Goal: Book appointment/travel/reservation

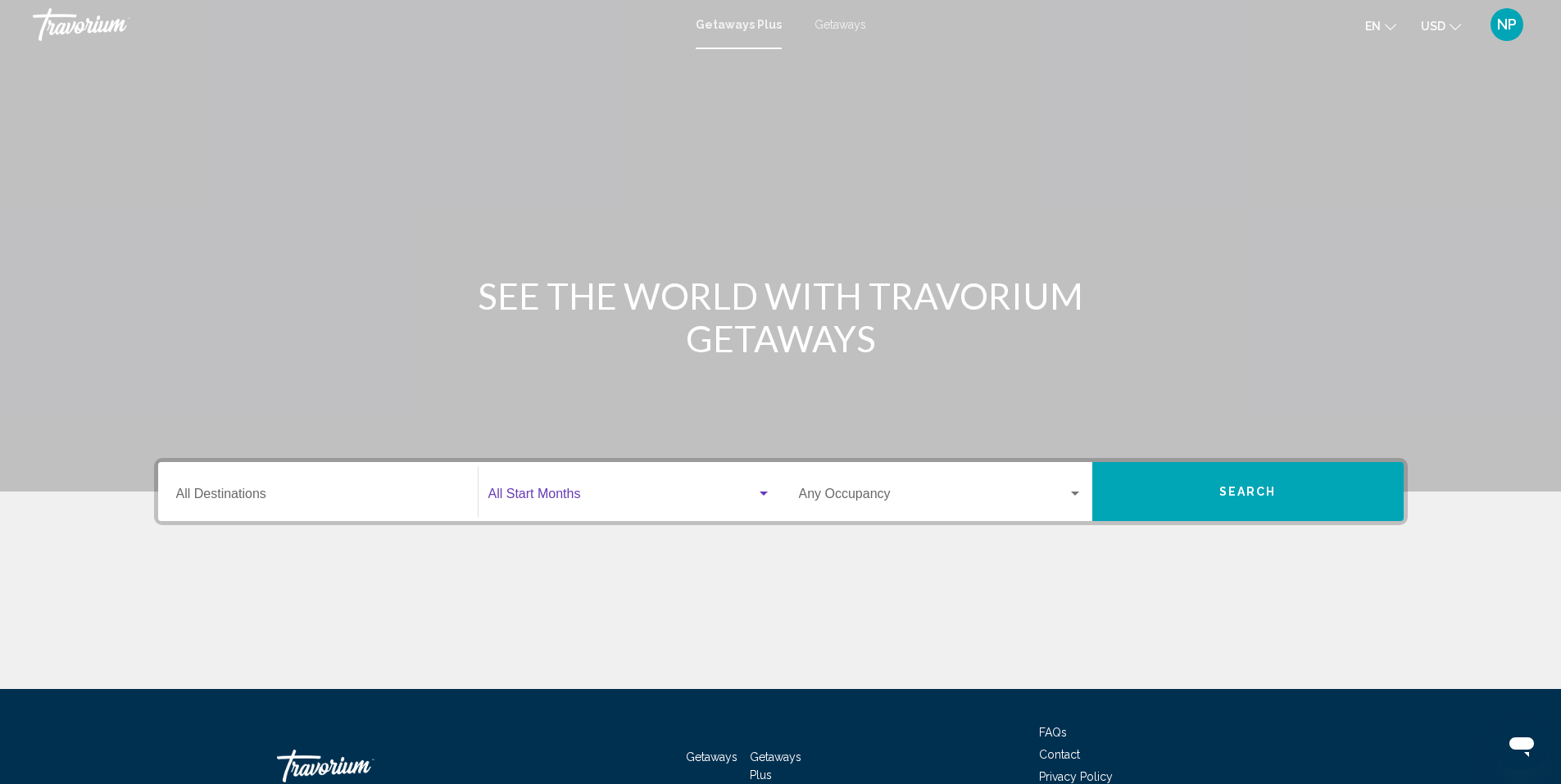
click at [660, 498] on span "Search widget" at bounding box center [622, 497] width 268 height 14
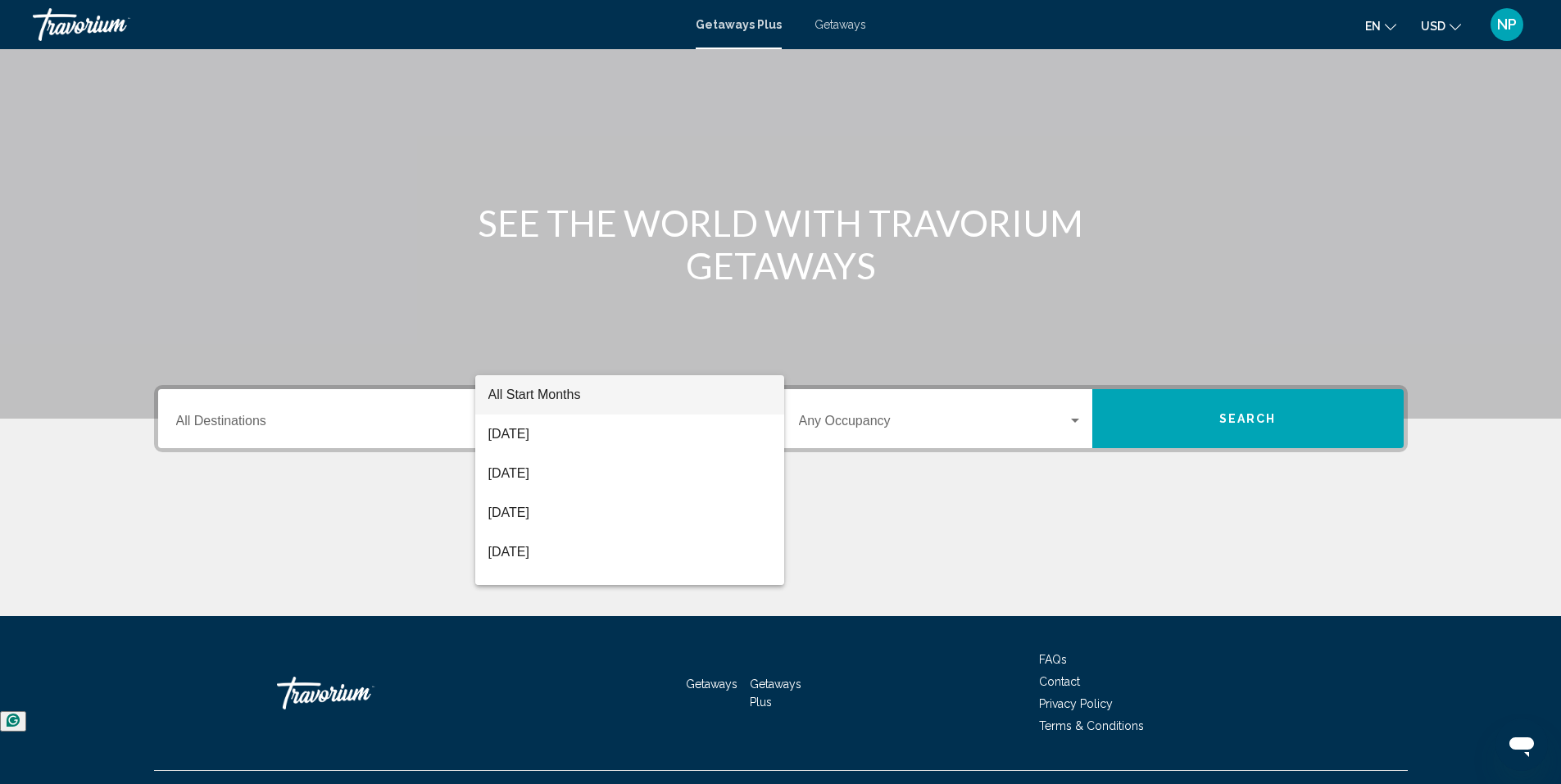
scroll to position [106, 0]
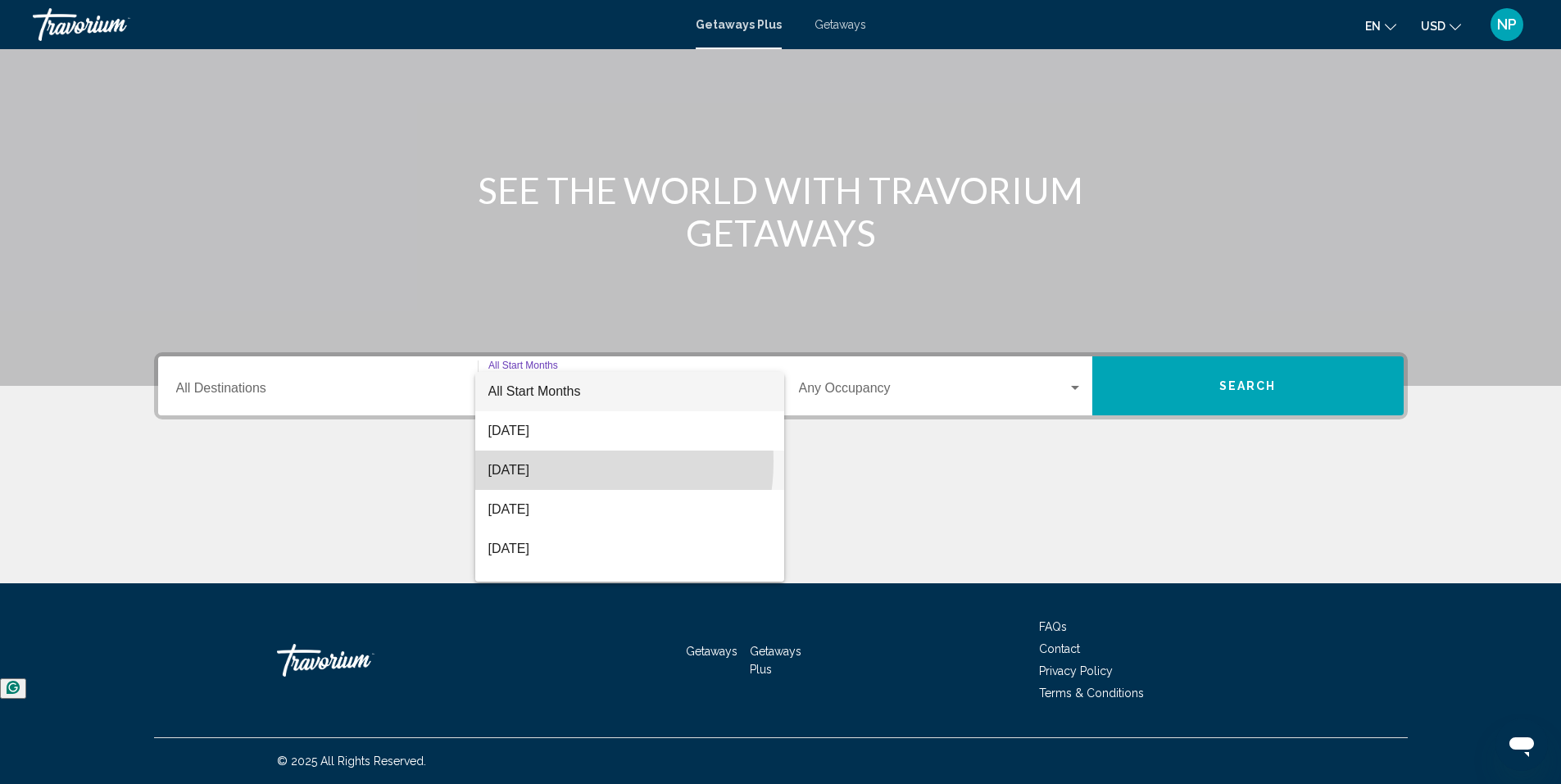
click at [547, 461] on span "[DATE]" at bounding box center [629, 470] width 283 height 40
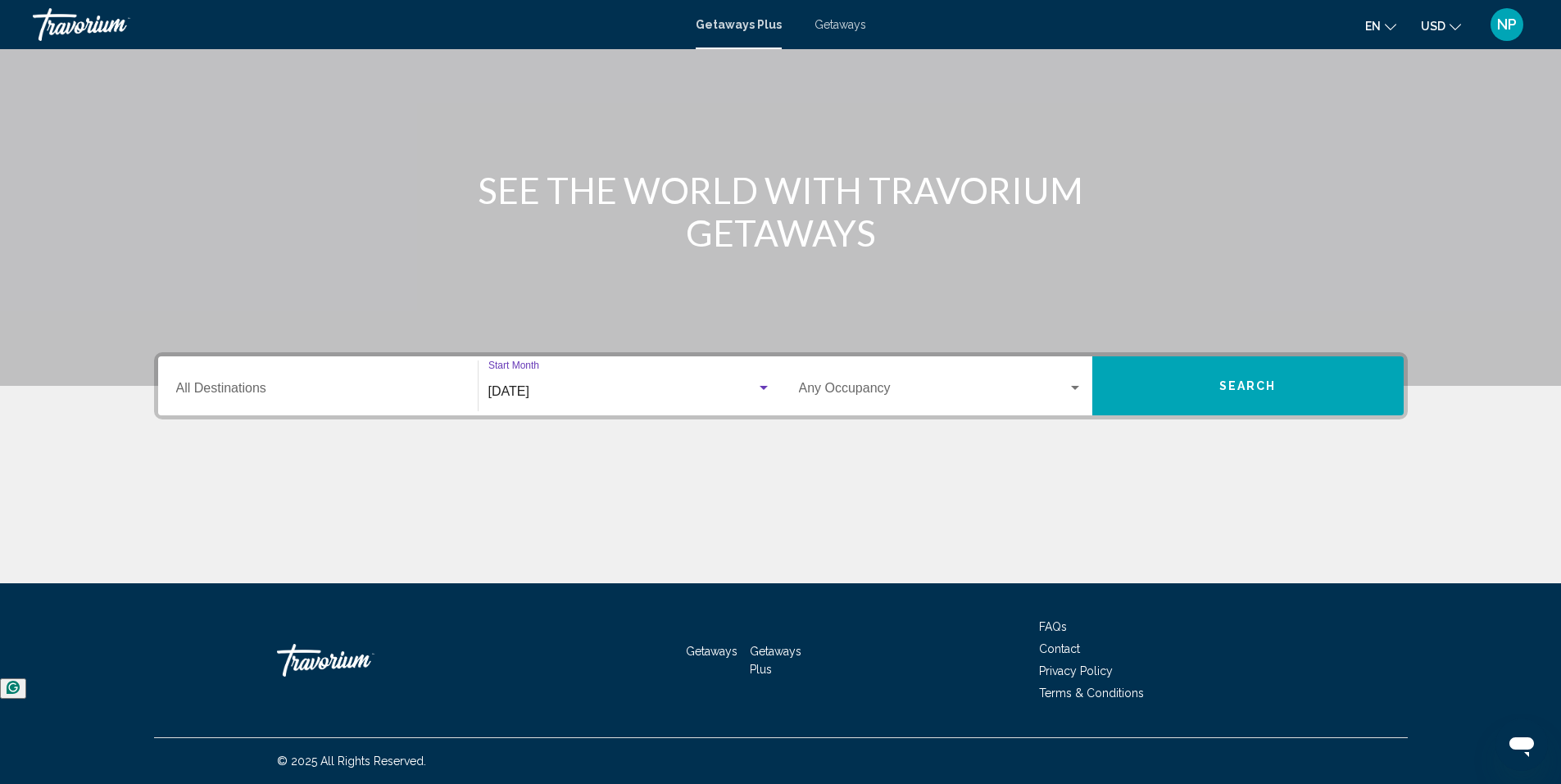
click at [1106, 383] on button "Search" at bounding box center [1247, 386] width 312 height 59
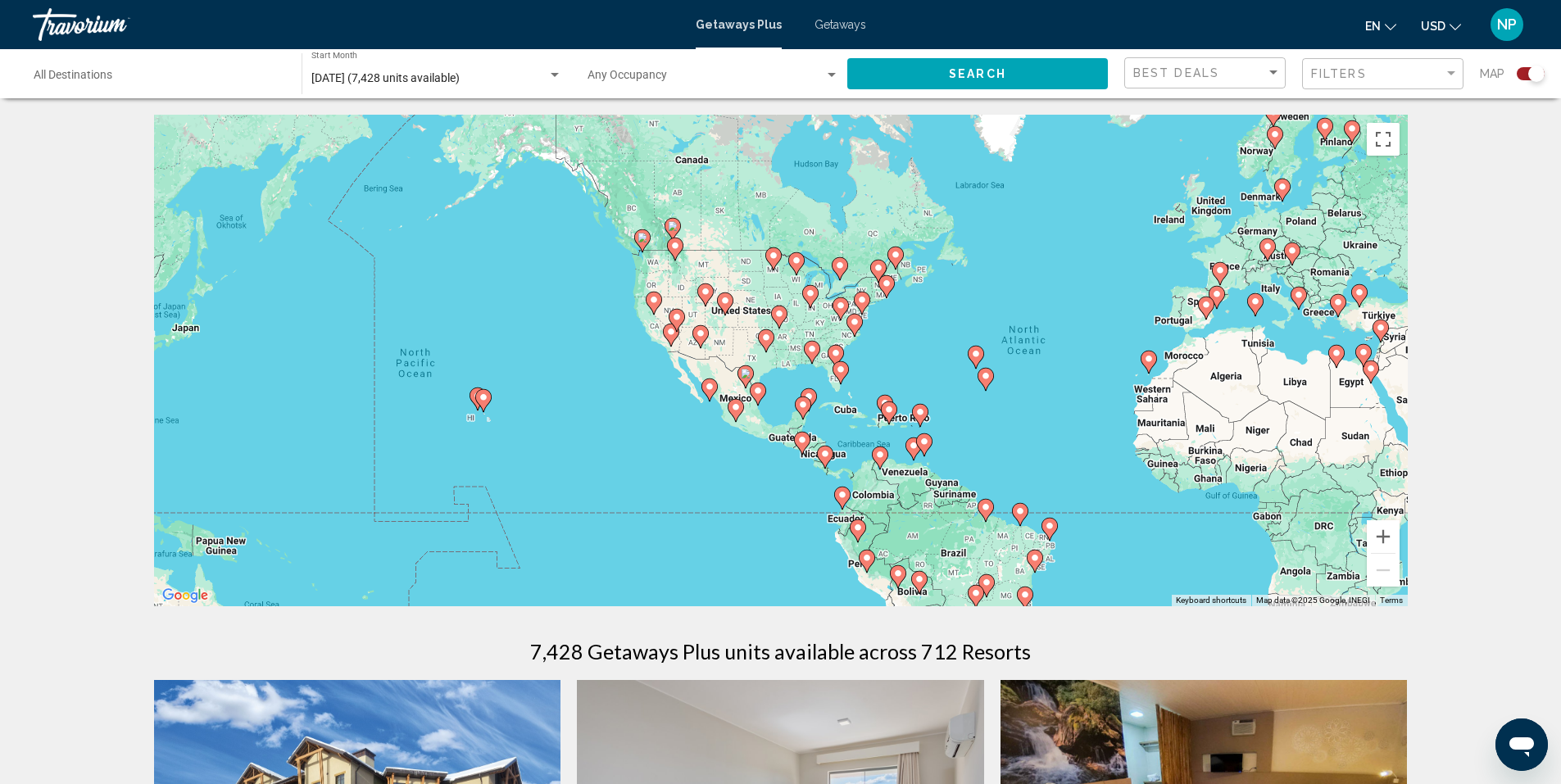
drag, startPoint x: 442, startPoint y: 387, endPoint x: 743, endPoint y: 394, distance: 301.1
click at [743, 394] on div "To activate drag with keyboard, press Alt + Enter. Once in keyboard drag state,…" at bounding box center [781, 361] width 1254 height 492
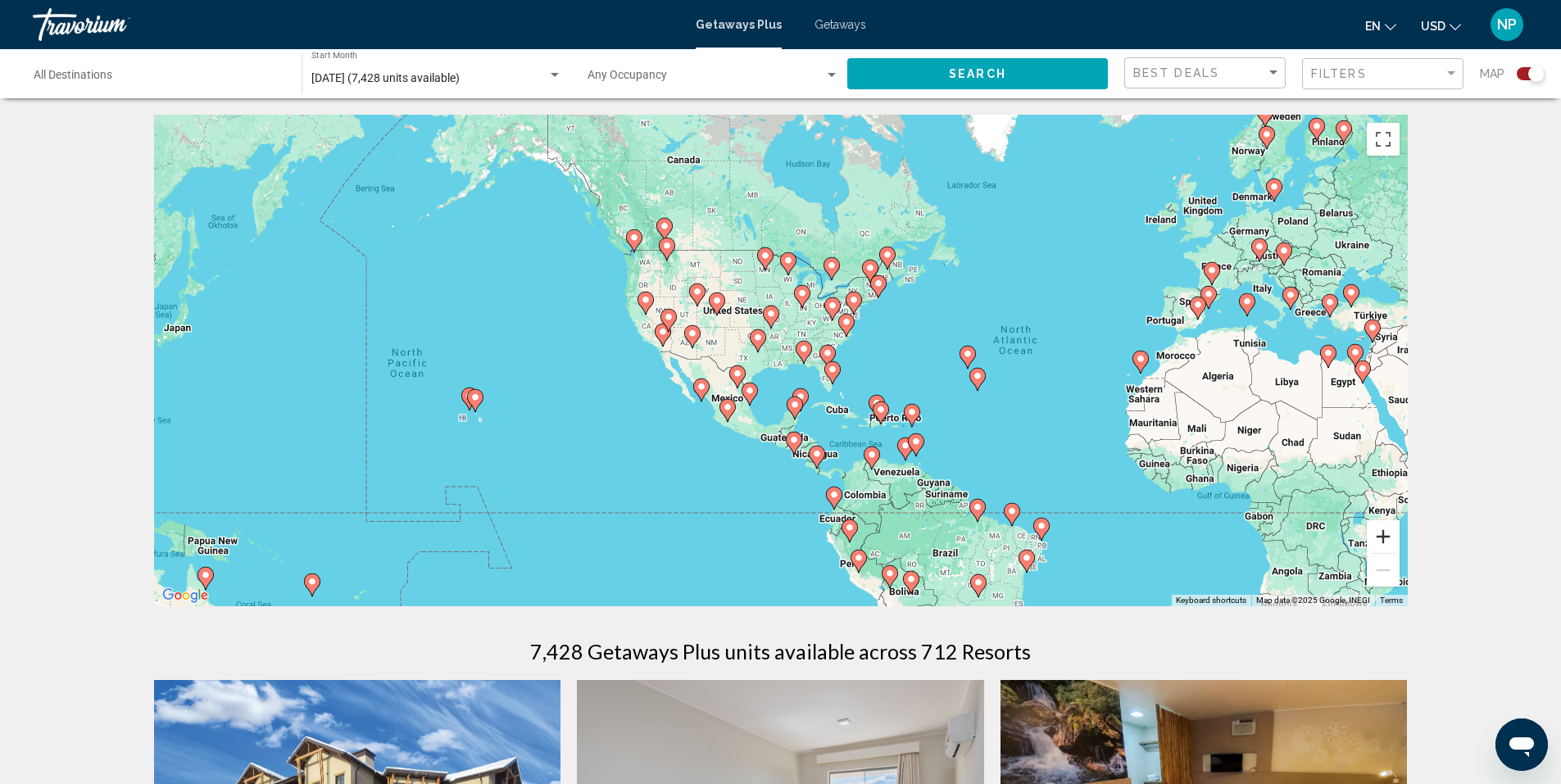
click at [1377, 541] on button "Zoom in" at bounding box center [1383, 536] width 33 height 33
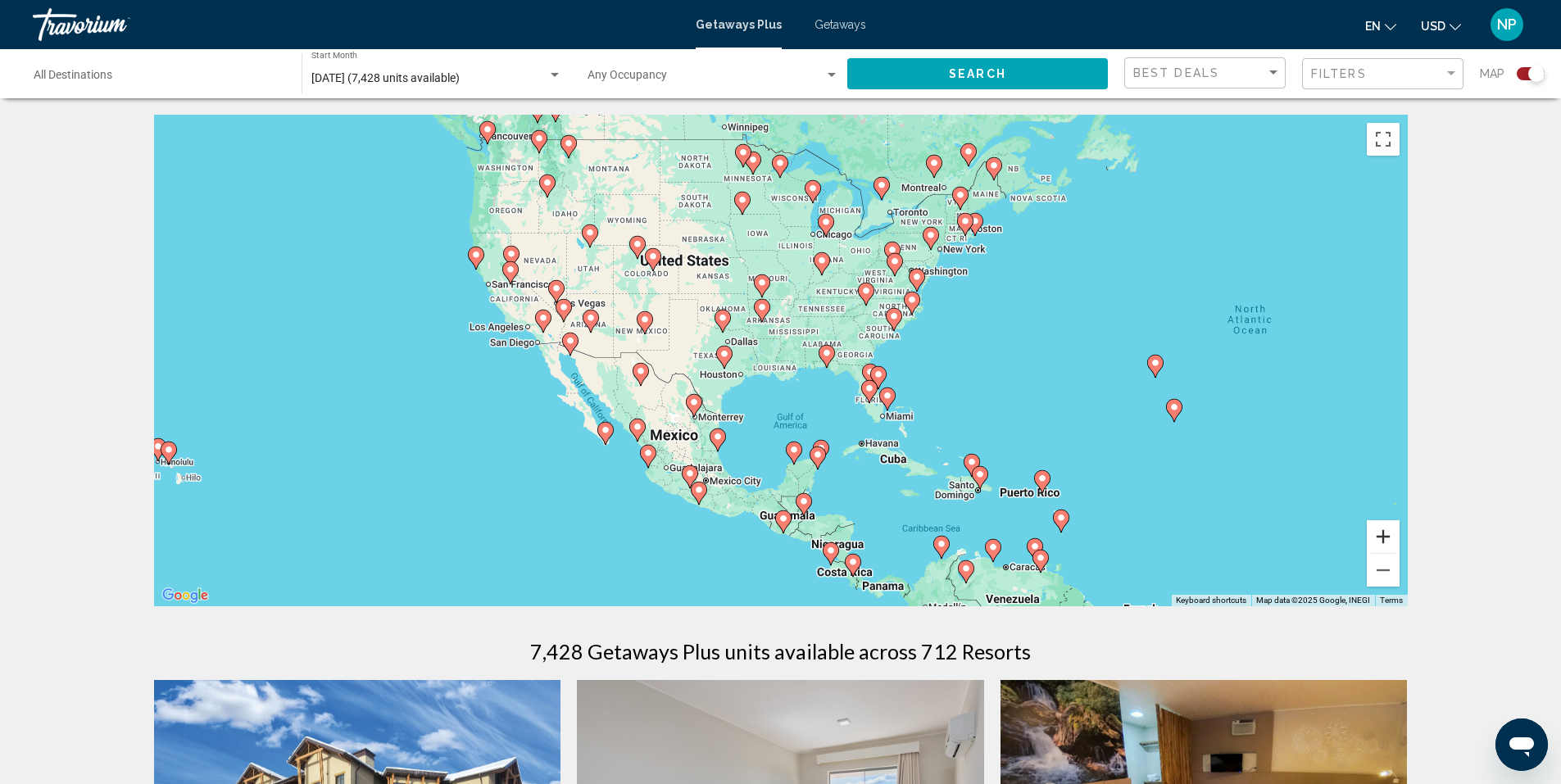
click at [1386, 539] on button "Zoom in" at bounding box center [1383, 536] width 33 height 33
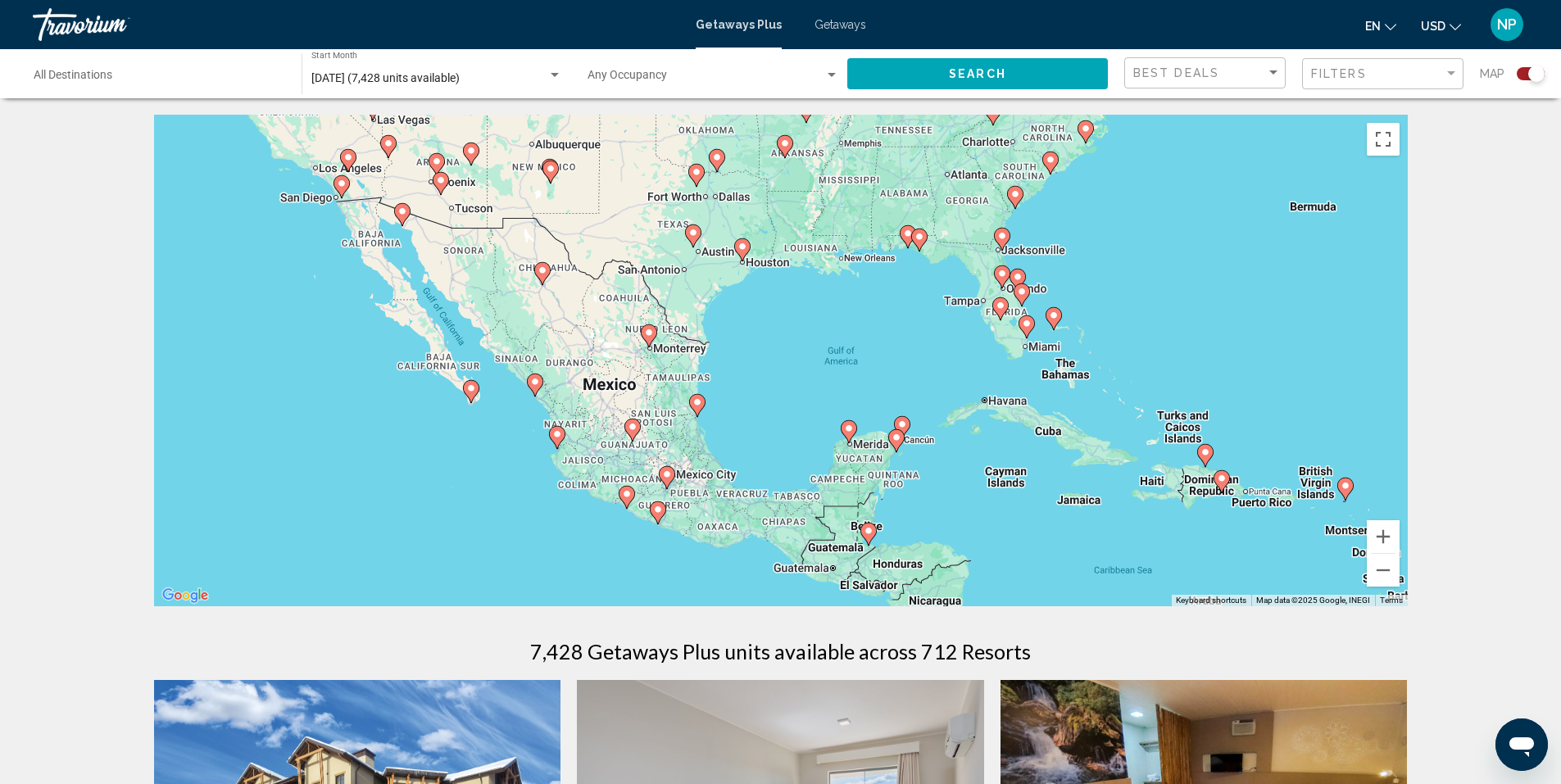
drag, startPoint x: 738, startPoint y: 329, endPoint x: 792, endPoint y: 331, distance: 54.0
click at [792, 331] on div "To activate drag with keyboard, press Alt + Enter. Once in keyboard drag state,…" at bounding box center [781, 361] width 1254 height 492
click at [1383, 537] on button "Zoom in" at bounding box center [1383, 536] width 33 height 33
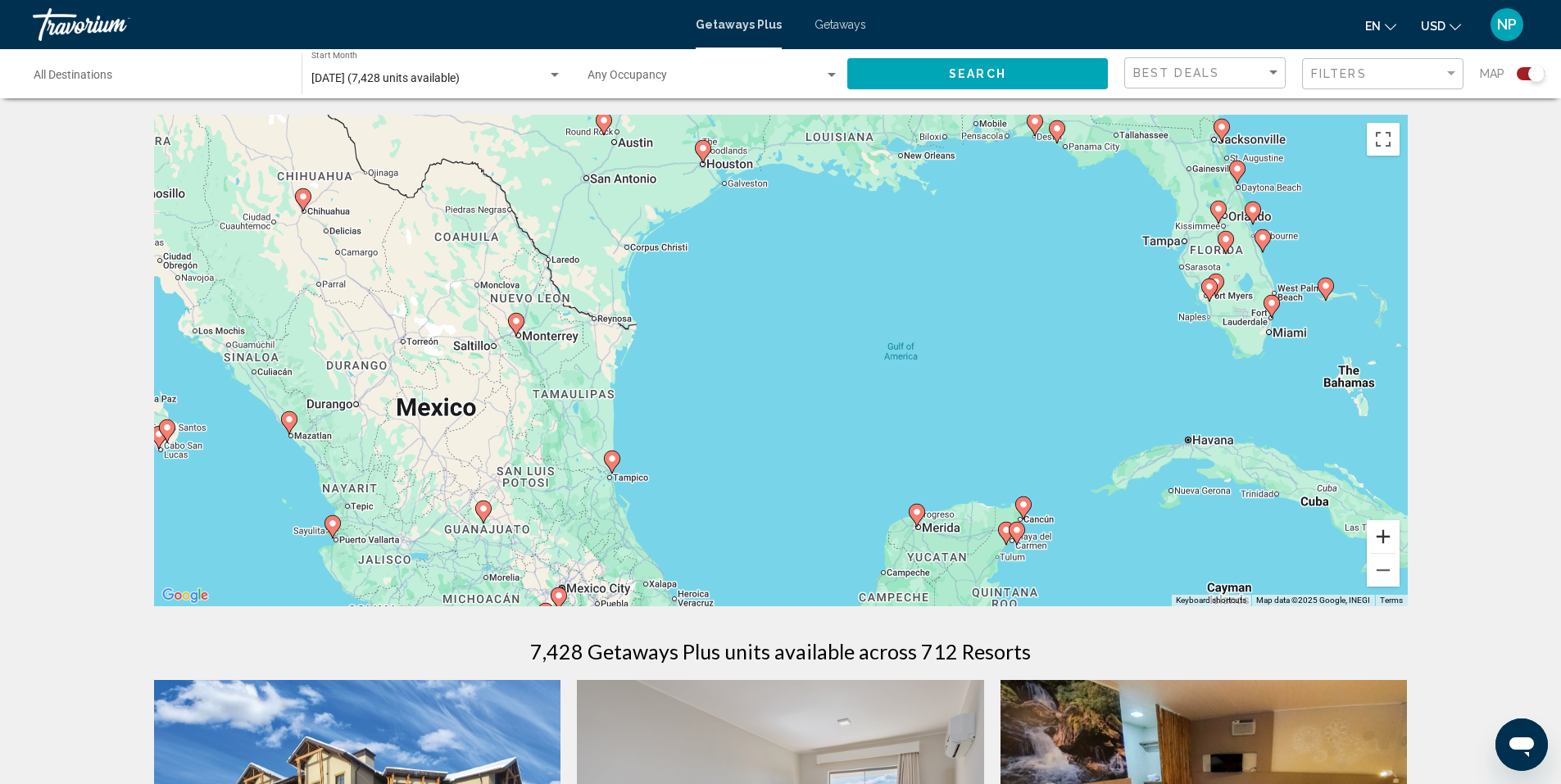
click at [1383, 537] on button "Zoom in" at bounding box center [1383, 536] width 33 height 33
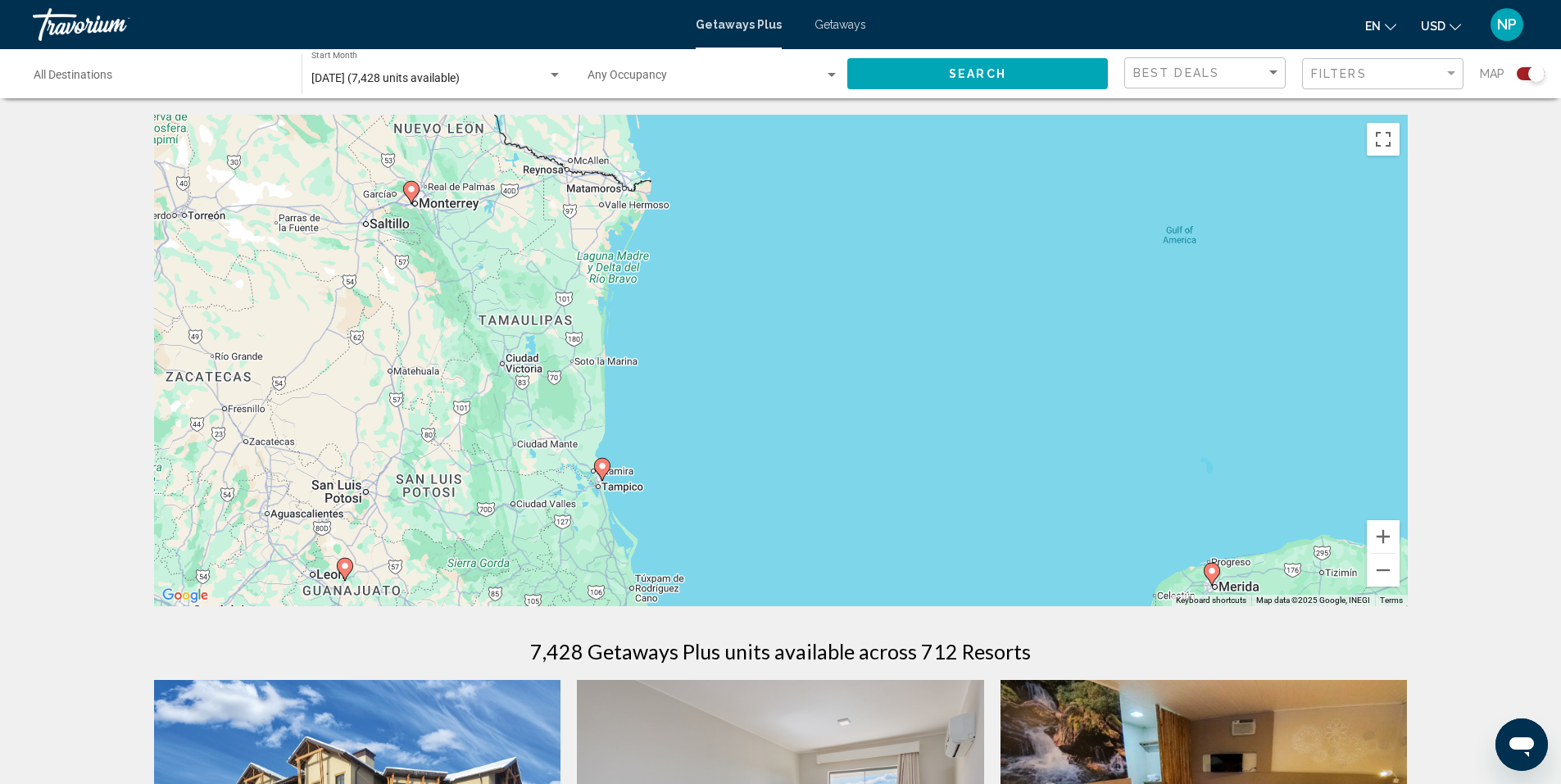
drag, startPoint x: 753, startPoint y: 426, endPoint x: 888, endPoint y: 393, distance: 139.0
click at [888, 400] on div "To activate drag with keyboard, press Alt + Enter. Once in keyboard drag state,…" at bounding box center [781, 361] width 1254 height 492
click at [984, 68] on span "Search" at bounding box center [977, 75] width 57 height 14
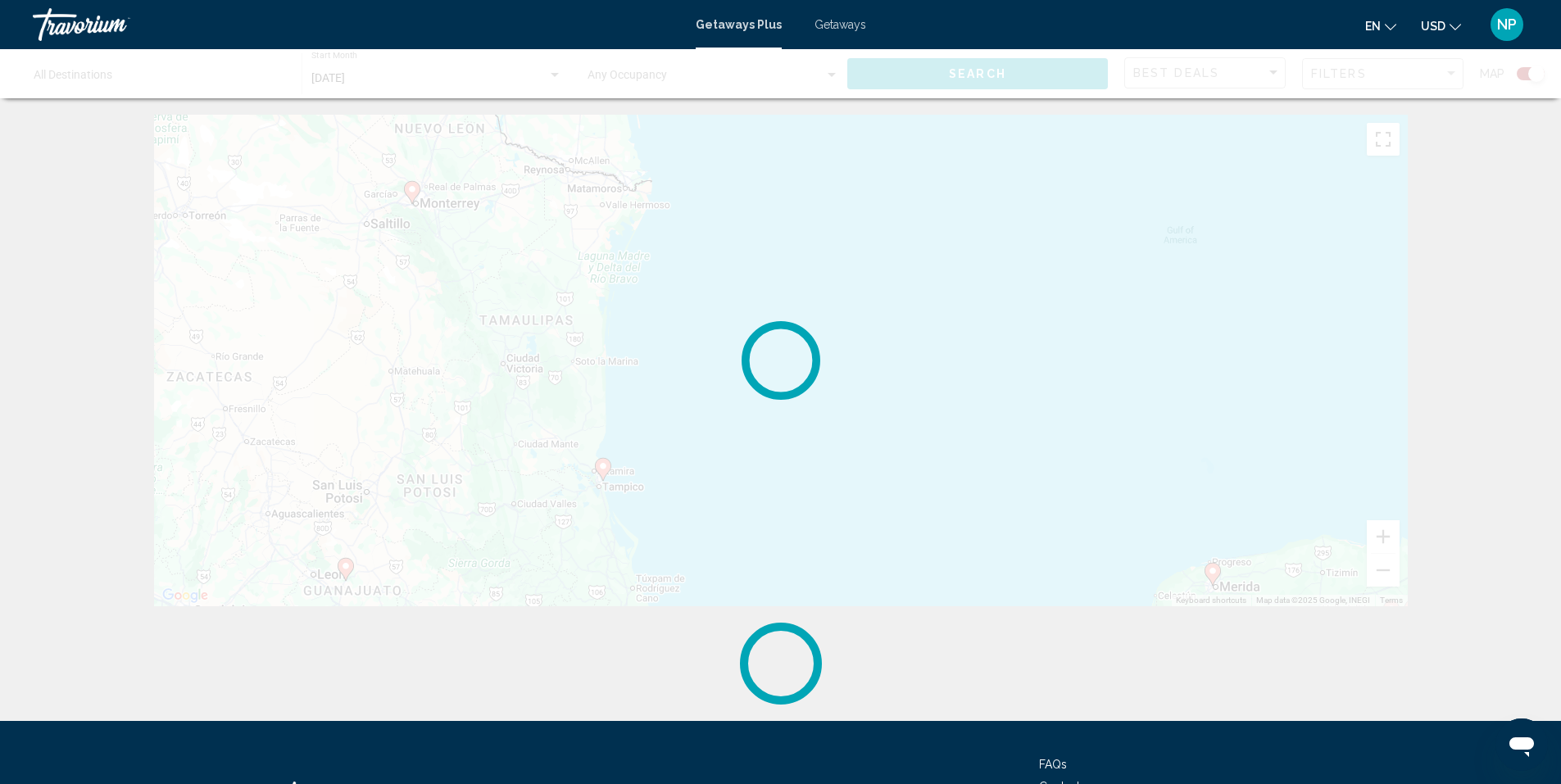
click at [984, 68] on div "Main content" at bounding box center [780, 73] width 1561 height 49
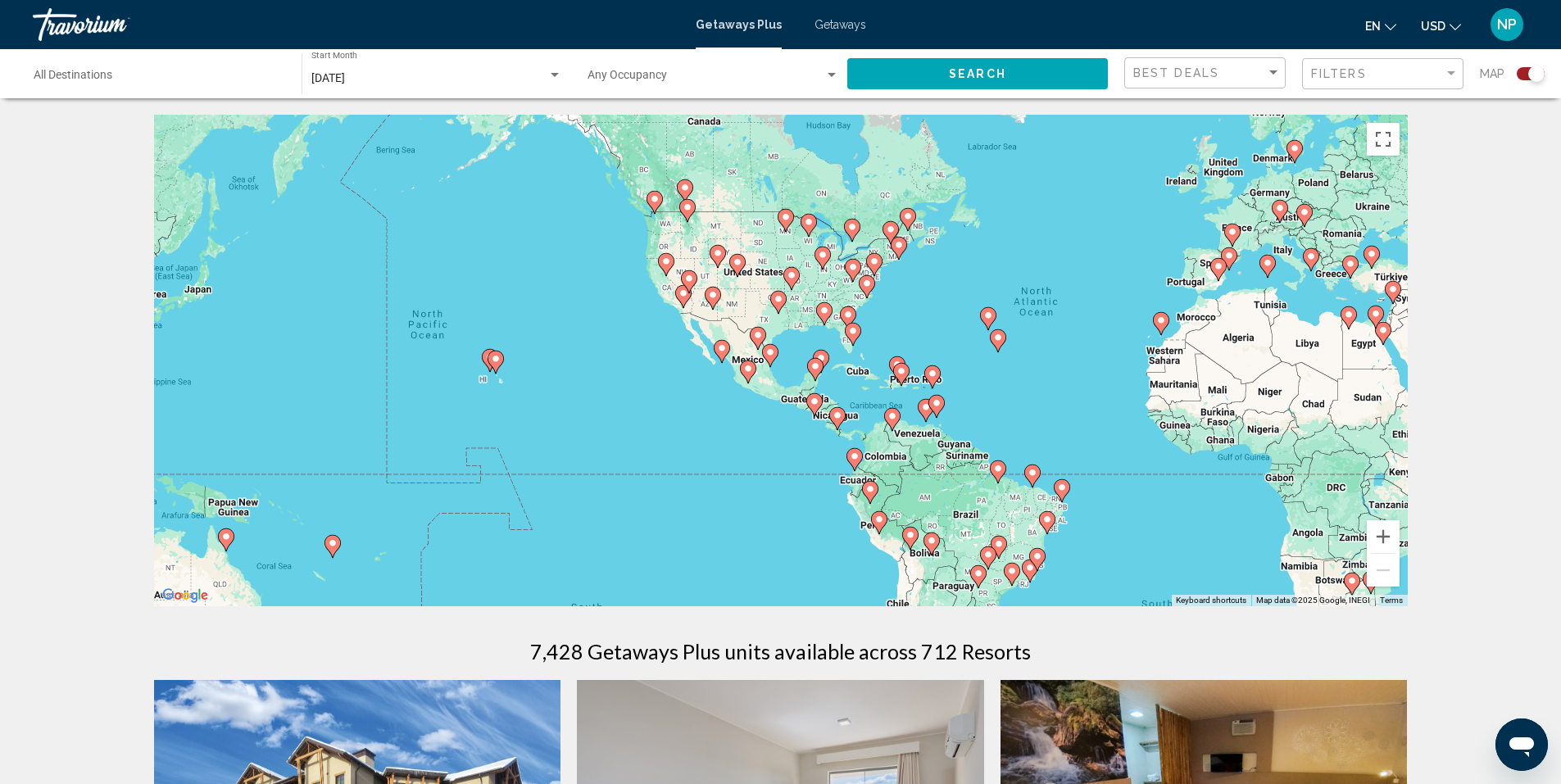
click at [149, 67] on div "Destination All Destinations" at bounding box center [159, 74] width 252 height 45
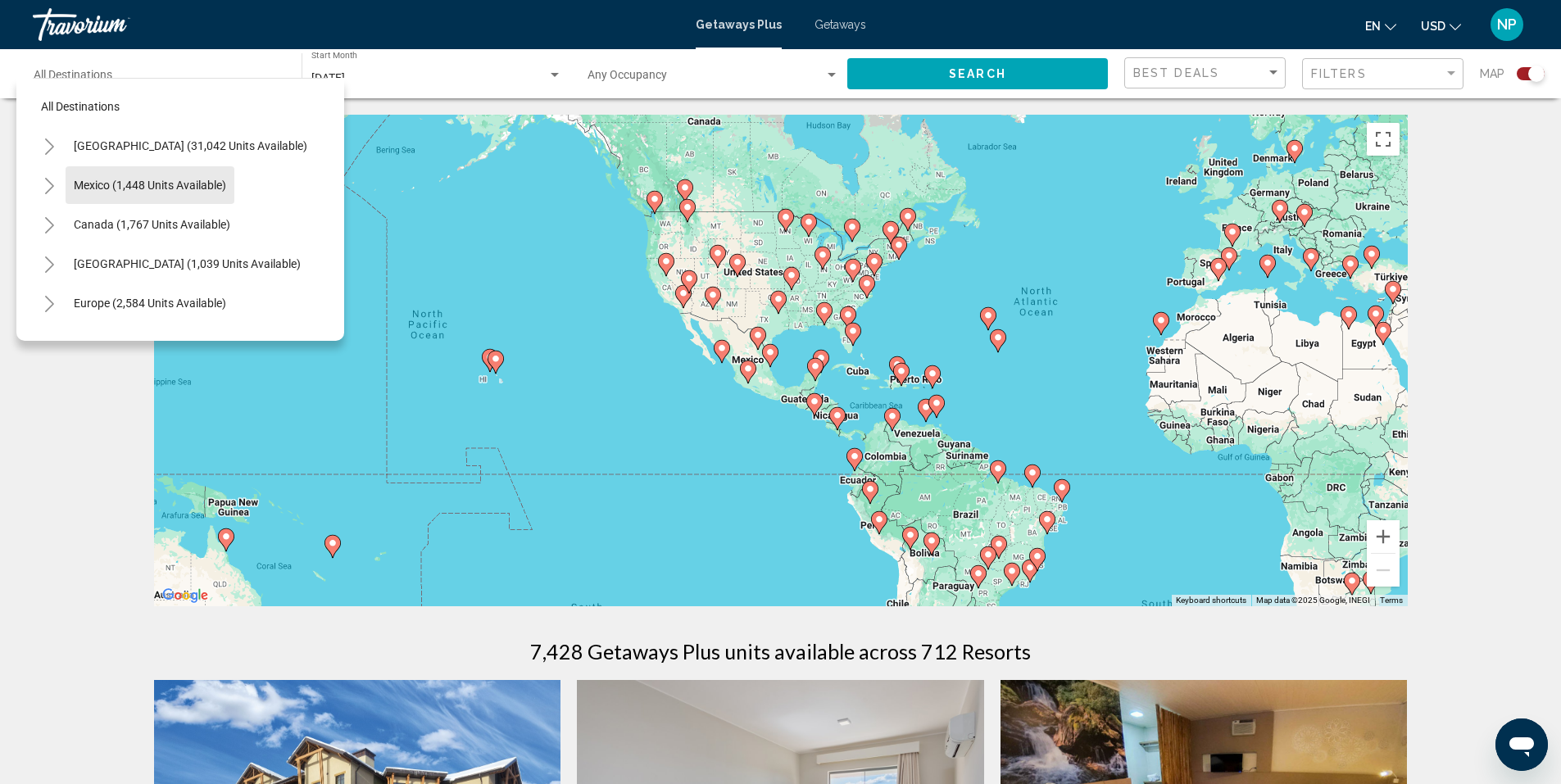
click at [151, 176] on button "Mexico (1,448 units available)" at bounding box center [150, 184] width 169 height 38
type input "**********"
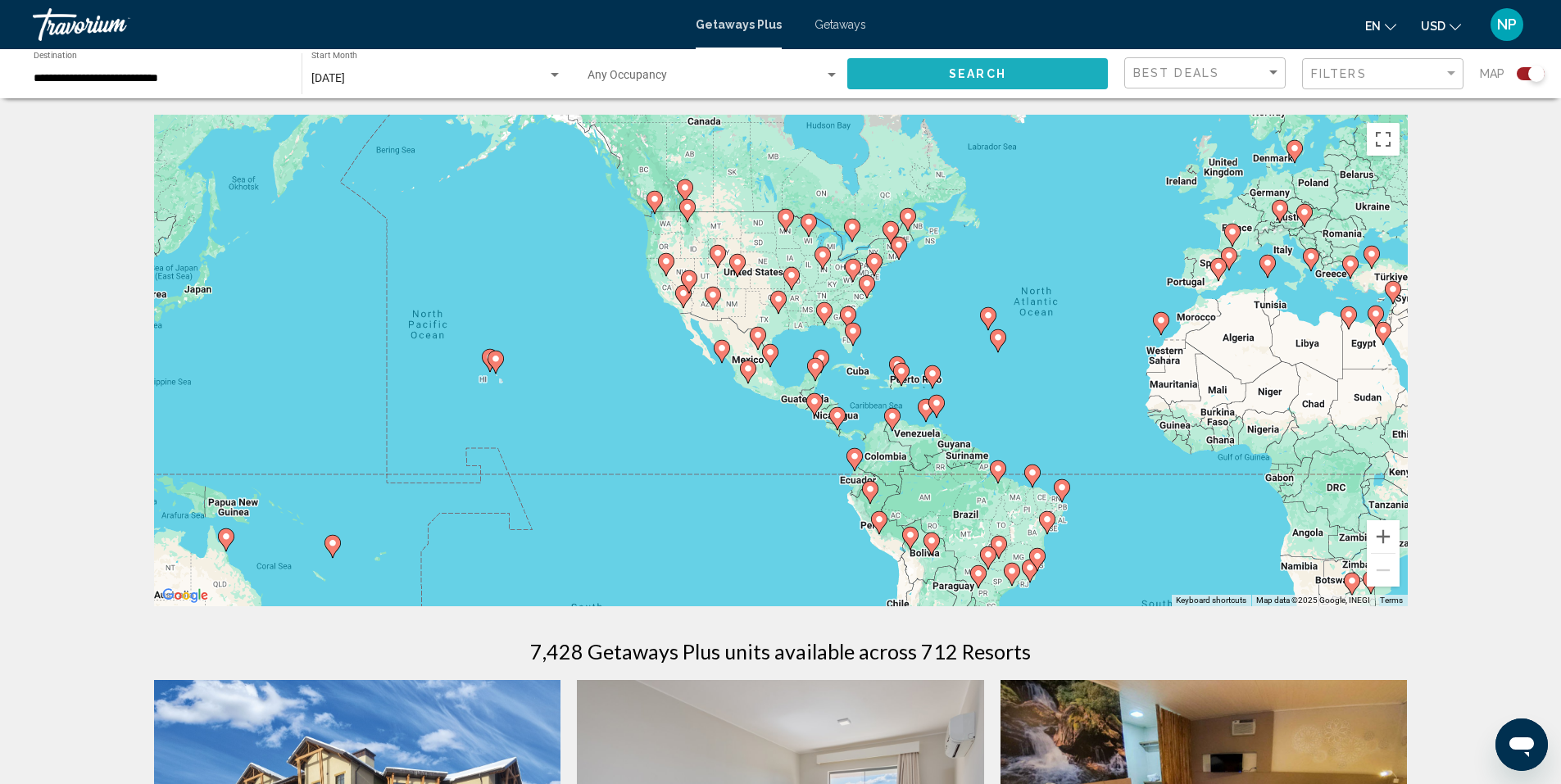
click at [999, 67] on span "Search" at bounding box center [977, 73] width 57 height 14
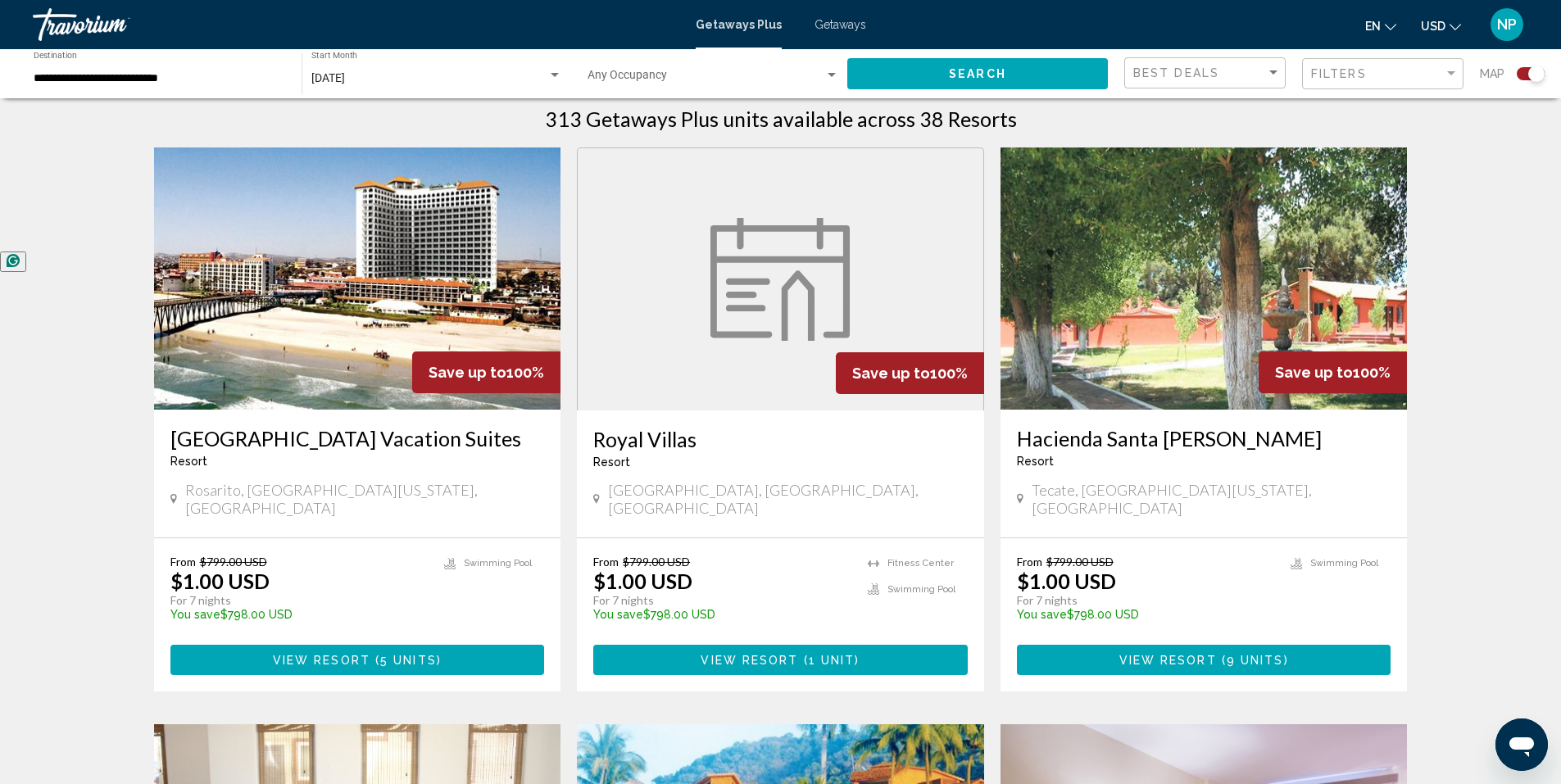
scroll to position [492, 0]
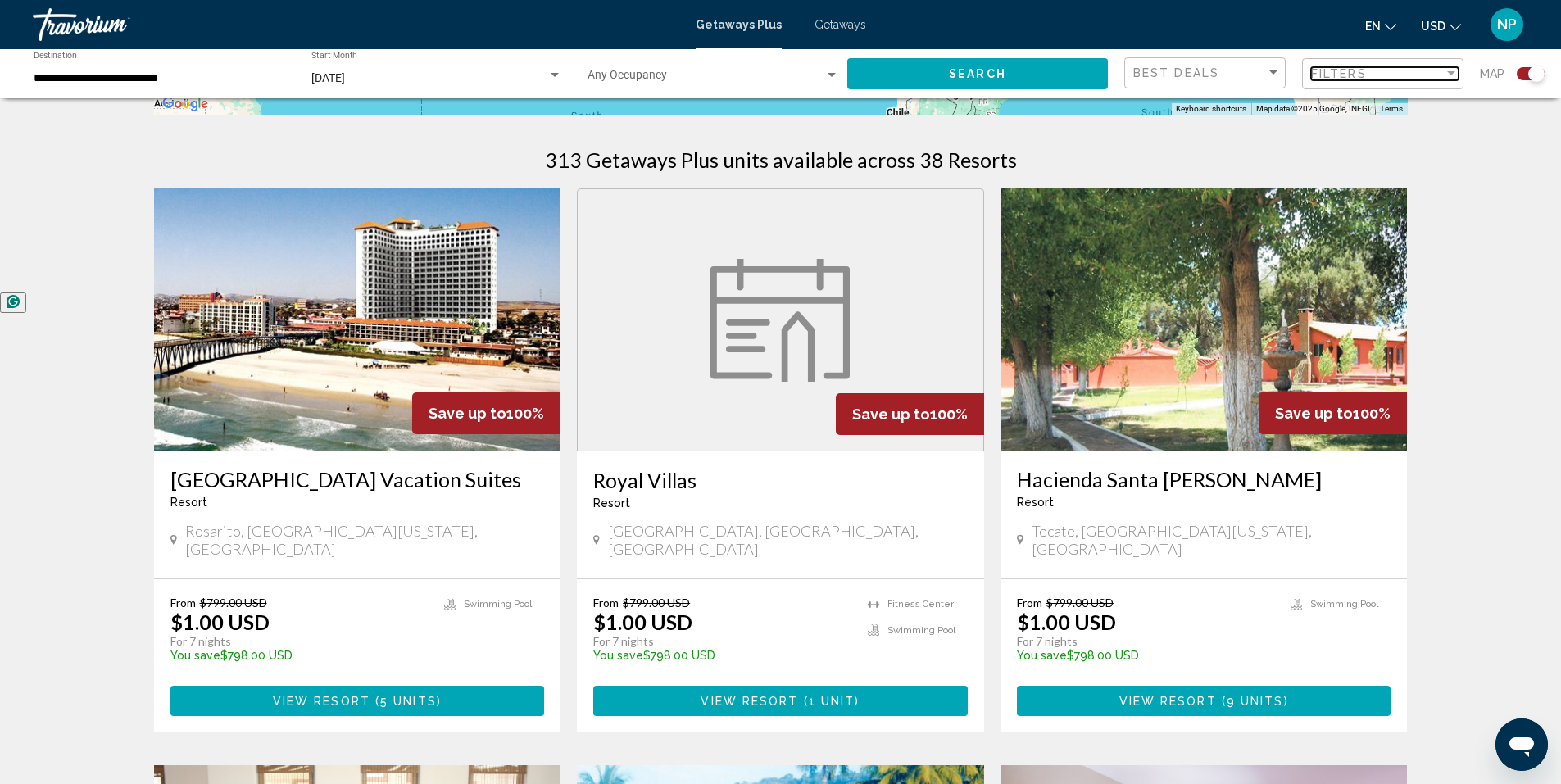
click at [1387, 73] on div "Filters" at bounding box center [1378, 74] width 133 height 14
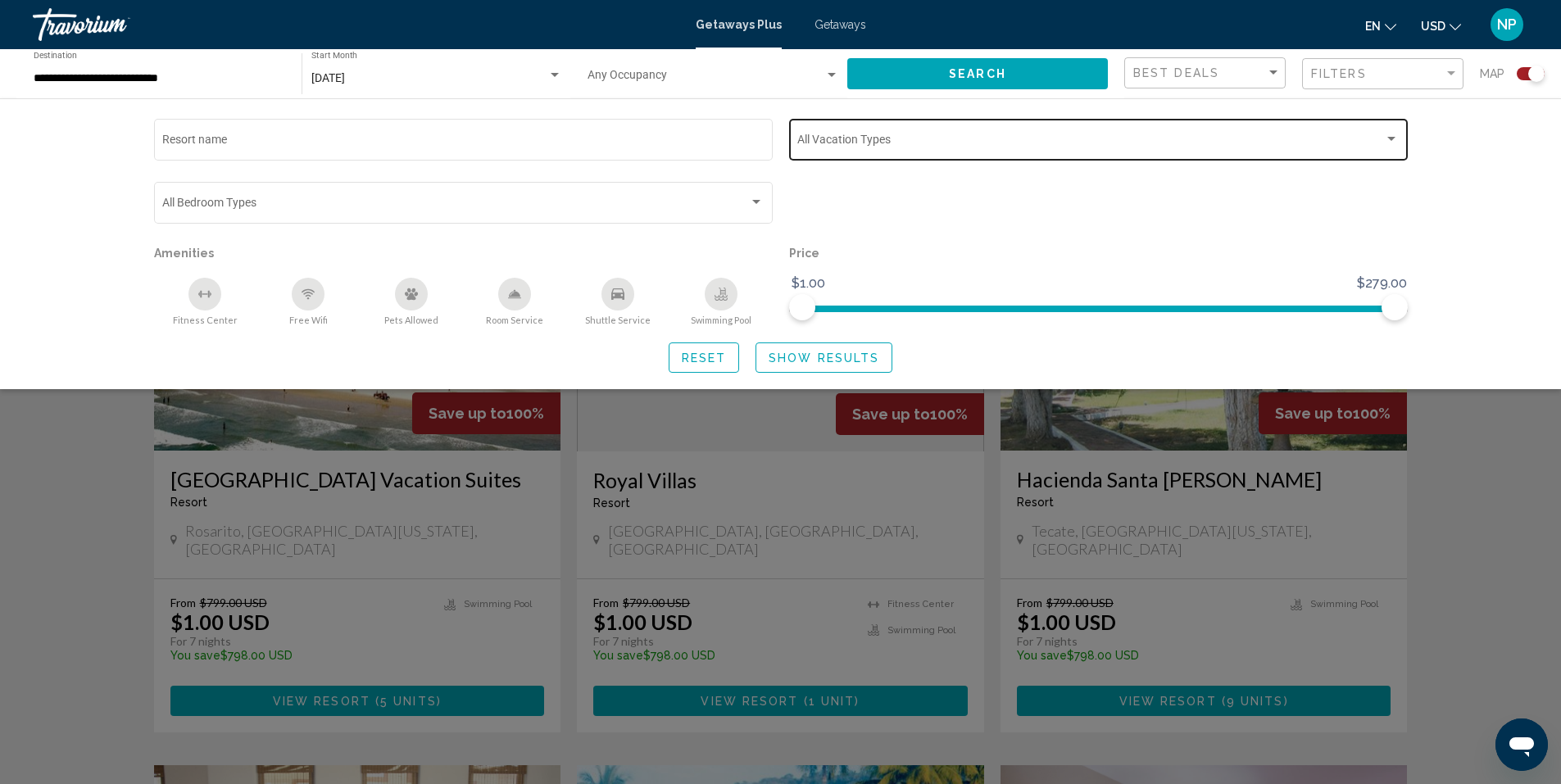
click at [952, 145] on span "Search widget" at bounding box center [1091, 143] width 587 height 14
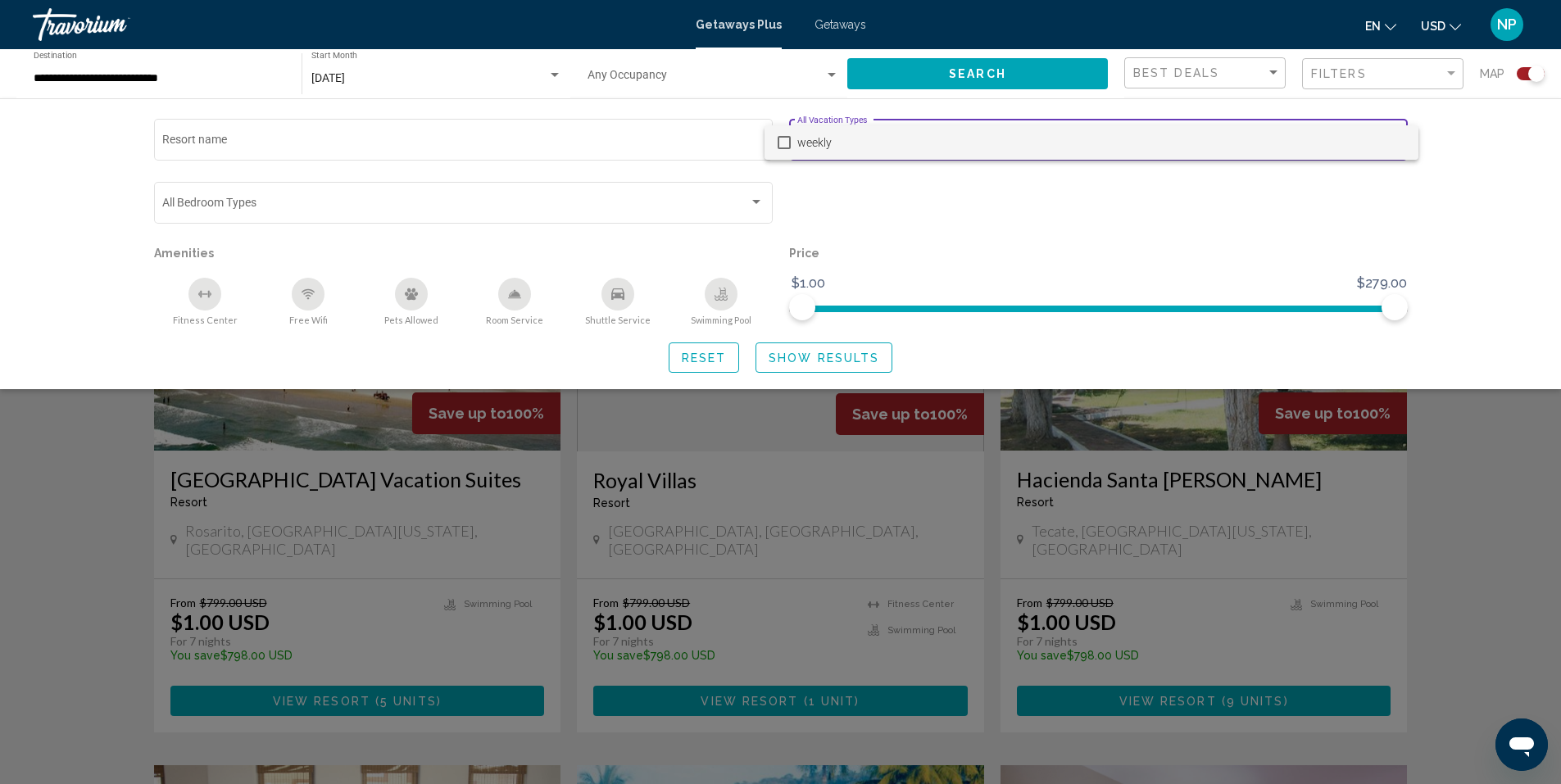
click at [952, 145] on span "weekly" at bounding box center [1102, 143] width 608 height 35
click at [1086, 127] on span "weekly" at bounding box center [1102, 143] width 608 height 35
click at [1439, 574] on div at bounding box center [780, 392] width 1561 height 784
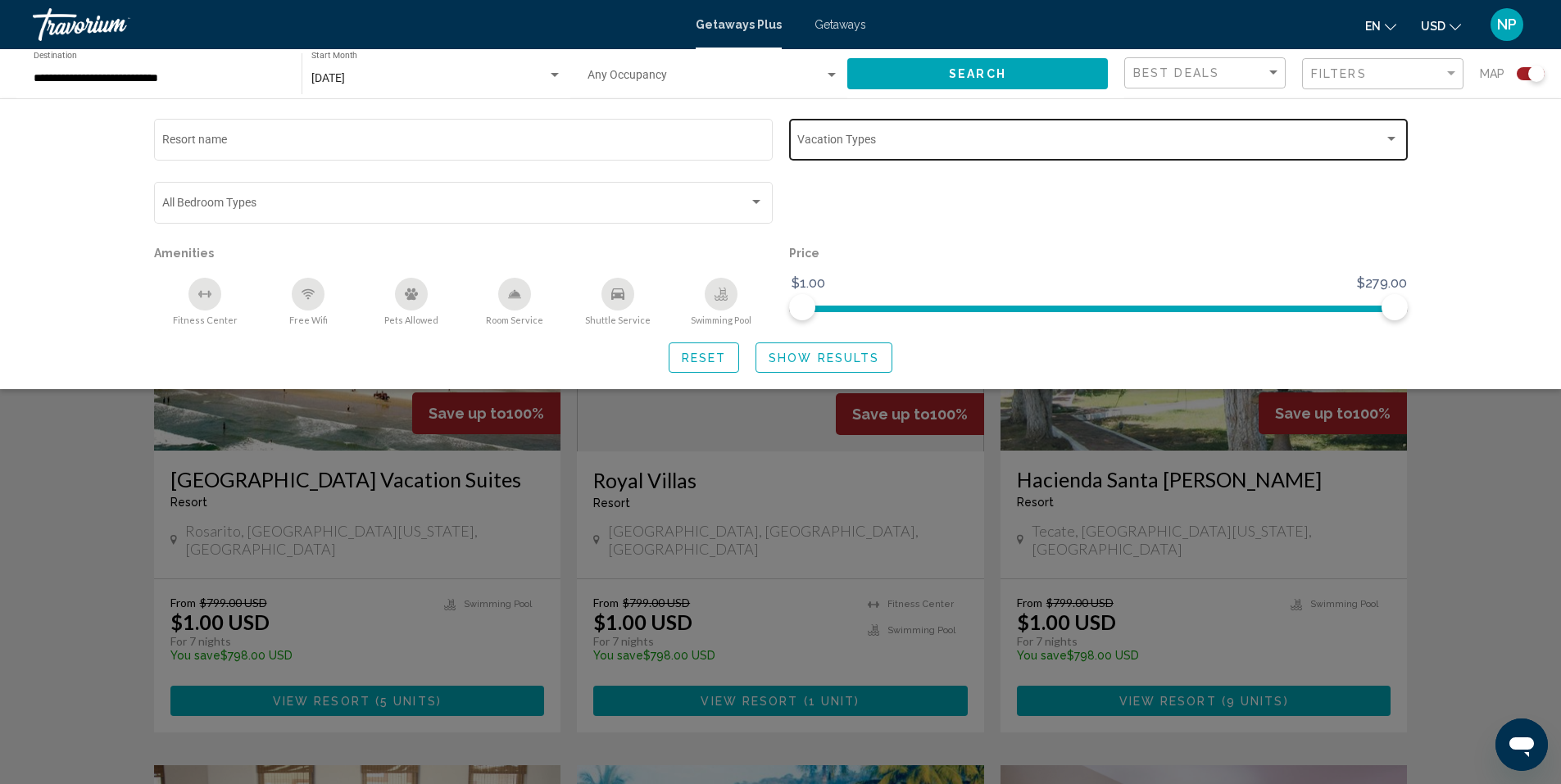
drag, startPoint x: 143, startPoint y: 176, endPoint x: 163, endPoint y: 176, distance: 20.0
click at [142, 176] on div "Resort name Vacation Types All Vacation Types Bedroom Types All Bedroom Types A…" at bounding box center [781, 244] width 1320 height 257
click at [702, 73] on span "Search widget" at bounding box center [705, 79] width 236 height 14
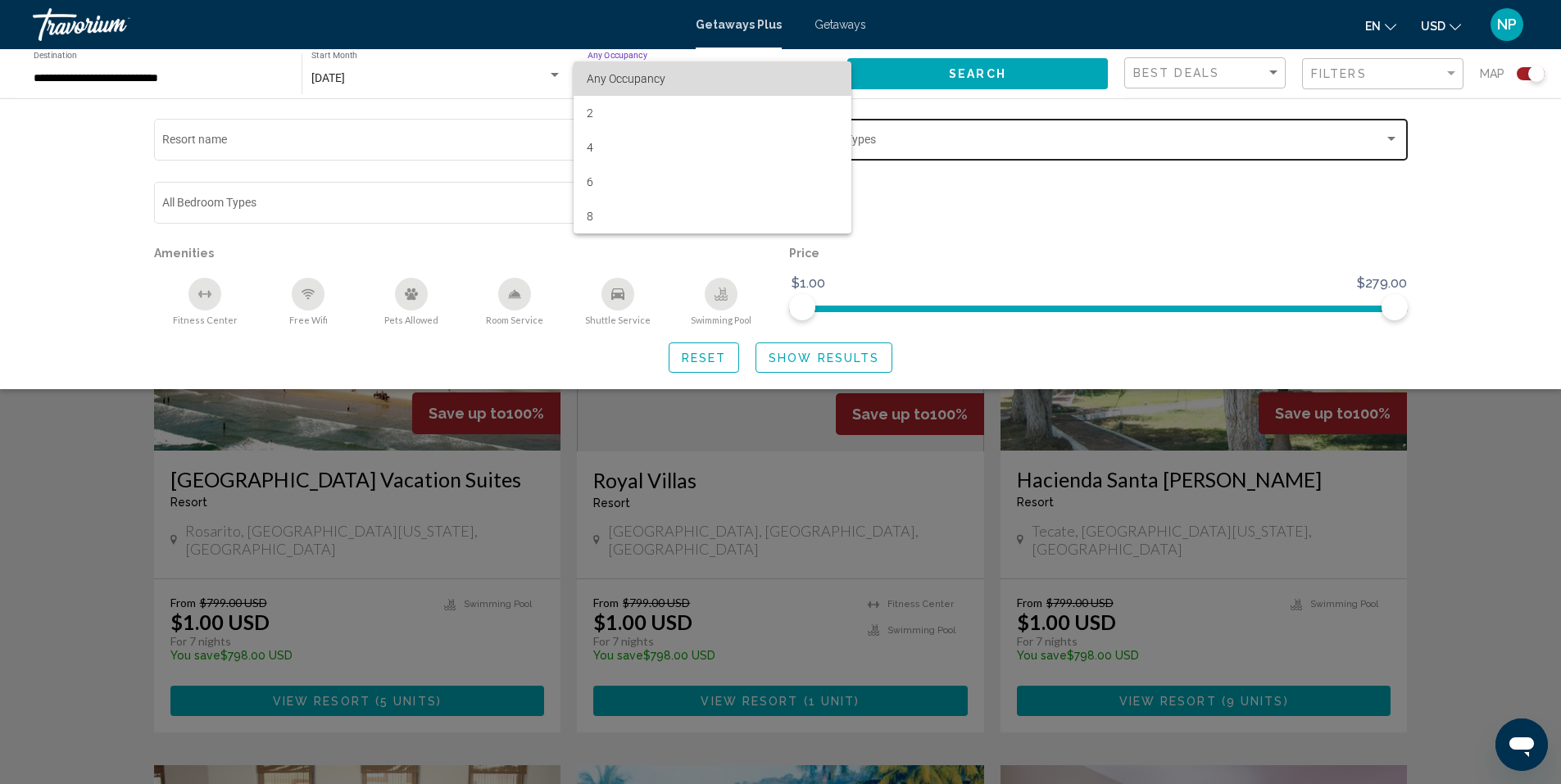
click at [702, 73] on span "Any Occupancy" at bounding box center [712, 79] width 252 height 35
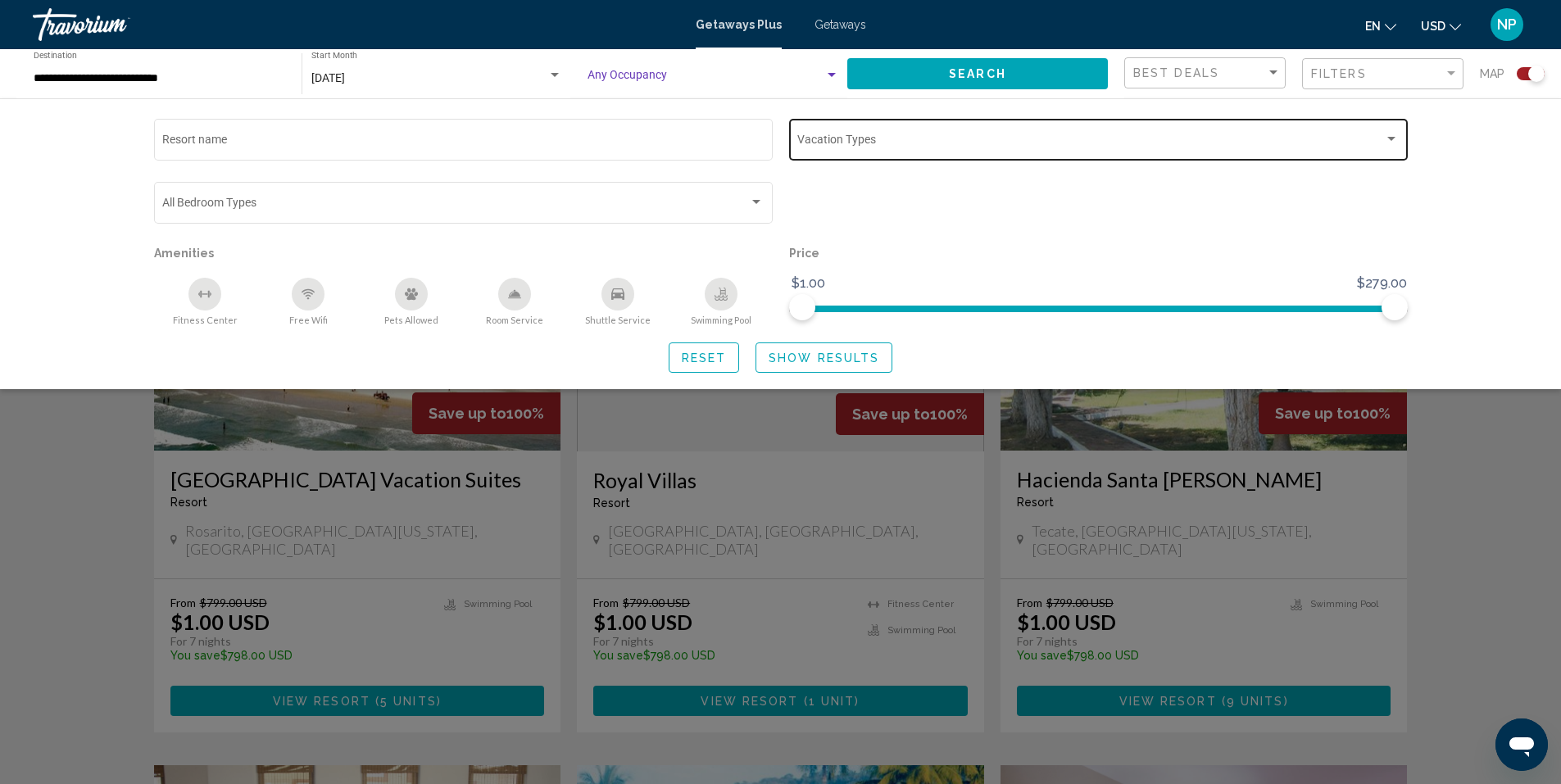
click at [1520, 465] on div "Search widget" at bounding box center [780, 515] width 1561 height 538
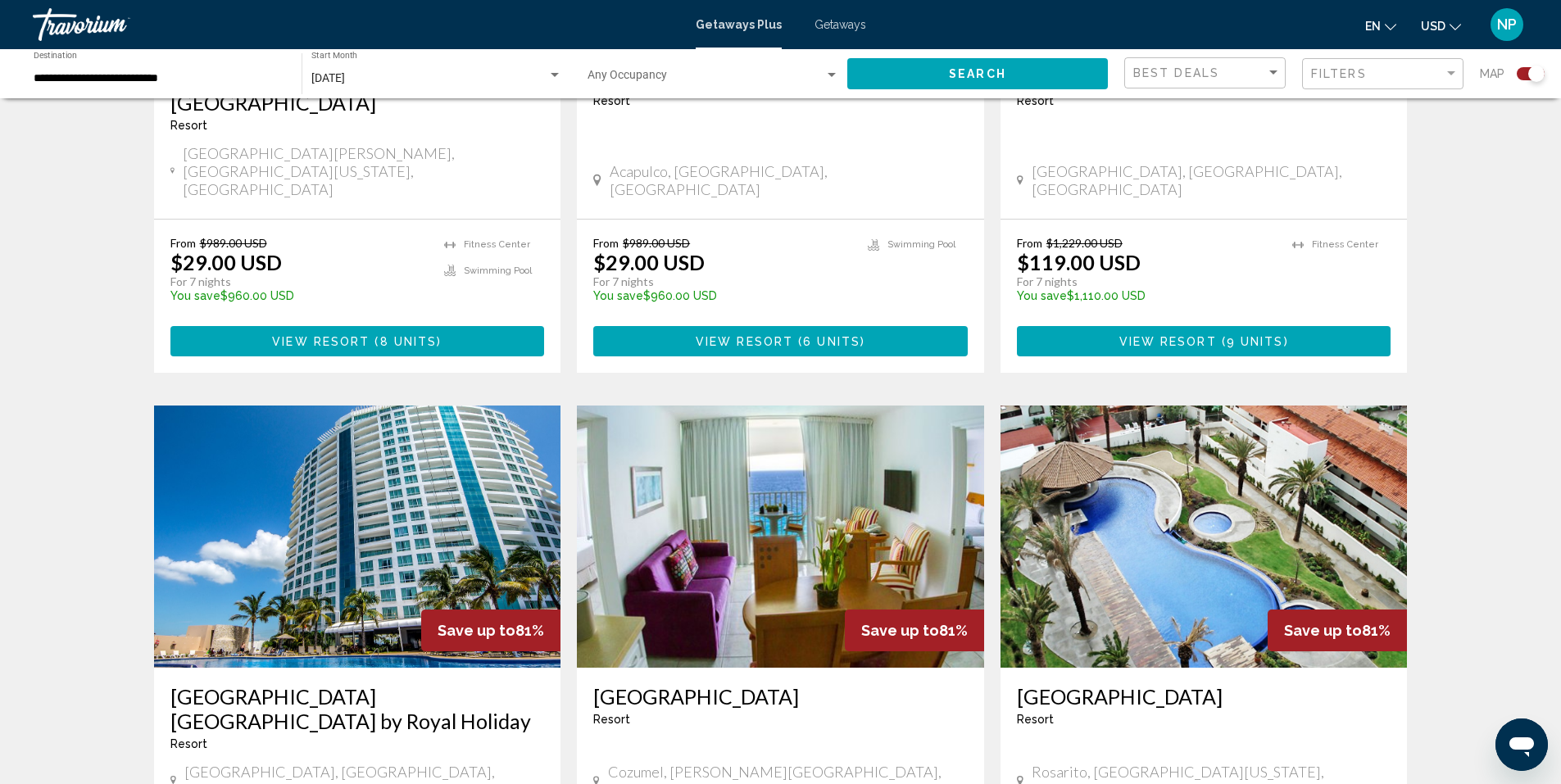
scroll to position [2293, 0]
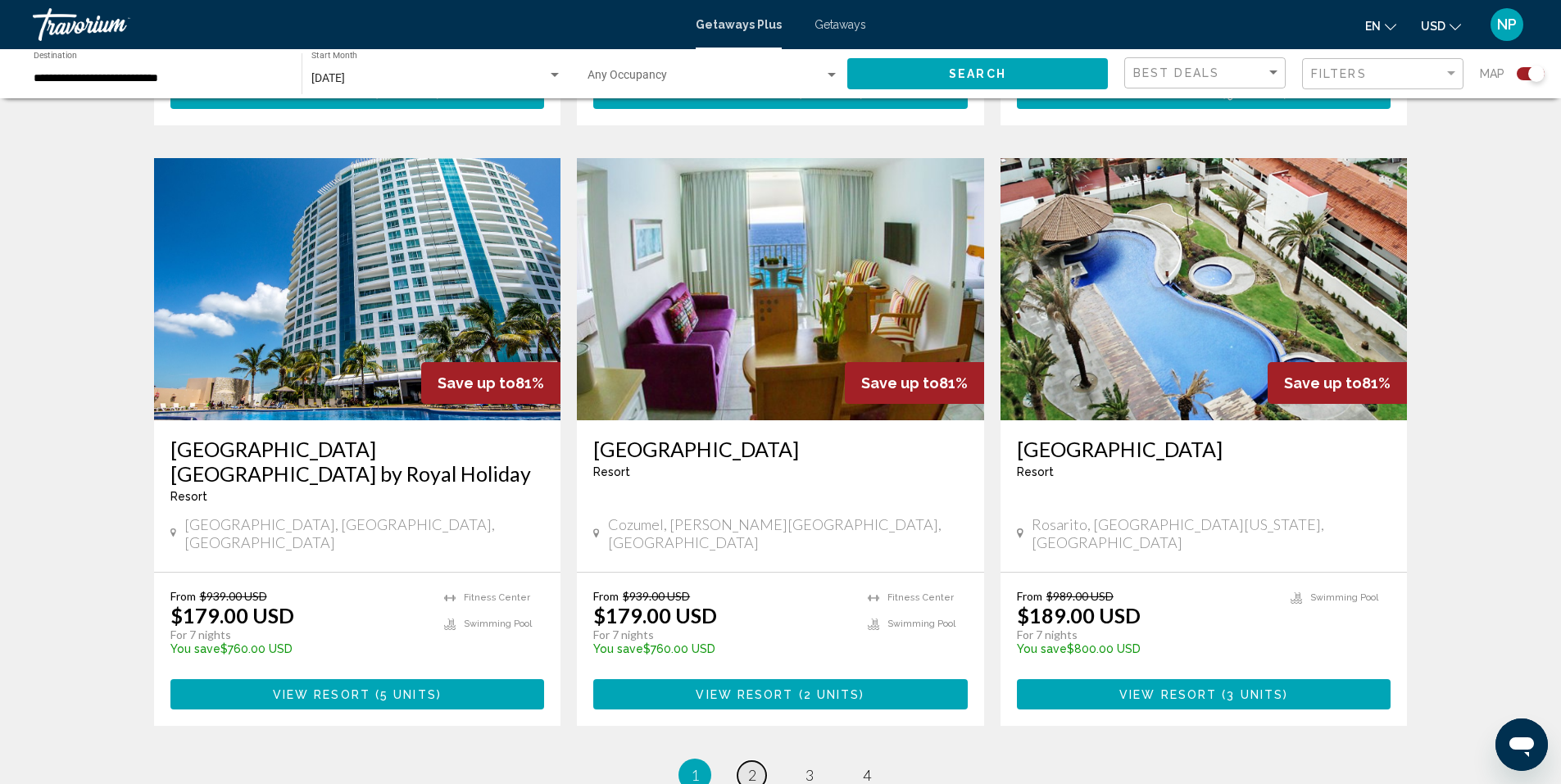
click at [756, 761] on link "page 2" at bounding box center [752, 775] width 29 height 29
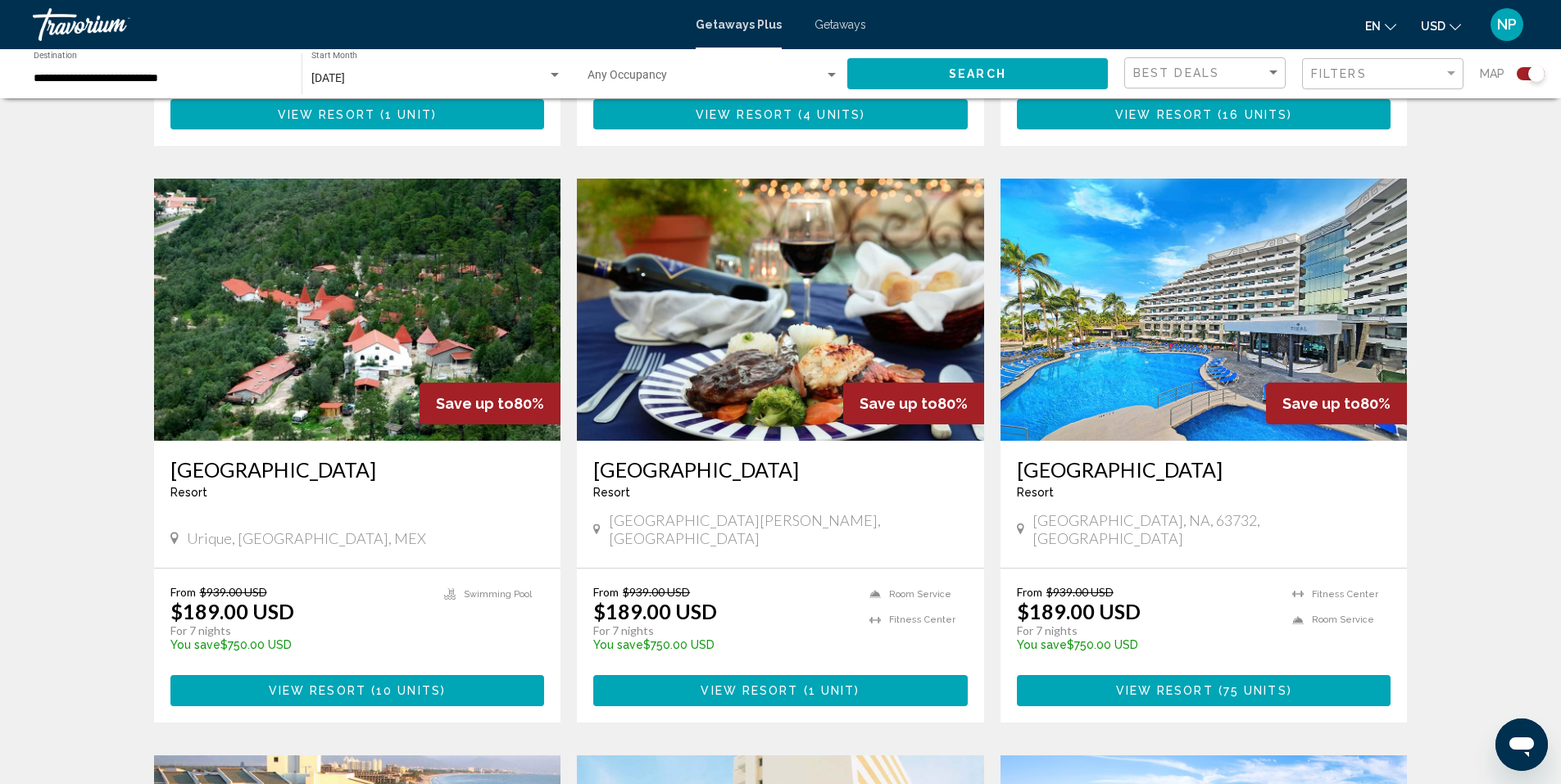
scroll to position [1147, 0]
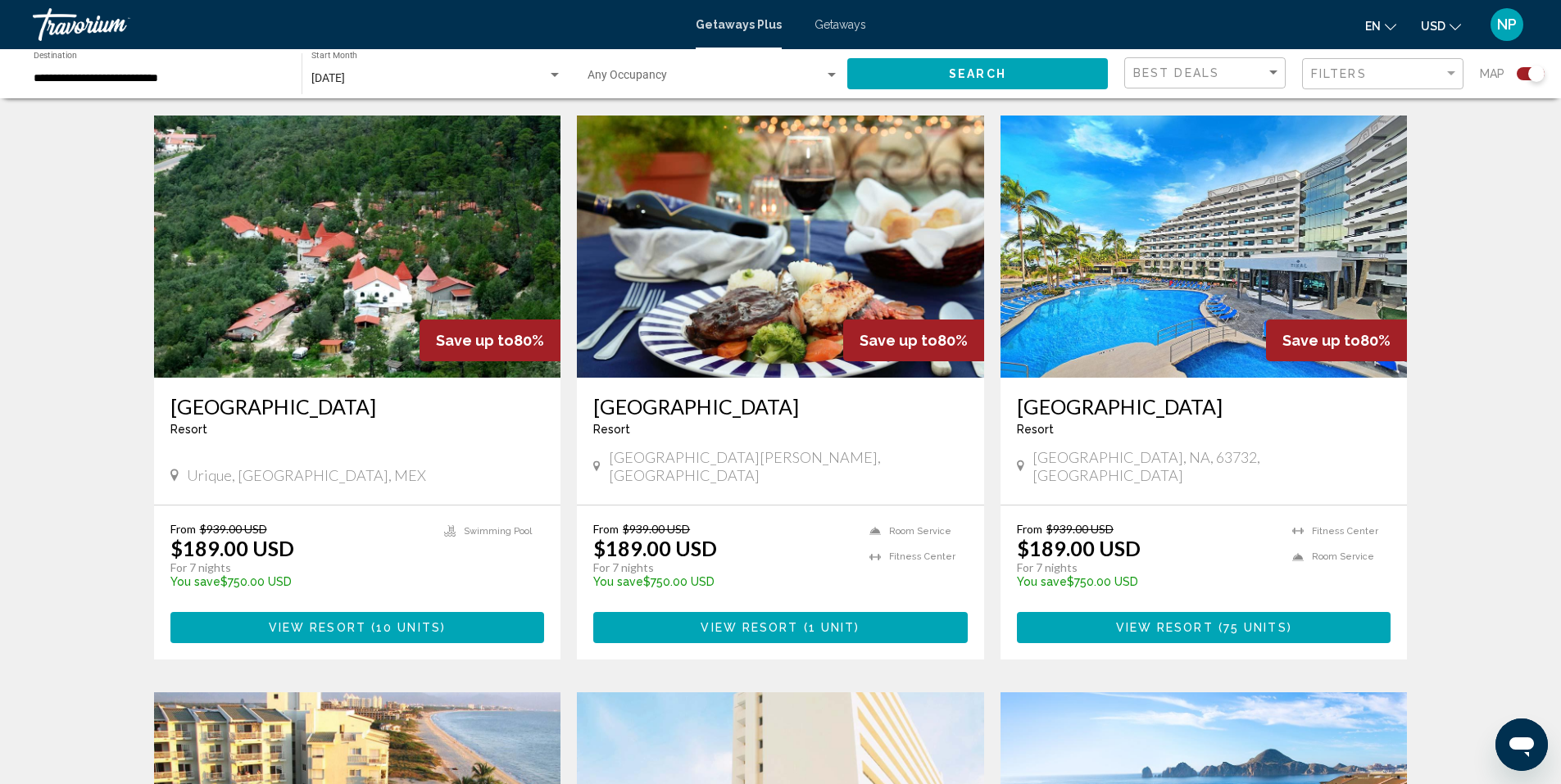
click at [784, 622] on span "View Resort" at bounding box center [749, 629] width 97 height 14
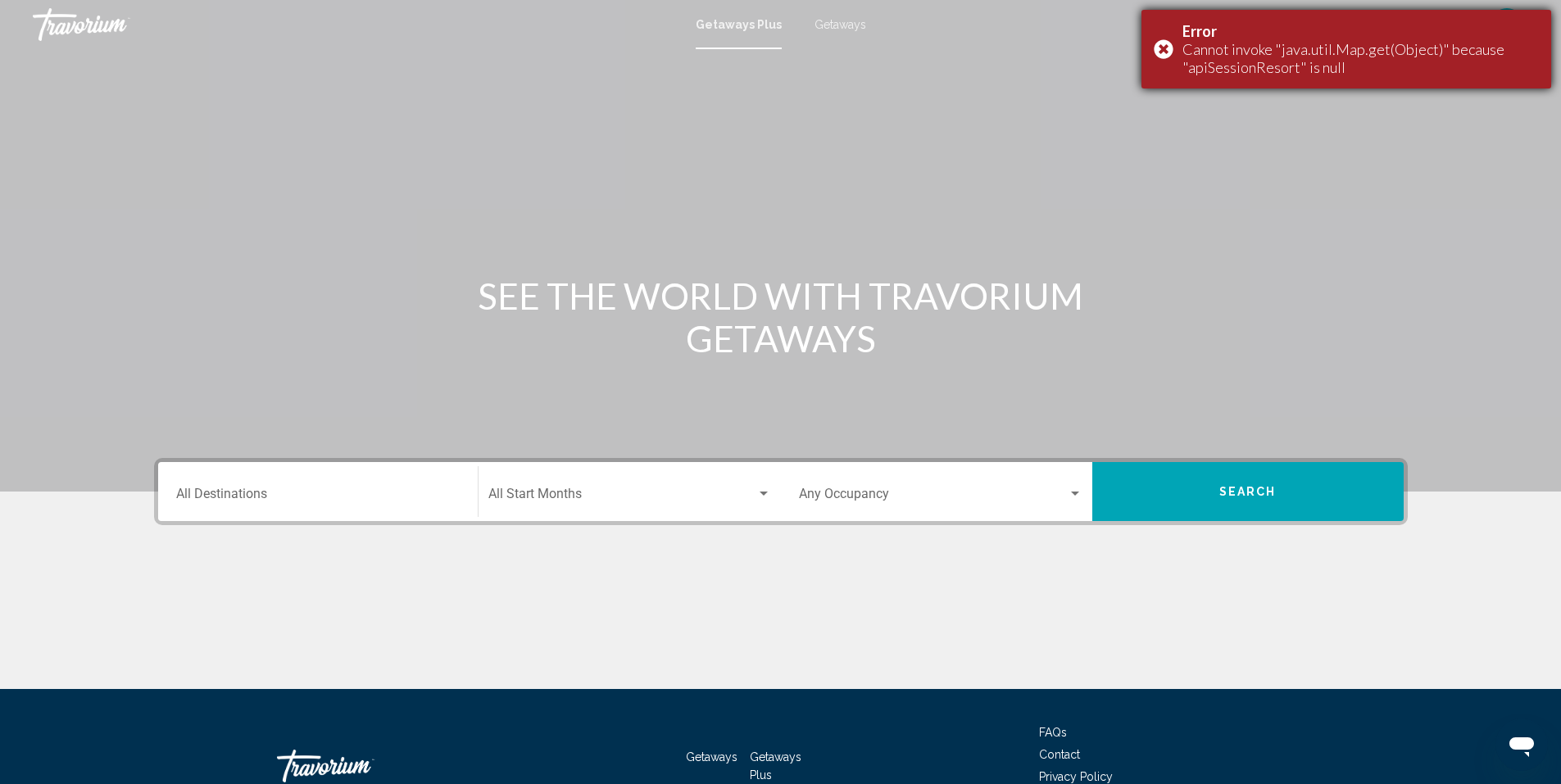
click at [1244, 44] on div "Cannot invoke "java.util.Map.get(Object)" because "apiSessionResort" is null" at bounding box center [1361, 58] width 357 height 36
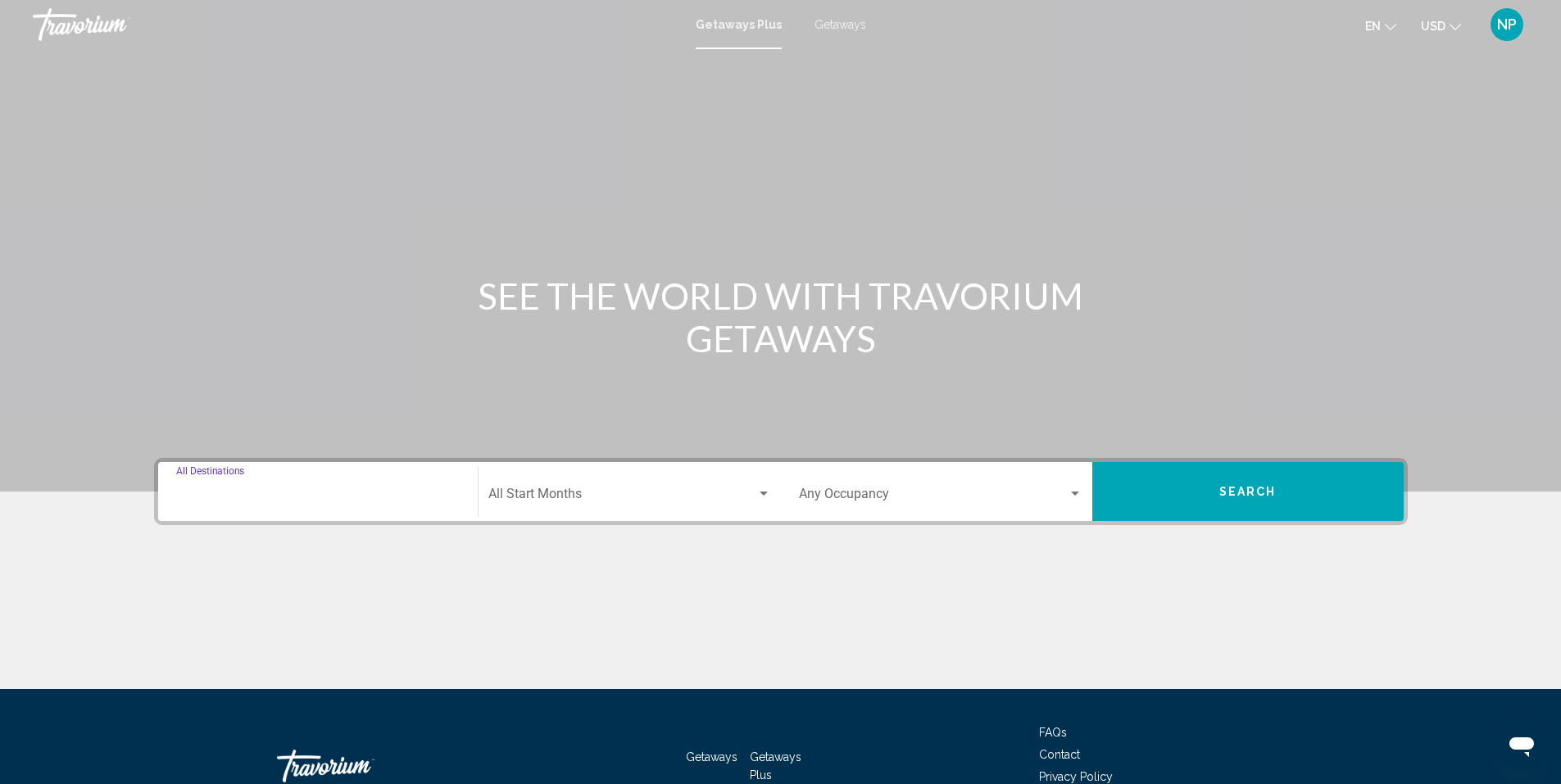
click at [369, 503] on input "Destination All Destinations" at bounding box center [318, 497] width 284 height 14
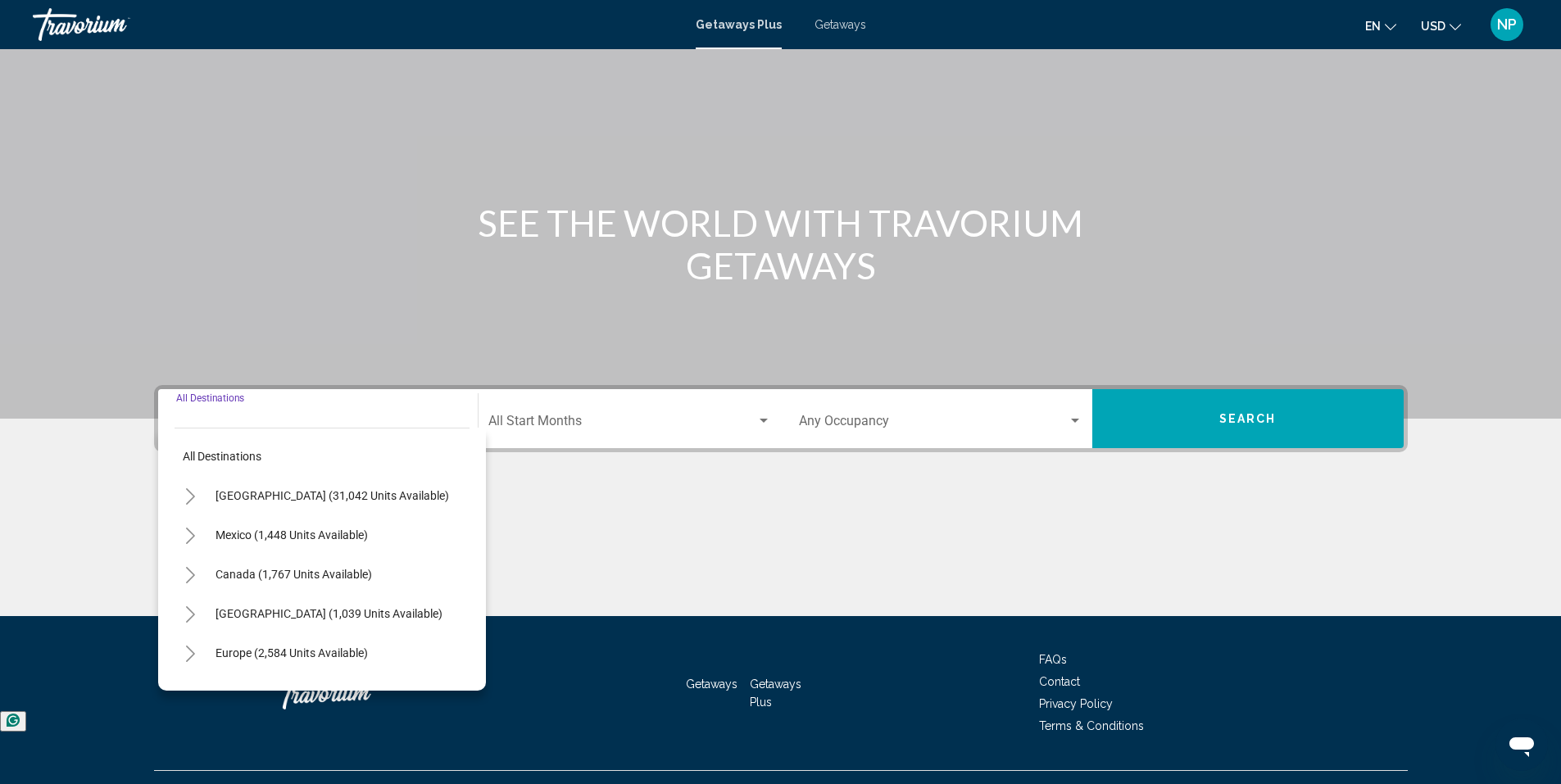
scroll to position [106, 0]
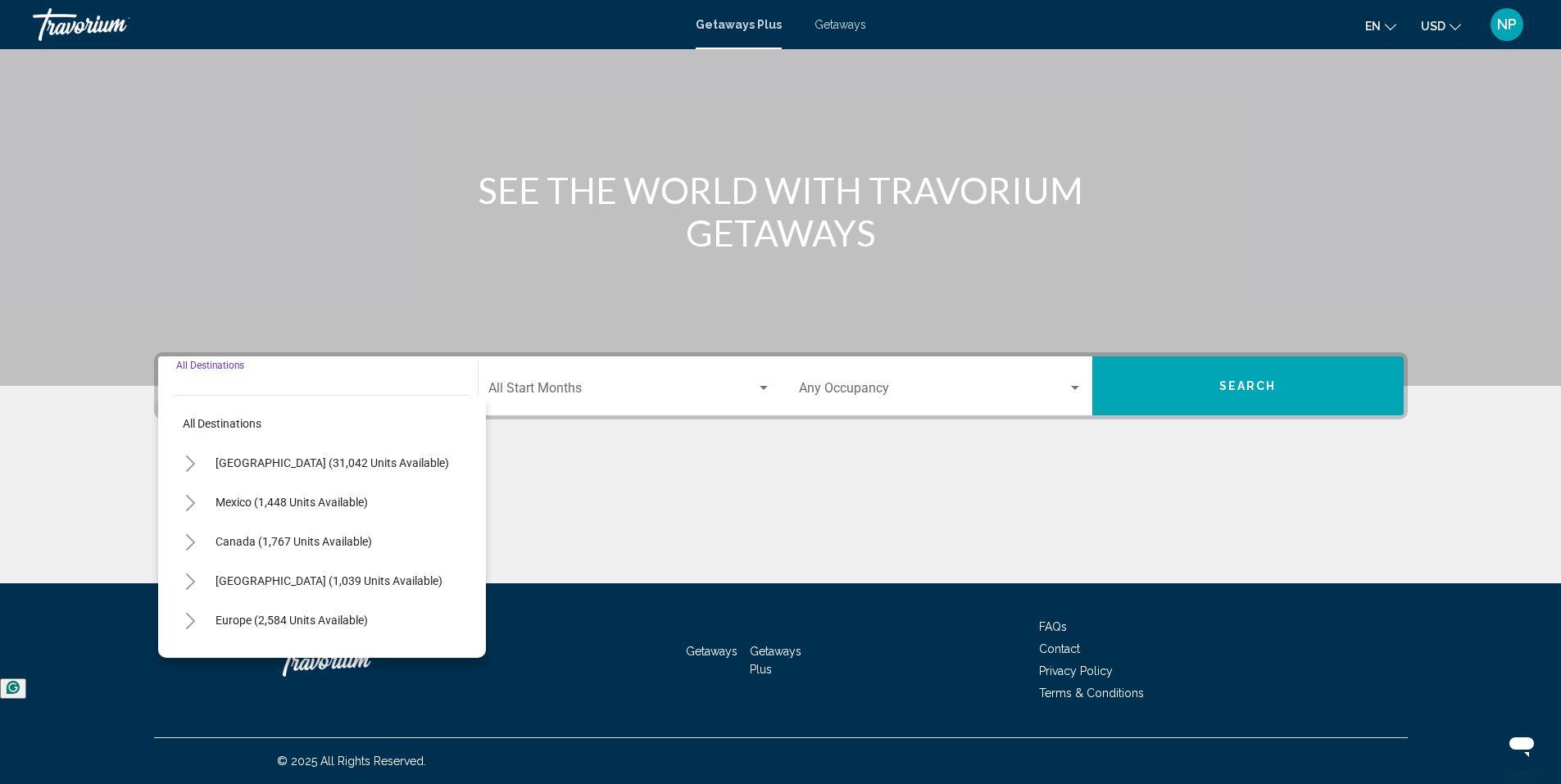
click at [258, 505] on span "Mexico (1,448 units available)" at bounding box center [291, 502] width 152 height 14
type input "**********"
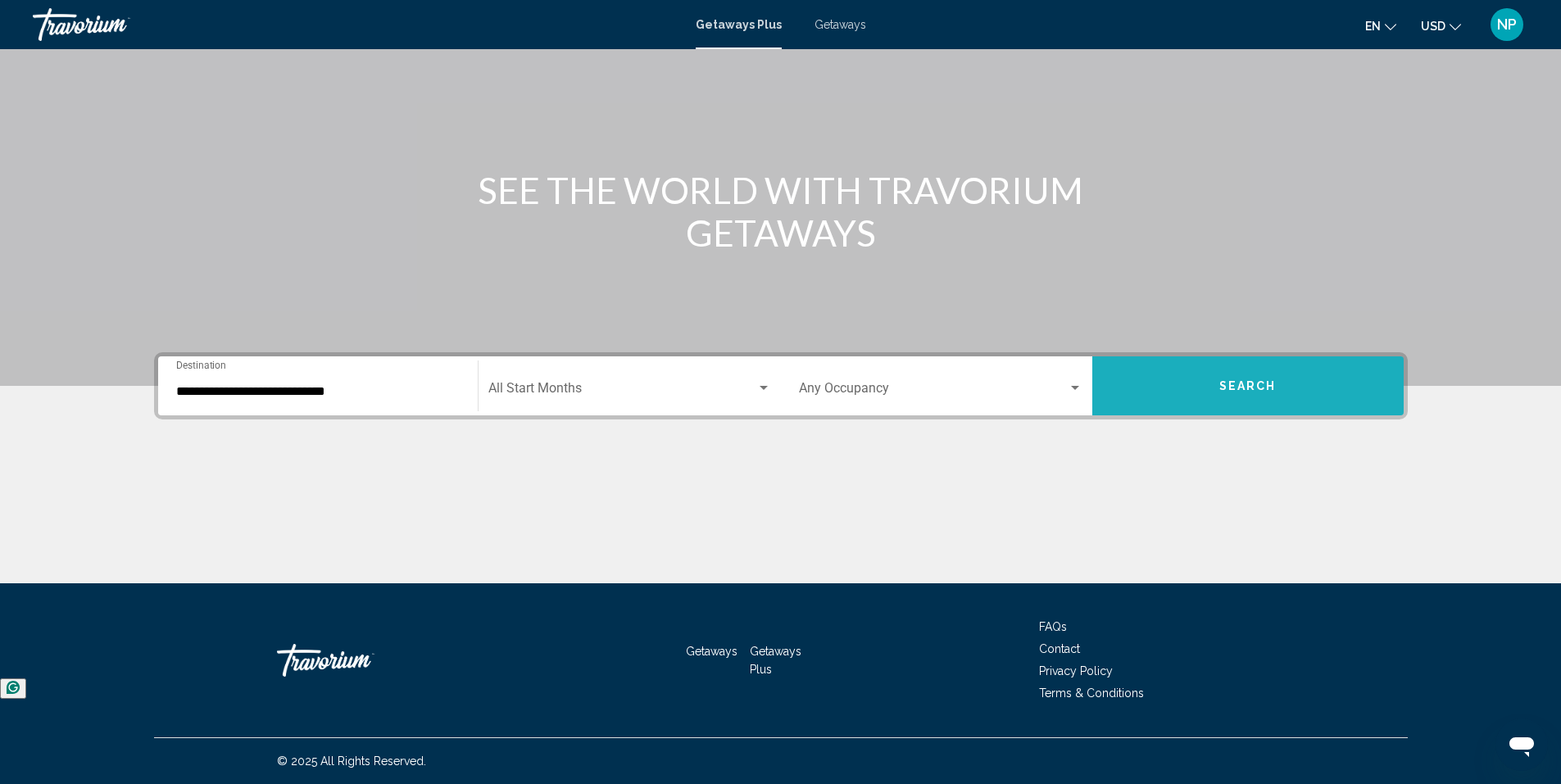
click at [1222, 371] on button "Search" at bounding box center [1247, 386] width 312 height 59
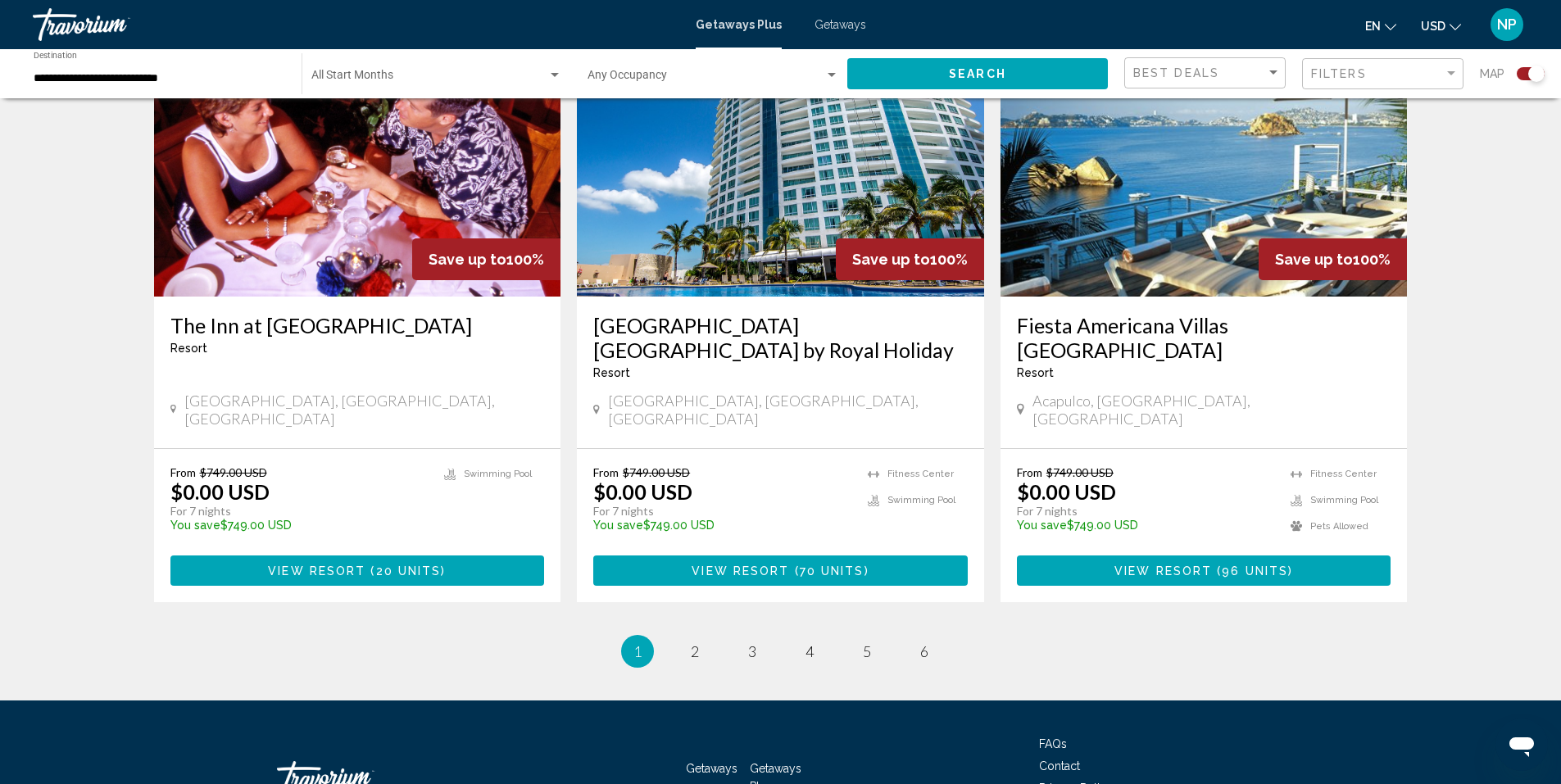
scroll to position [2420, 0]
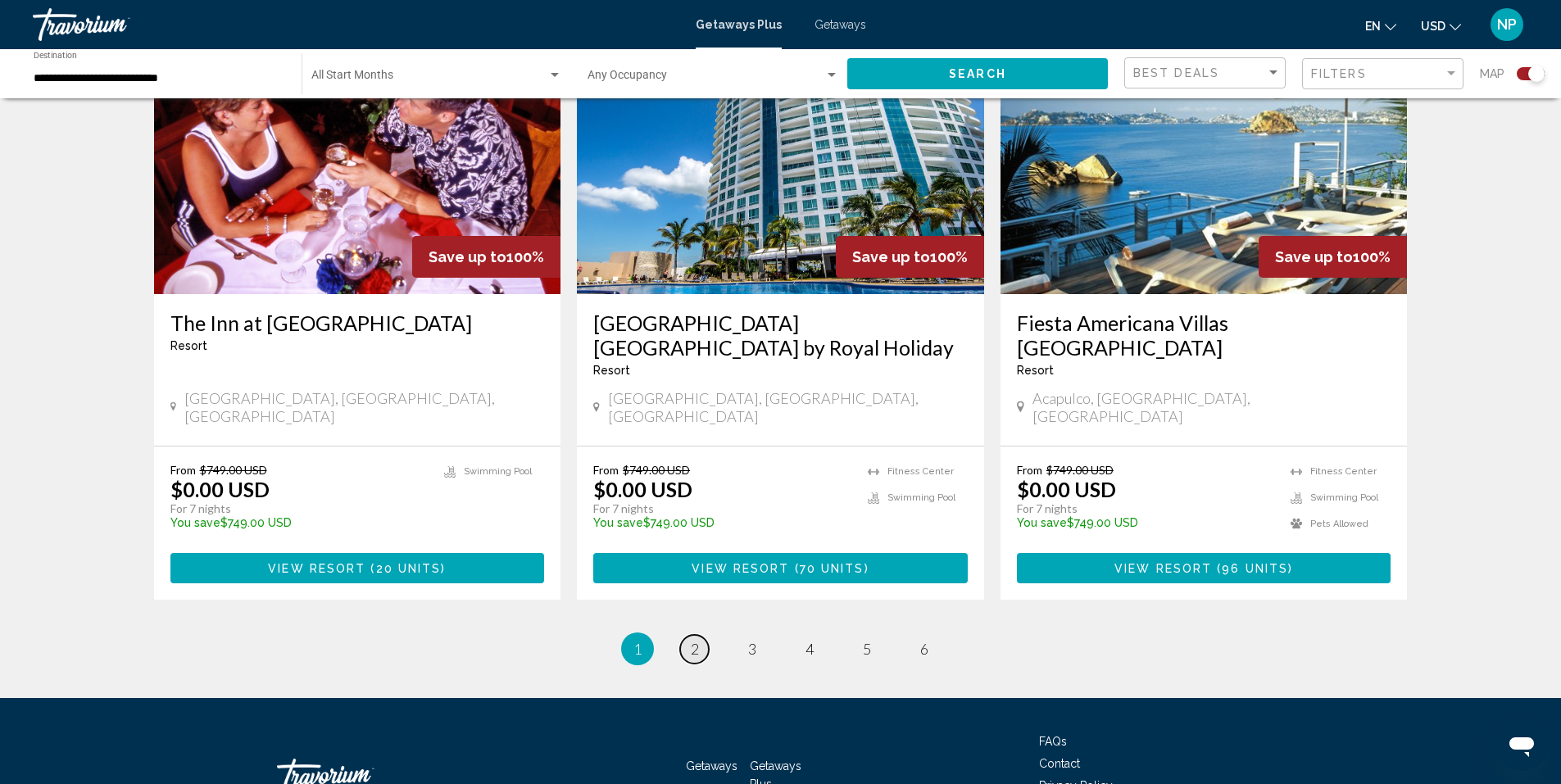
click at [701, 635] on link "page 2" at bounding box center [695, 649] width 29 height 29
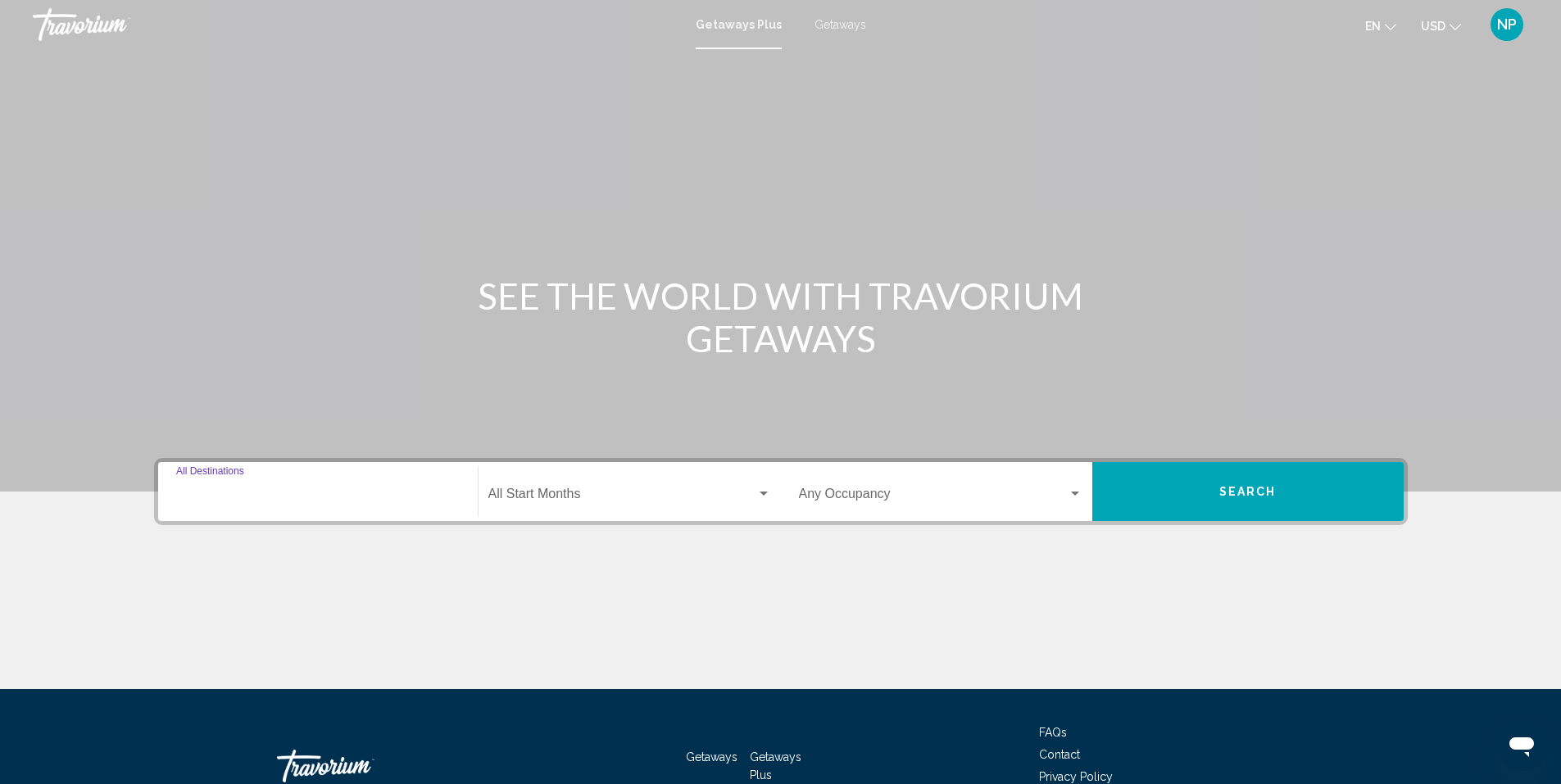
click at [396, 493] on input "Destination All Destinations" at bounding box center [318, 497] width 284 height 14
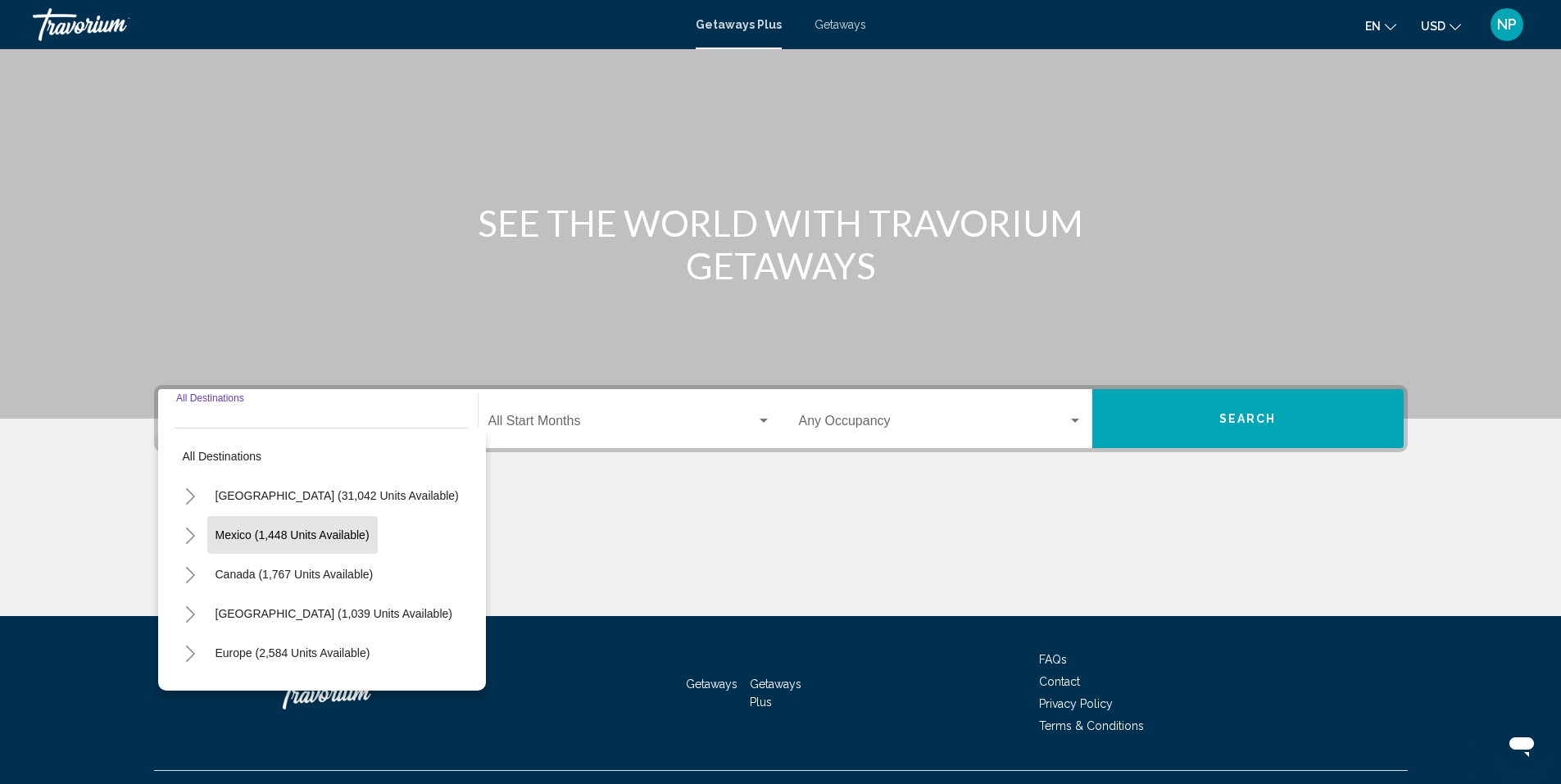
scroll to position [106, 0]
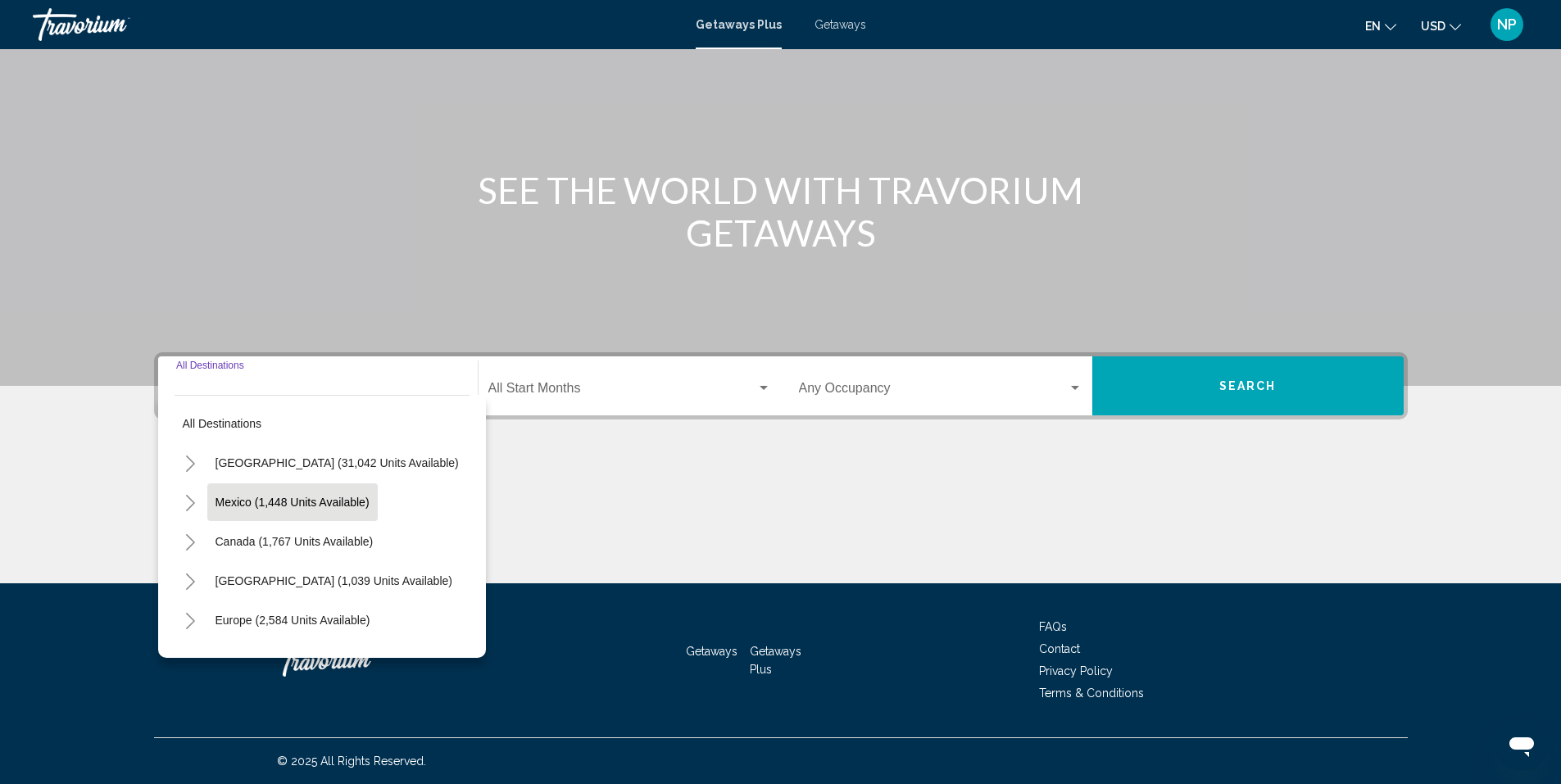
click at [295, 500] on span "Mexico (1,448 units available)" at bounding box center [292, 502] width 154 height 14
type input "**********"
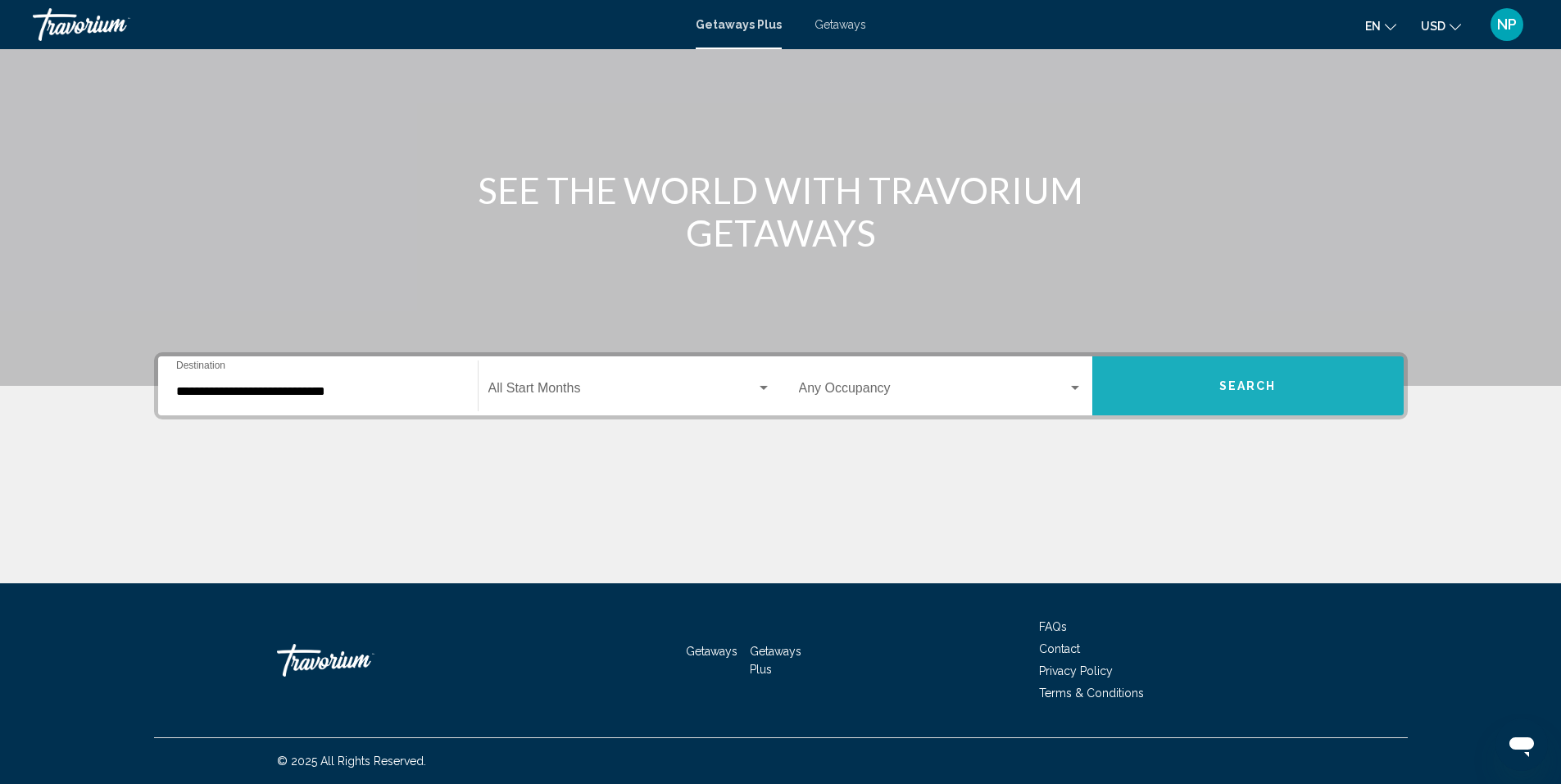
click at [1235, 395] on button "Search" at bounding box center [1247, 386] width 312 height 59
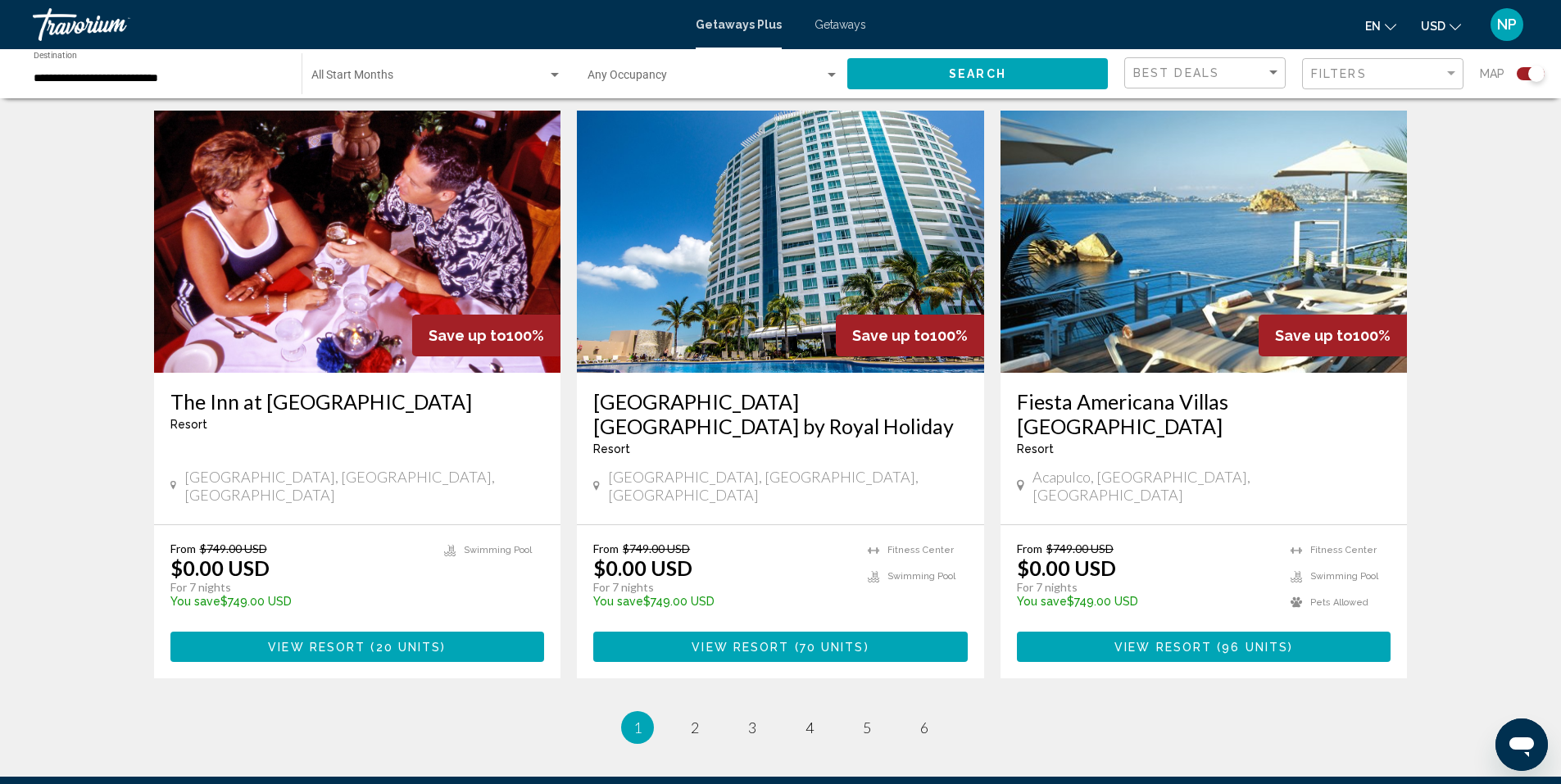
scroll to position [2420, 0]
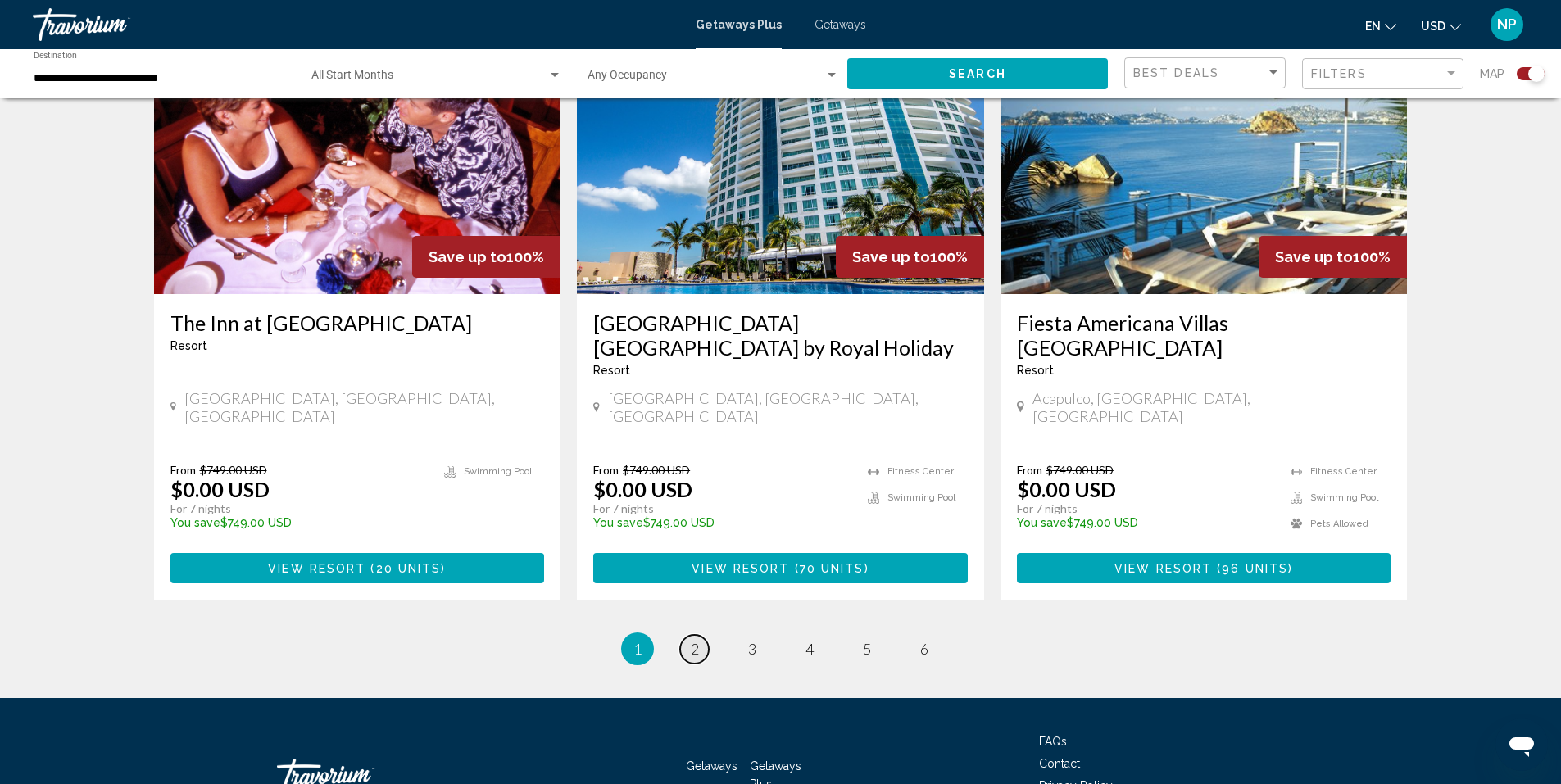
click at [700, 635] on link "page 2" at bounding box center [695, 649] width 29 height 29
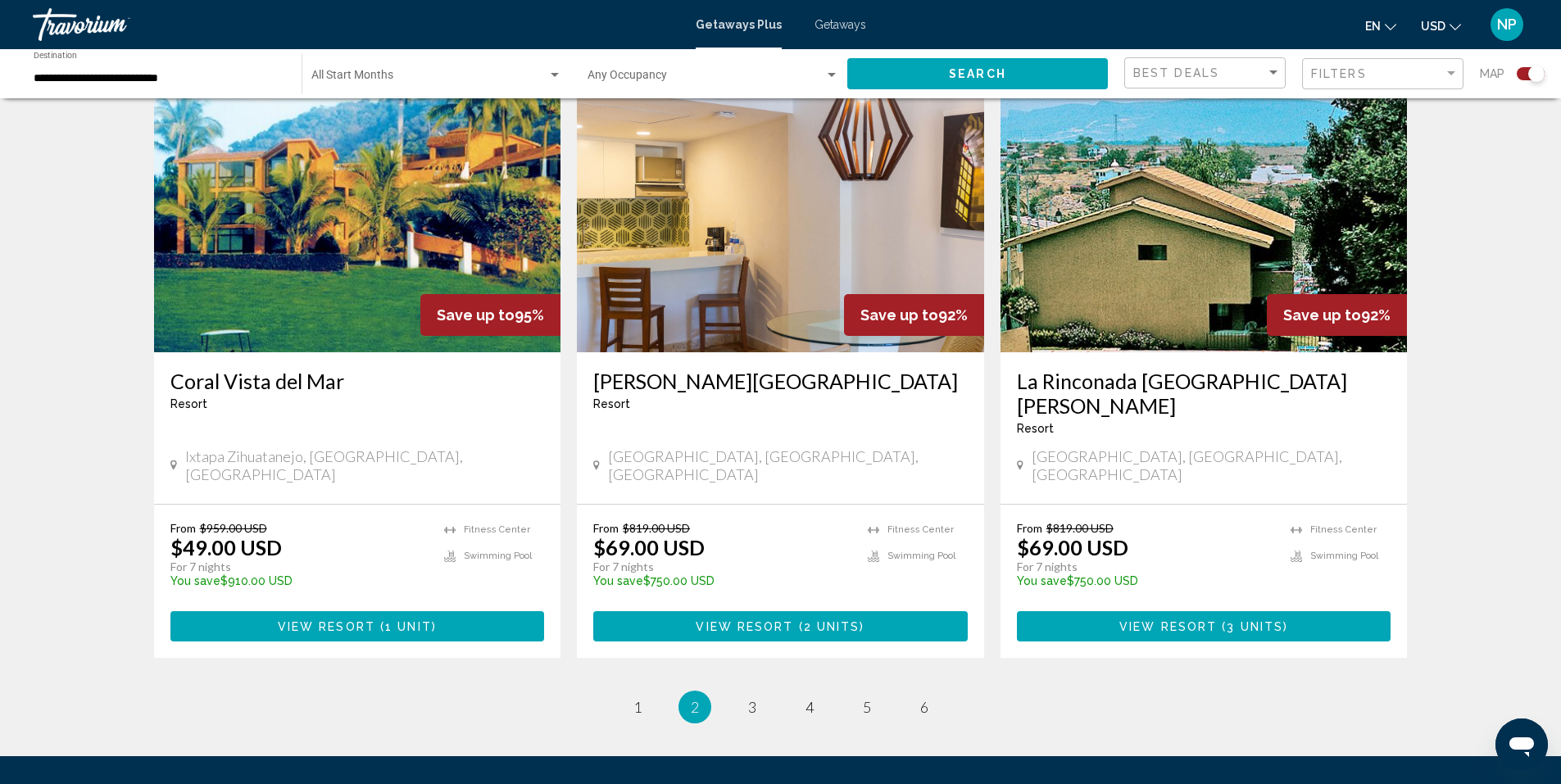
scroll to position [2394, 0]
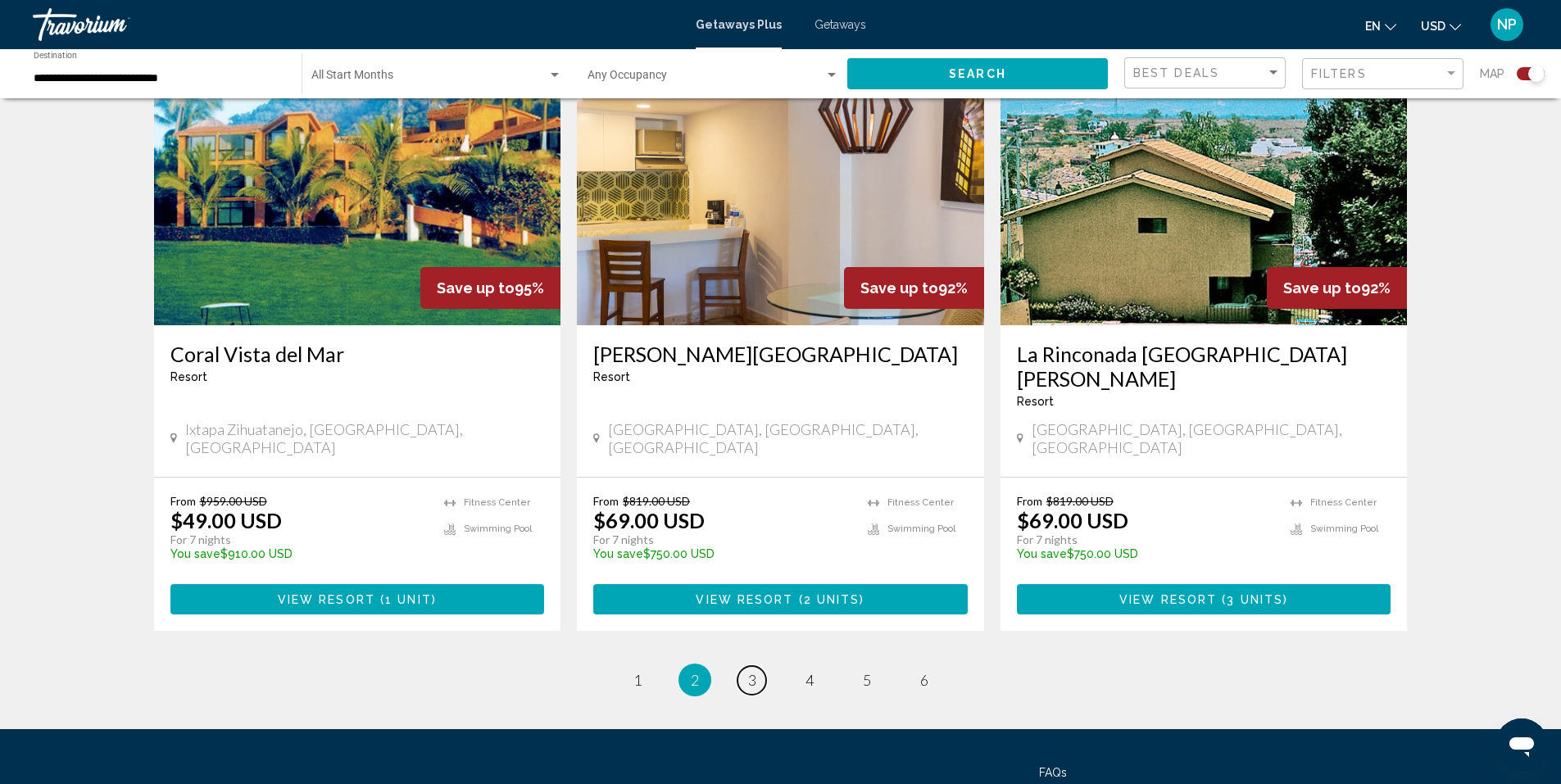
click at [749, 671] on span "3" at bounding box center [753, 680] width 8 height 18
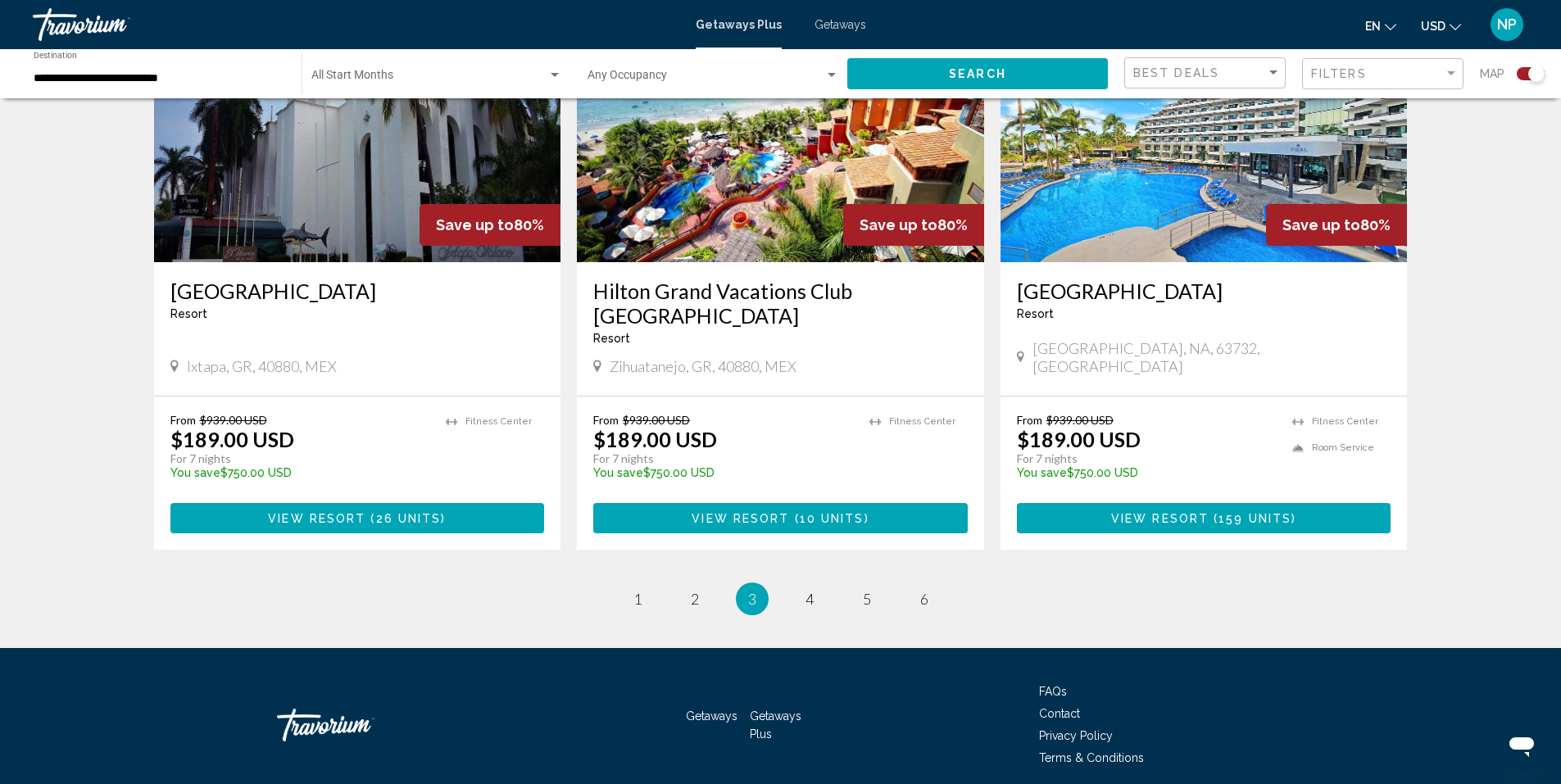
scroll to position [2419, 0]
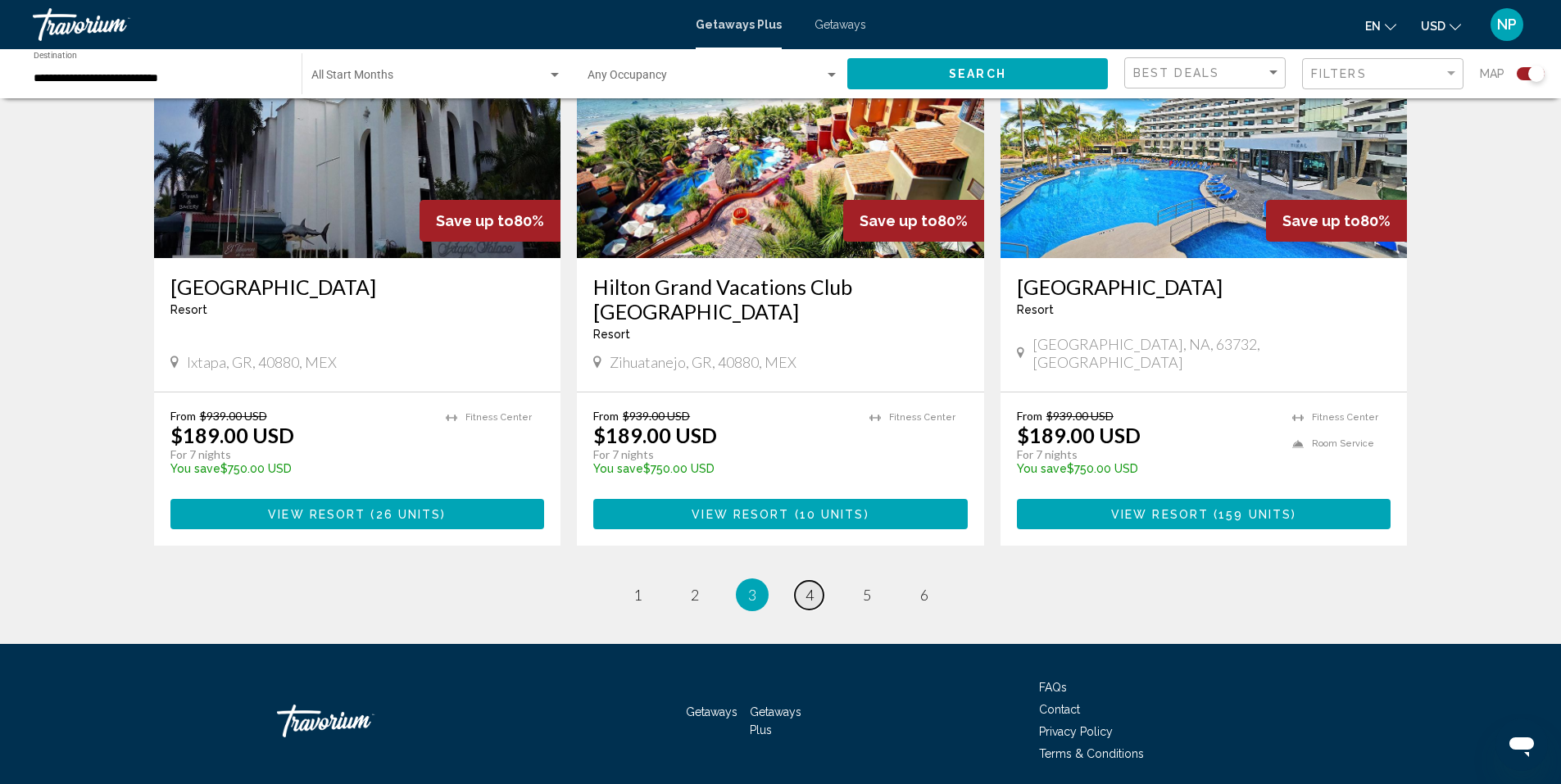
click at [808, 585] on span "4" at bounding box center [809, 594] width 8 height 18
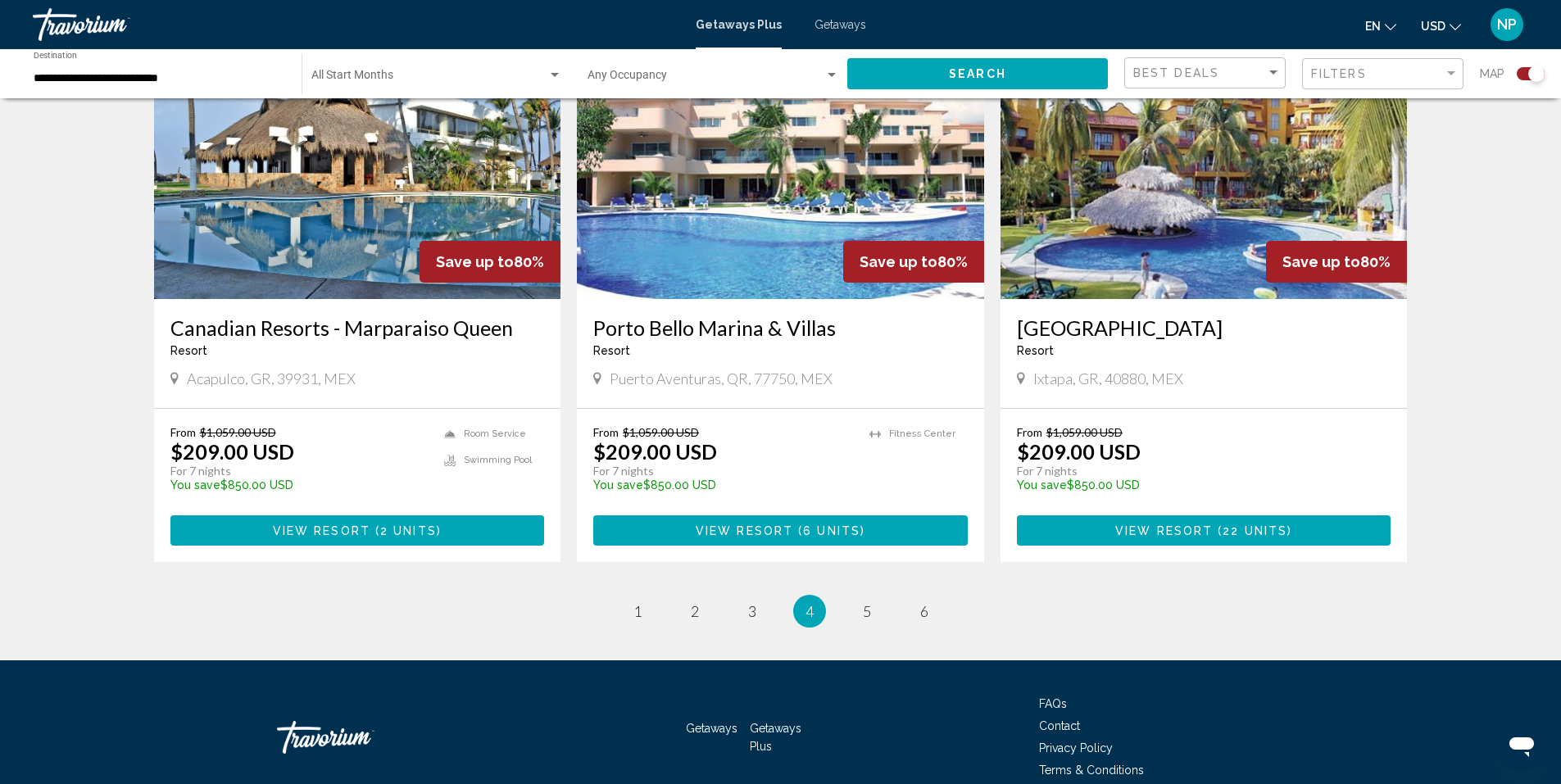
scroll to position [2419, 0]
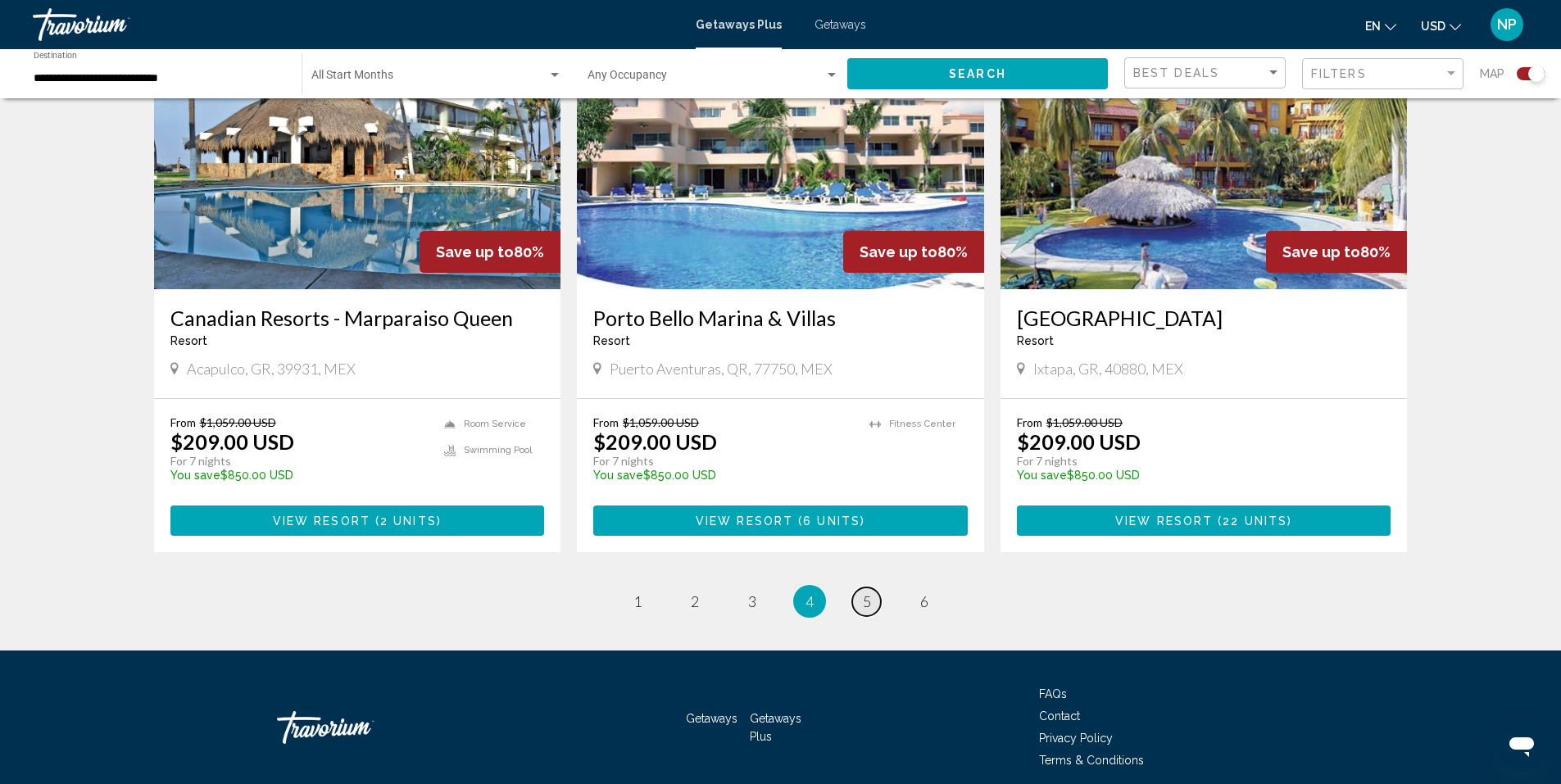
click at [874, 587] on link "page 5" at bounding box center [866, 602] width 29 height 29
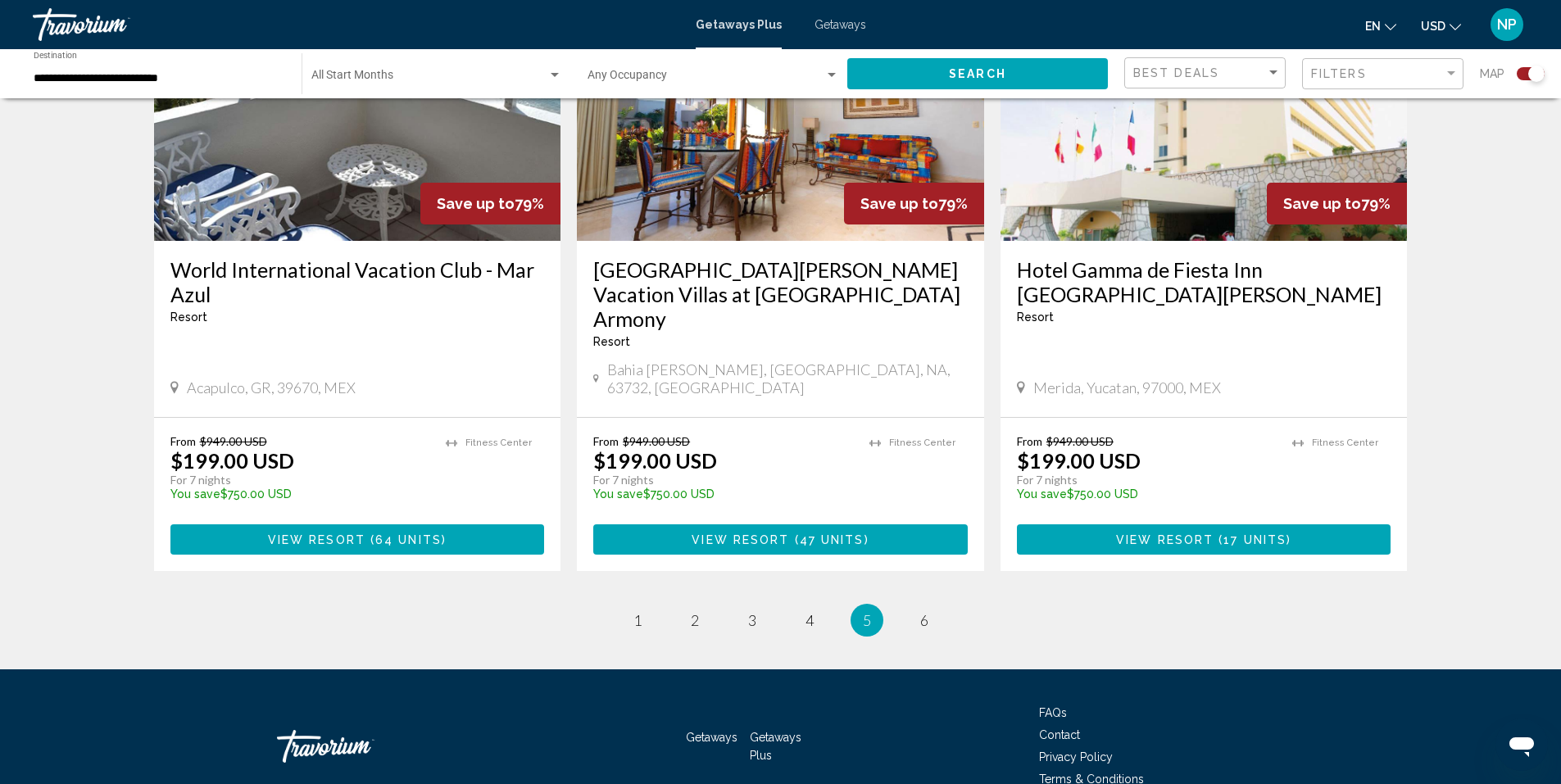
scroll to position [2444, 0]
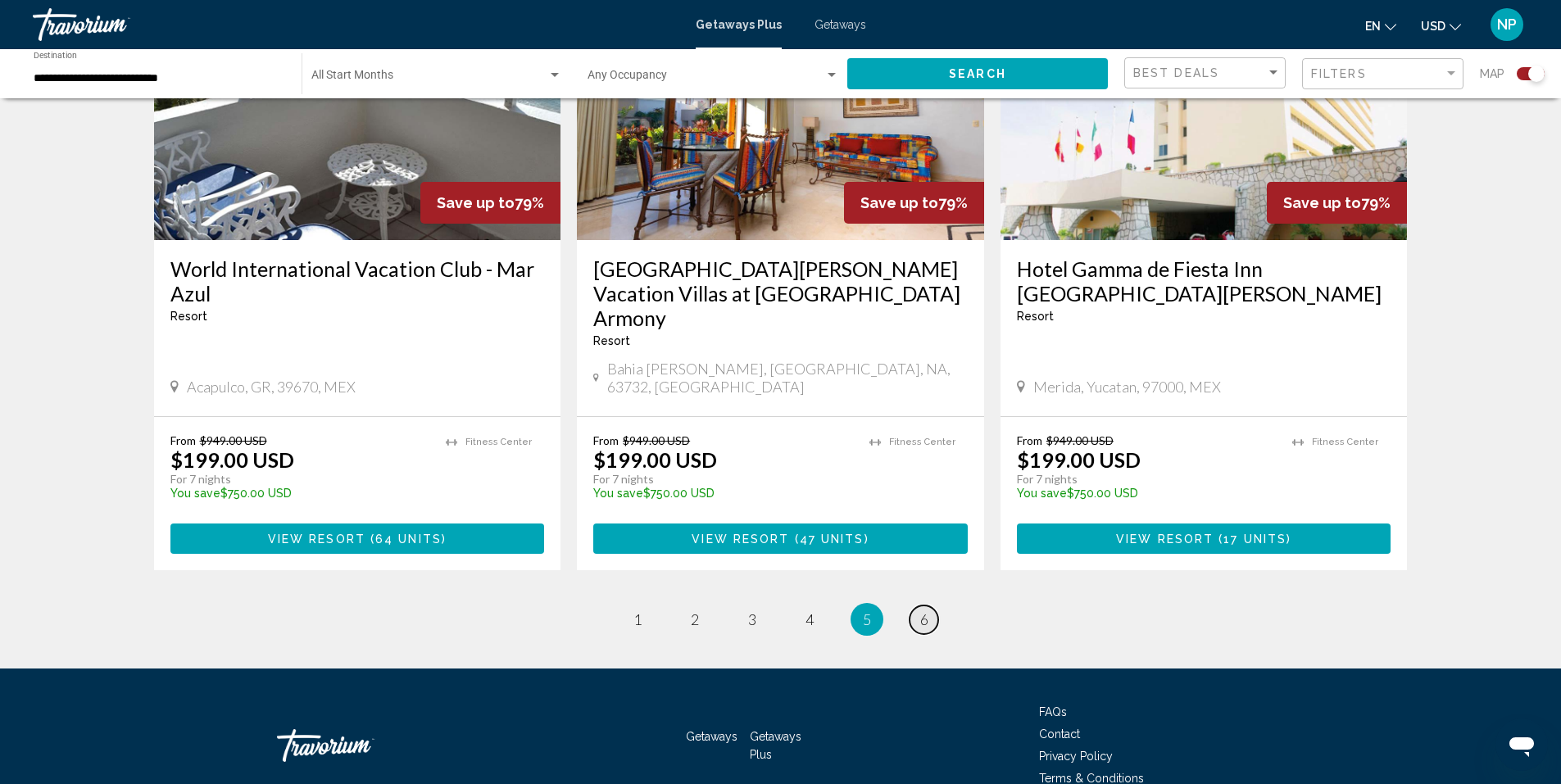
click at [932, 606] on link "page 6" at bounding box center [924, 620] width 29 height 29
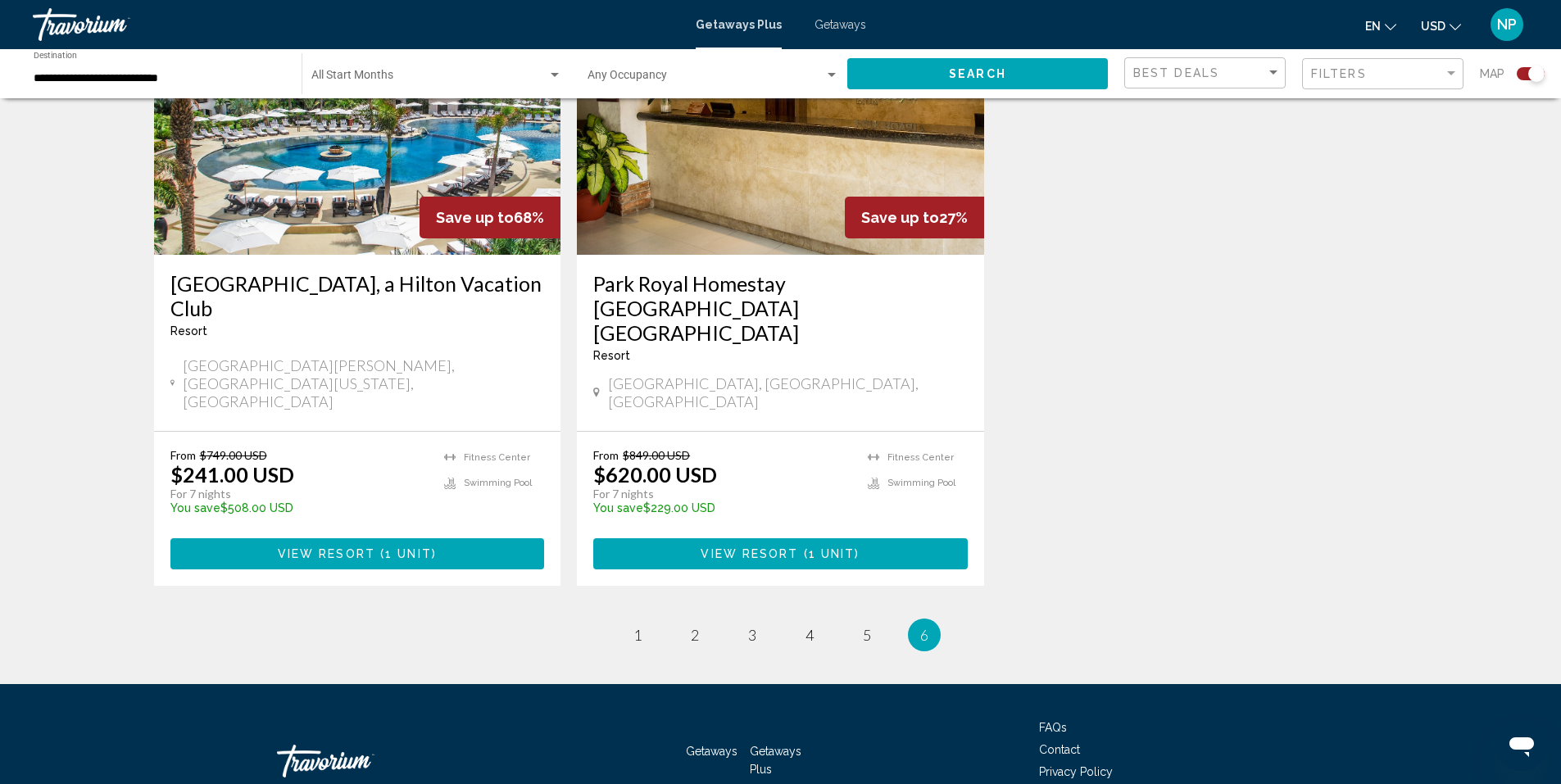
scroll to position [1303, 0]
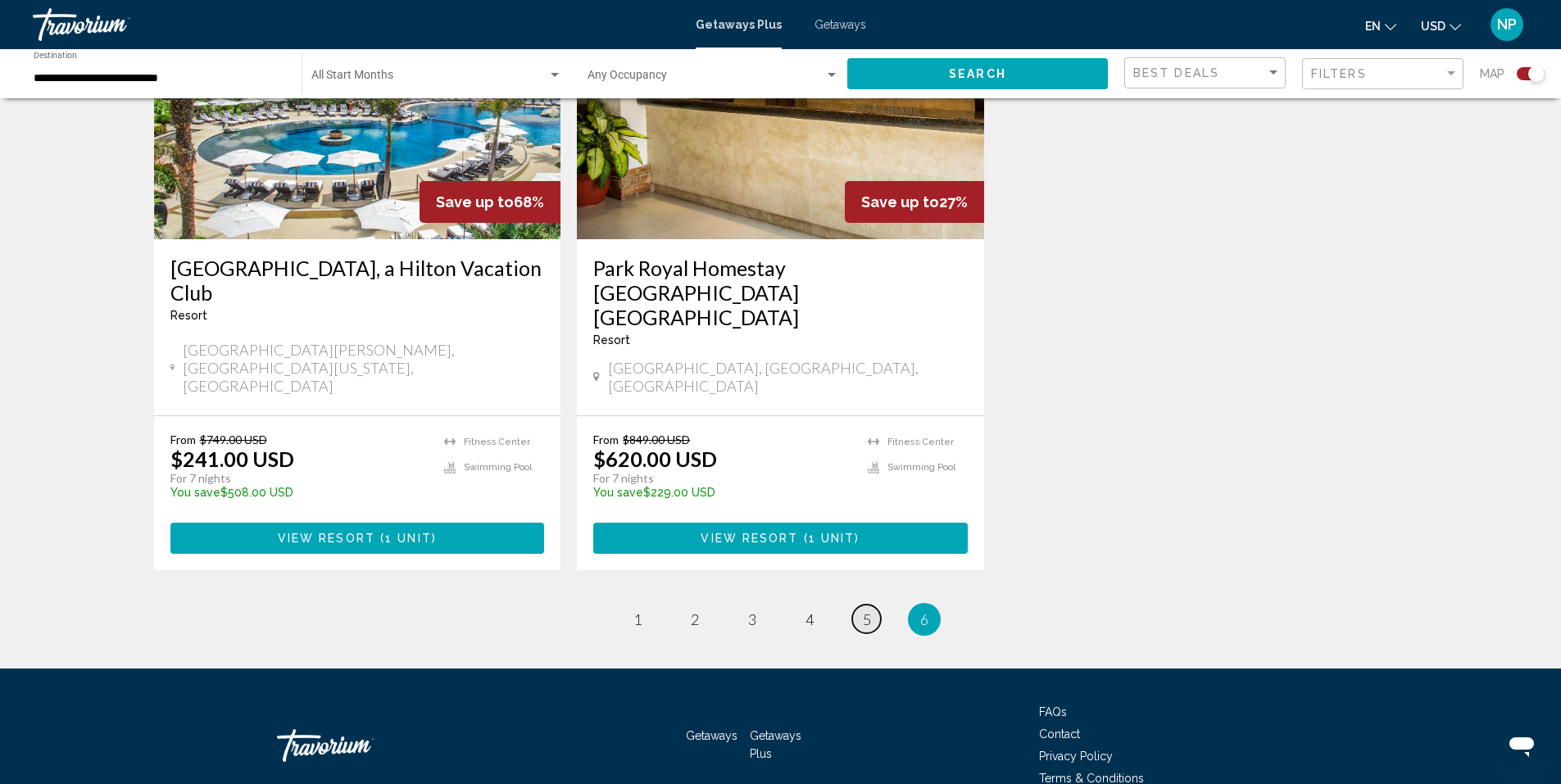
click at [858, 605] on link "page 5" at bounding box center [866, 619] width 29 height 29
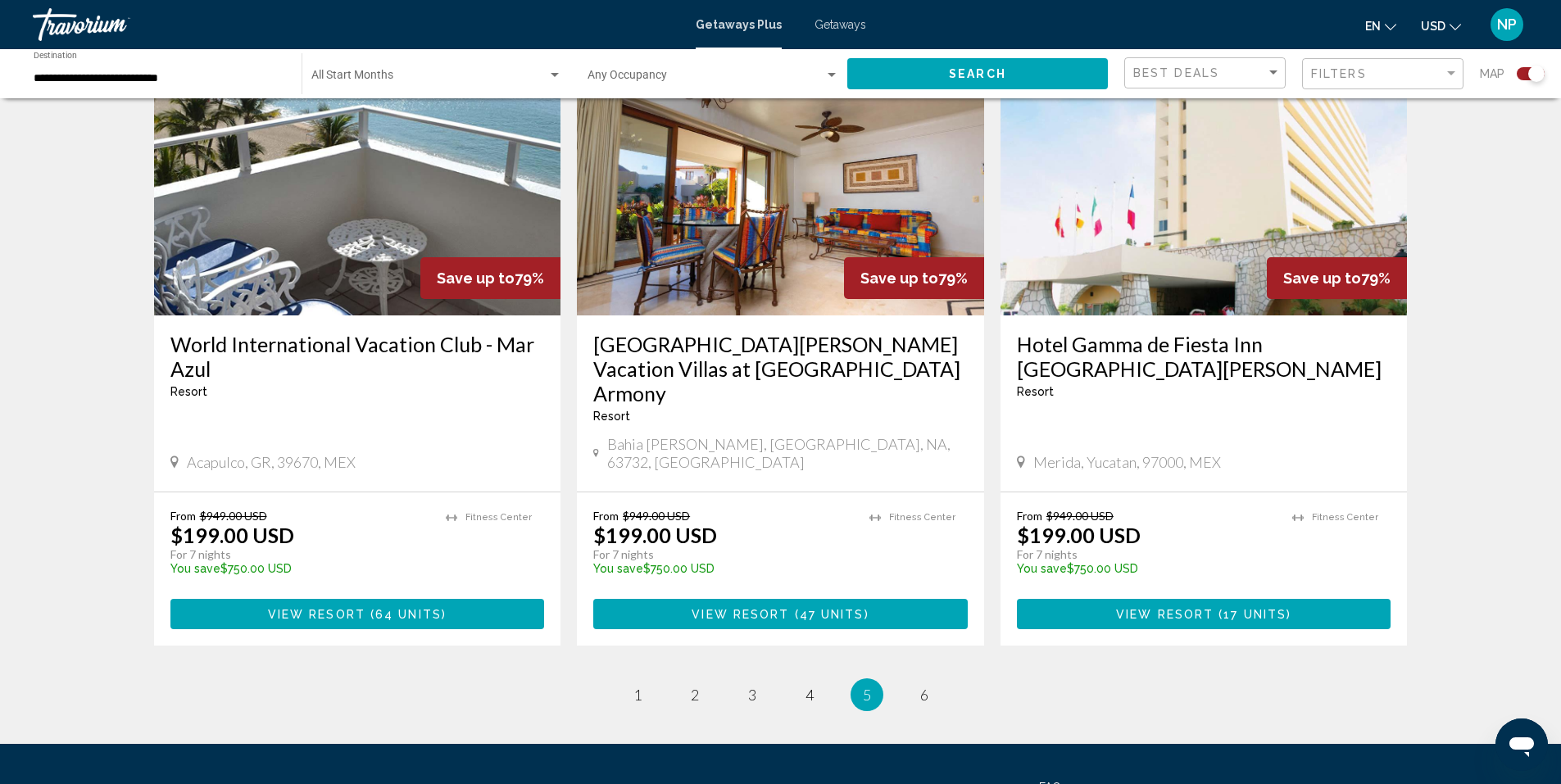
scroll to position [2444, 0]
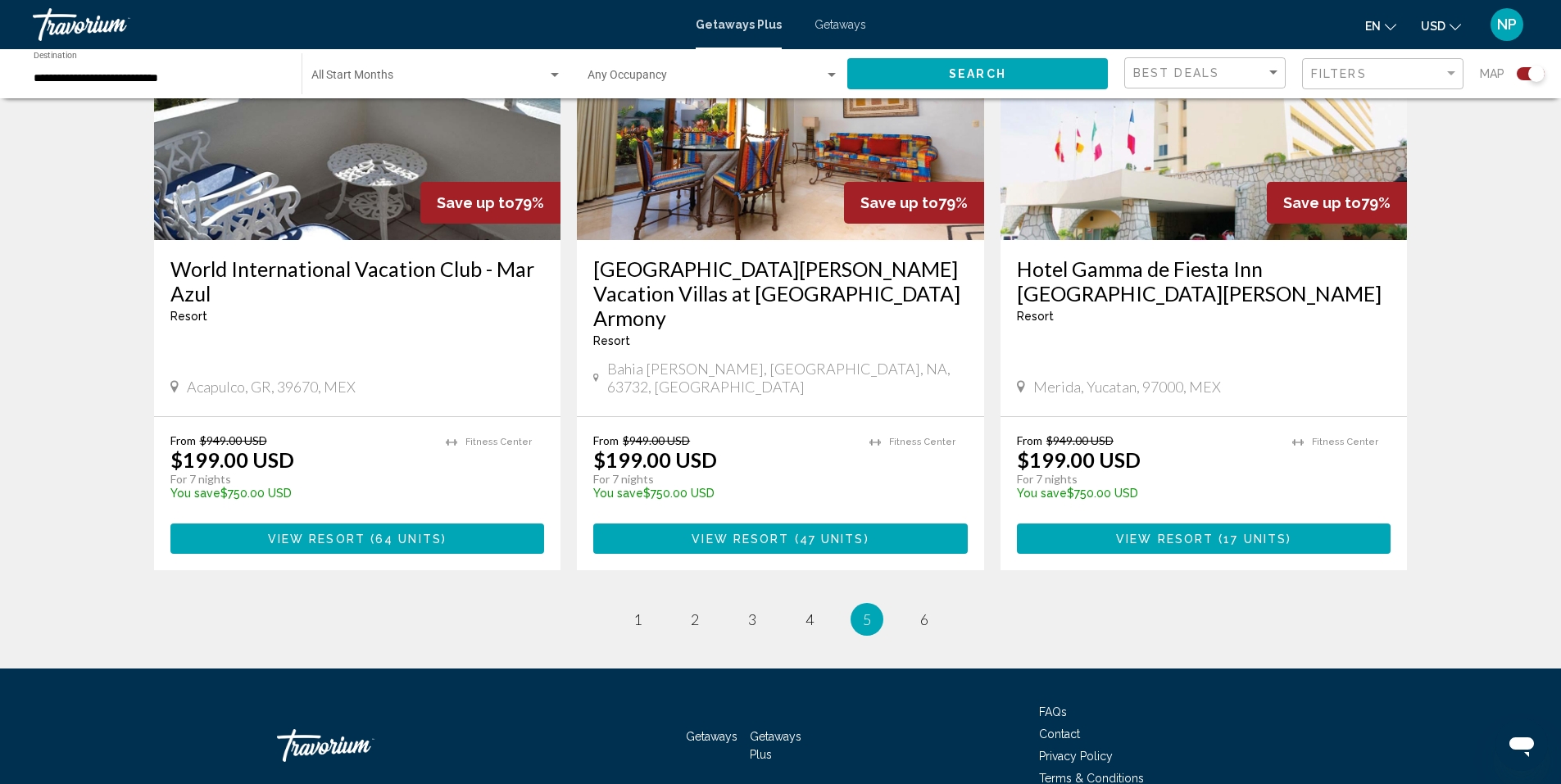
click at [788, 603] on ul "5 / 6 page 1 page 2 page 3 page 4 You're on page 5 page 6" at bounding box center [781, 619] width 1254 height 33
click at [806, 610] on span "4" at bounding box center [809, 619] width 8 height 18
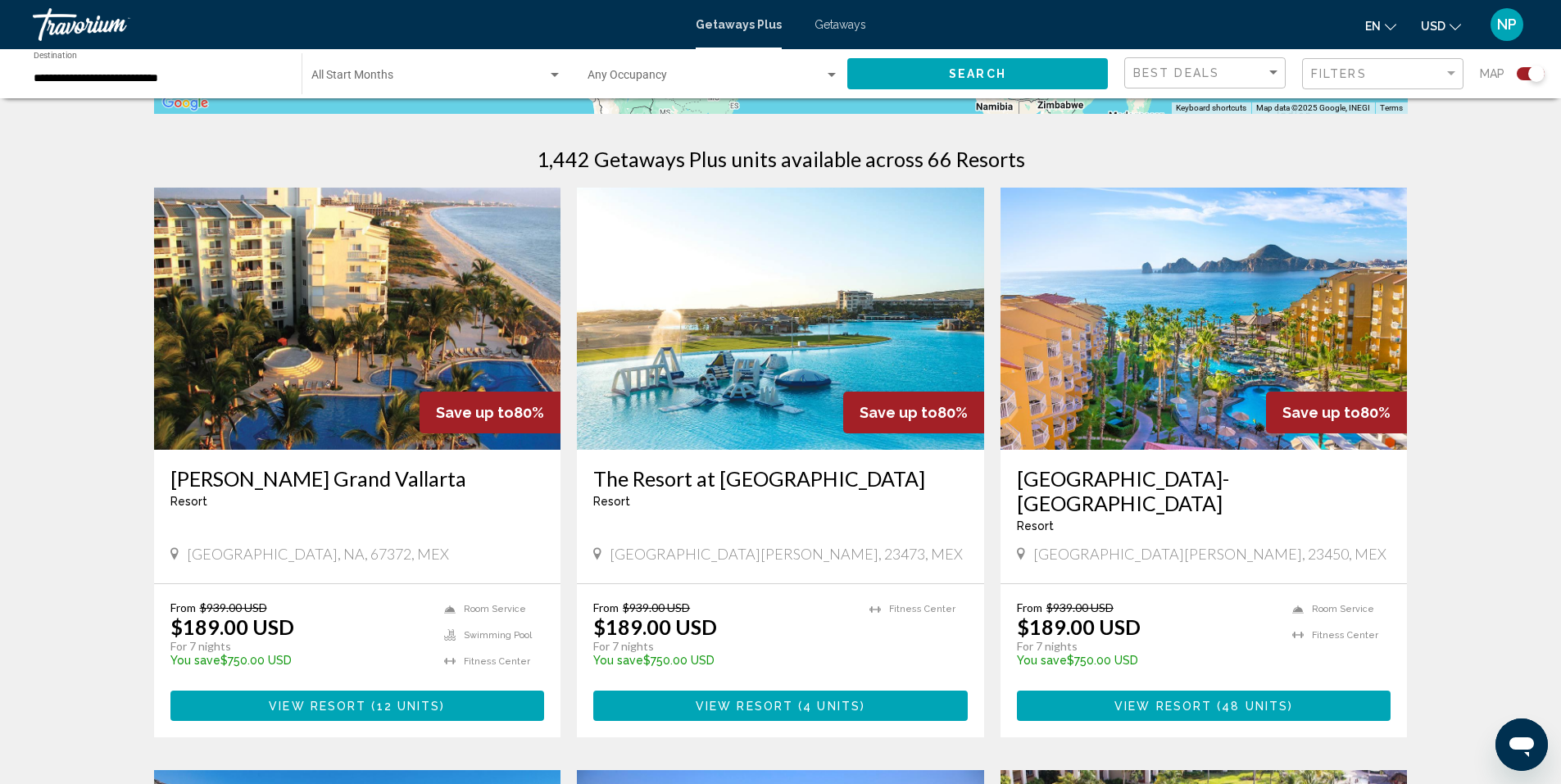
scroll to position [492, 0]
click at [708, 392] on img "Main content" at bounding box center [780, 319] width 407 height 262
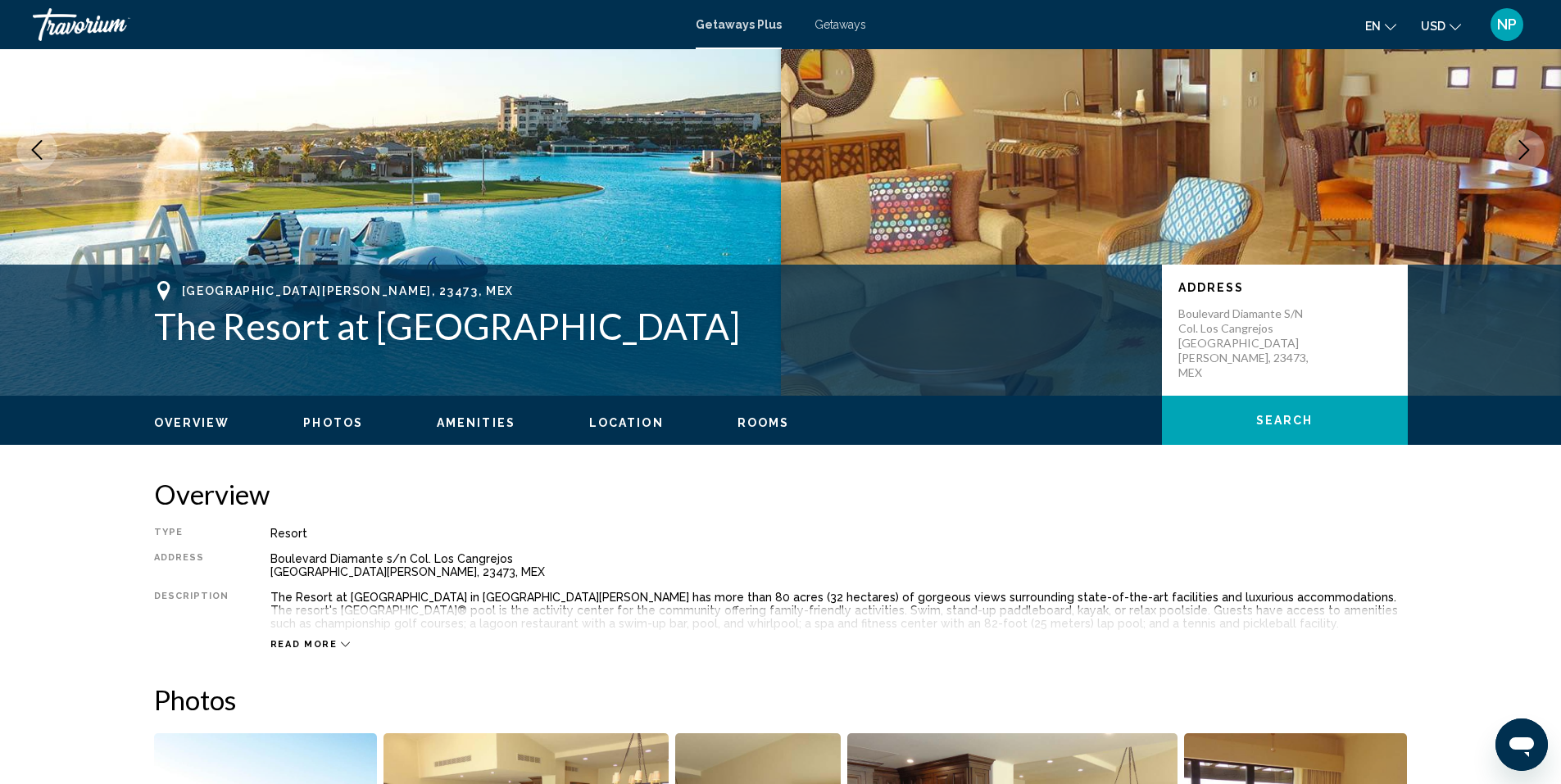
scroll to position [82, 0]
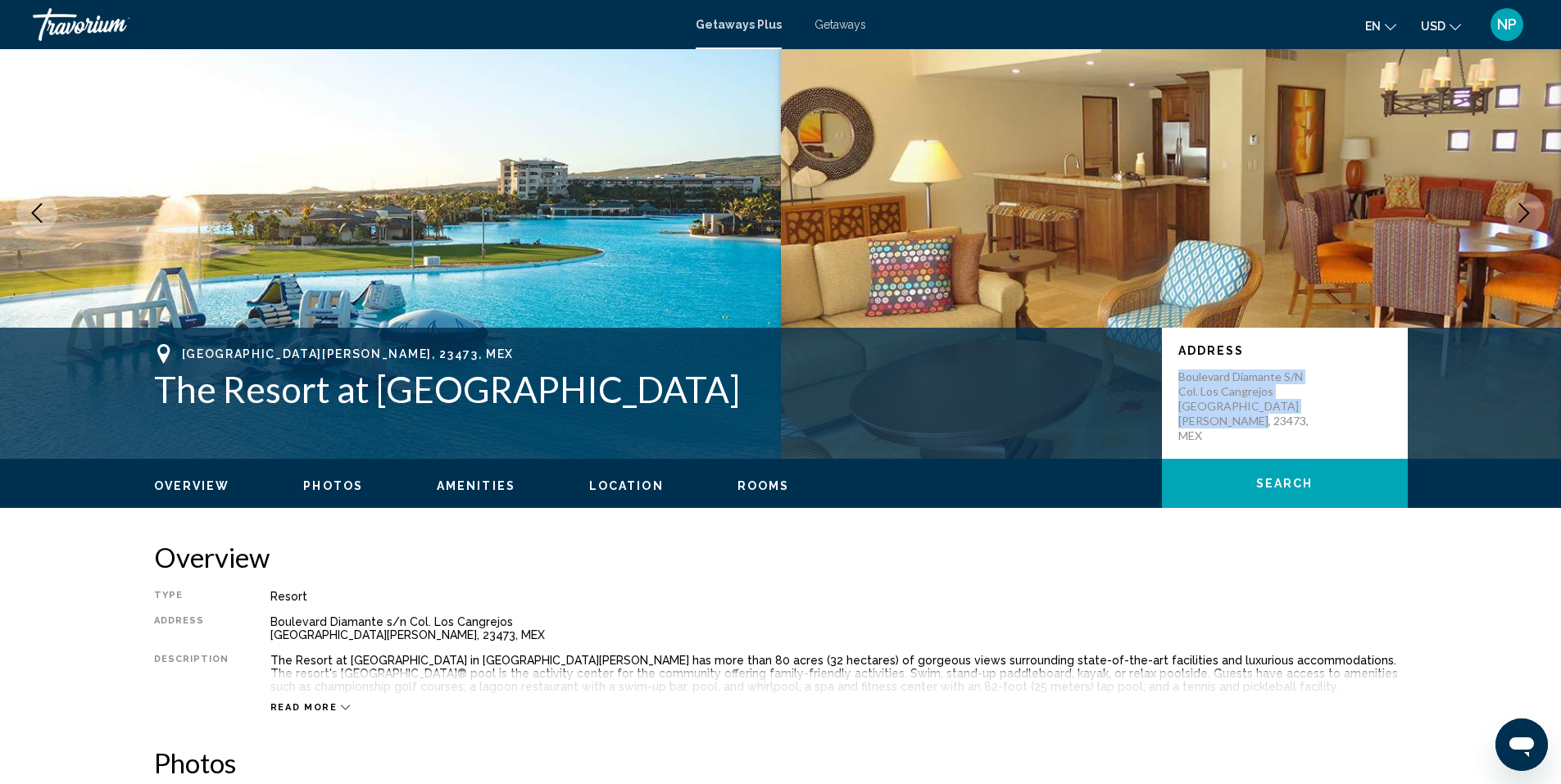
drag, startPoint x: 1179, startPoint y: 373, endPoint x: 1287, endPoint y: 429, distance: 121.7
click at [1287, 429] on div "Address Boulevard Diamante s/n Col. Los Cangrejos Cabo San Lucas, BS, 23473, MEX" at bounding box center [1285, 393] width 246 height 131
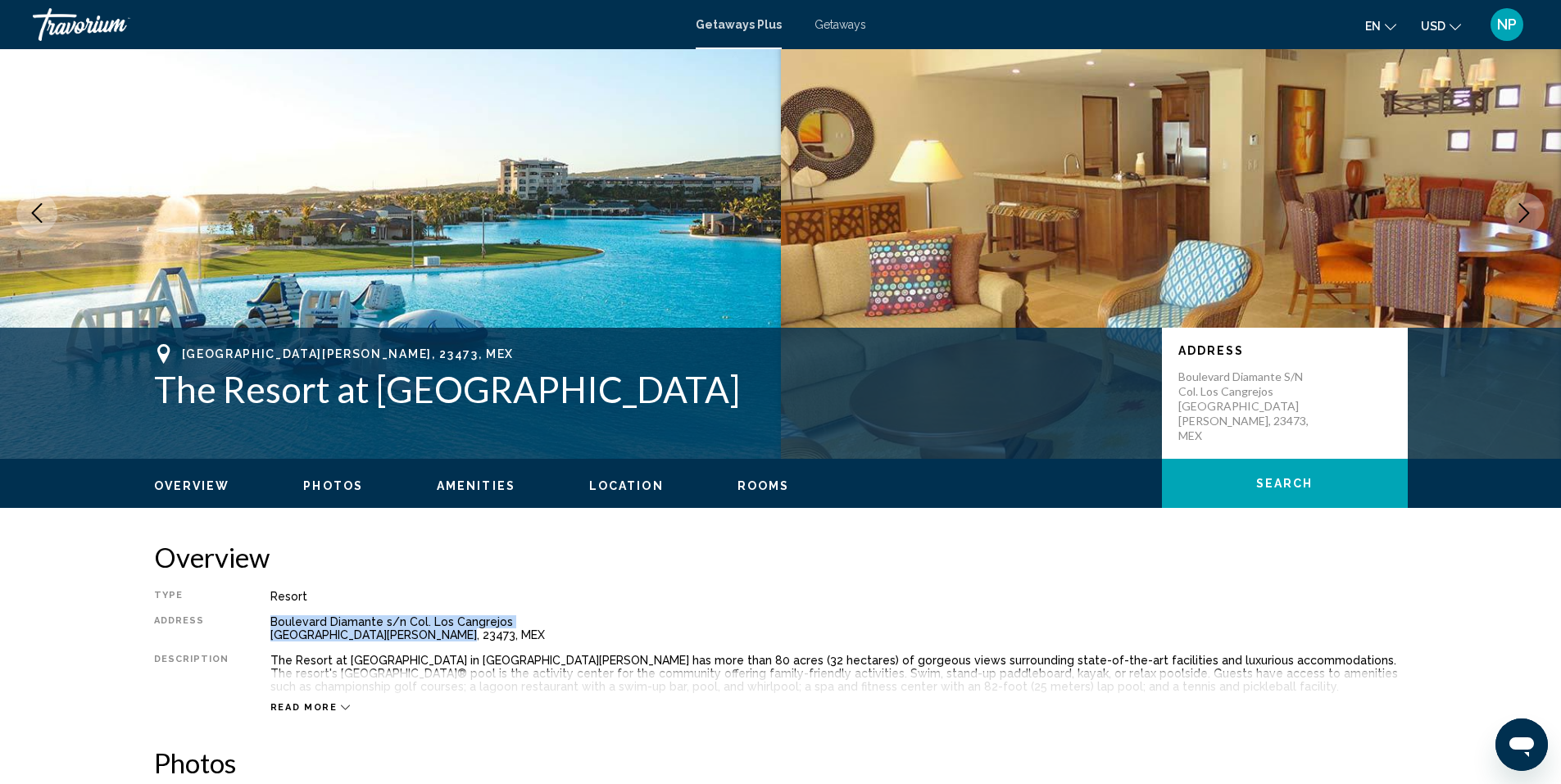
drag, startPoint x: 290, startPoint y: 623, endPoint x: 451, endPoint y: 637, distance: 161.6
click at [451, 637] on div "Boulevard Diamante s/n Col. Los Cangrejos Cabo San Lucas, BS, 23473, MEX" at bounding box center [838, 628] width 1137 height 26
copy div "Boulevard Diamante s/n Col. Los Cangrejos Cabo San Lucas, BS, 23473, MEX"
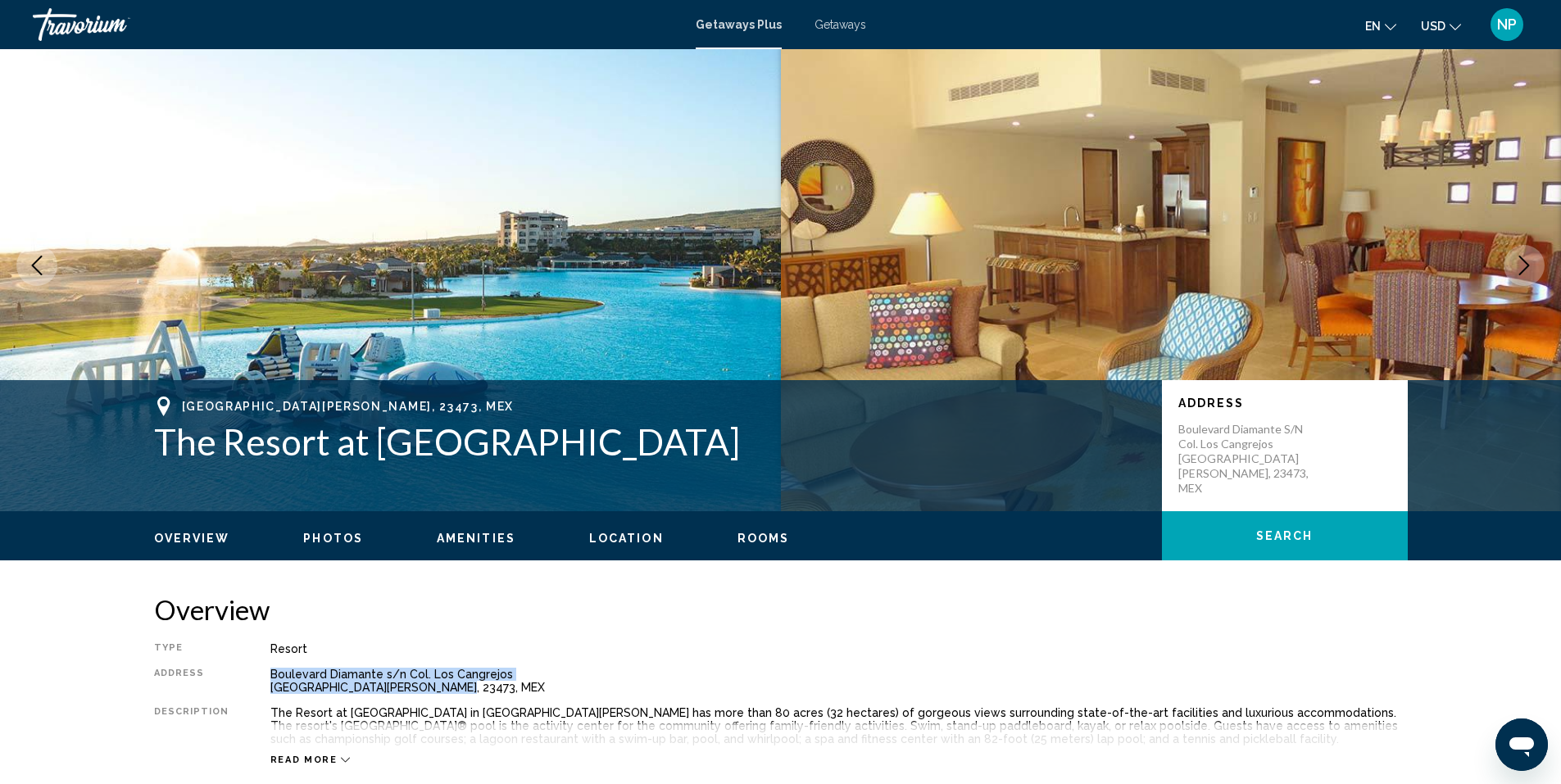
scroll to position [0, 0]
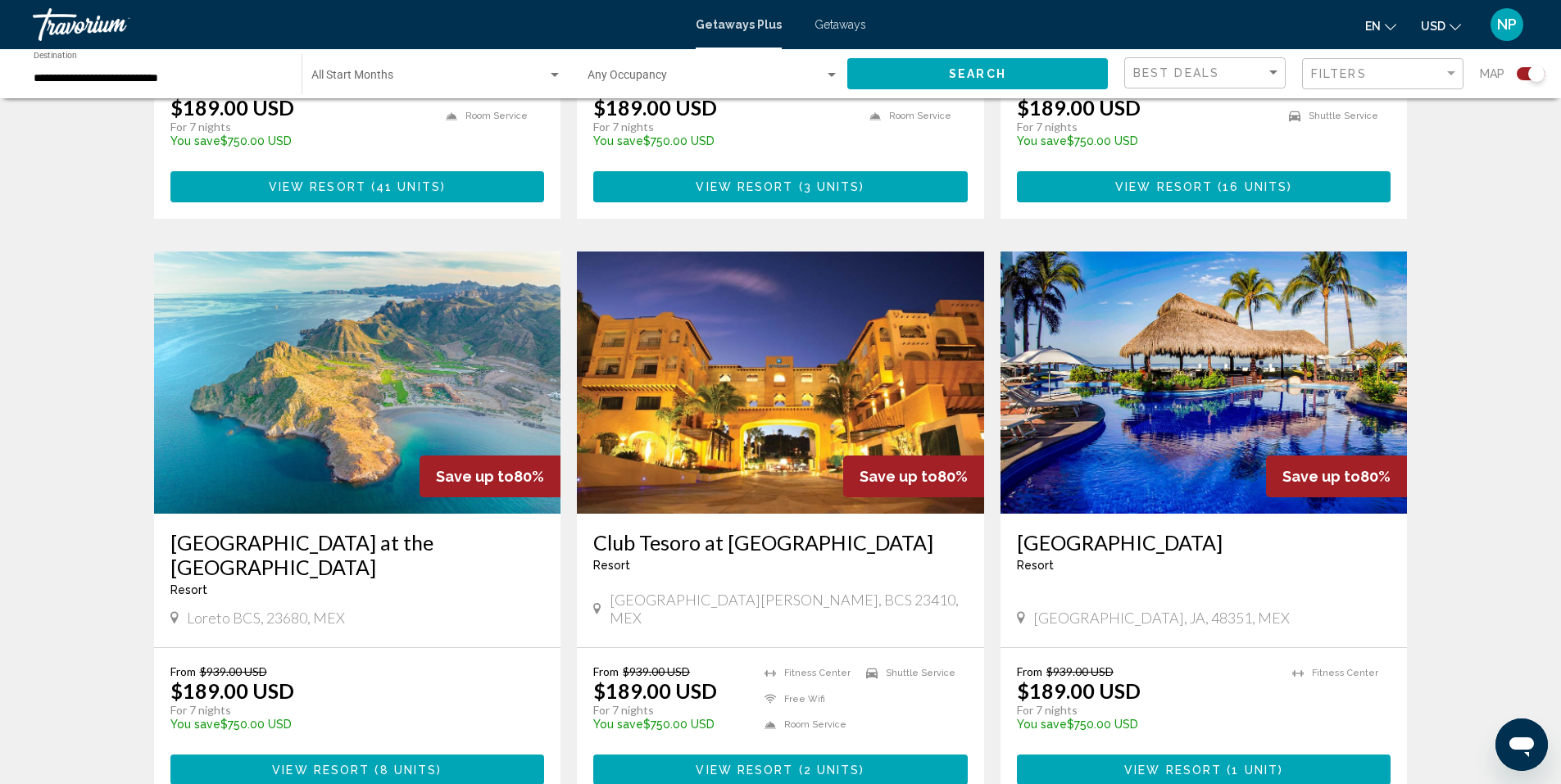
scroll to position [1638, 0]
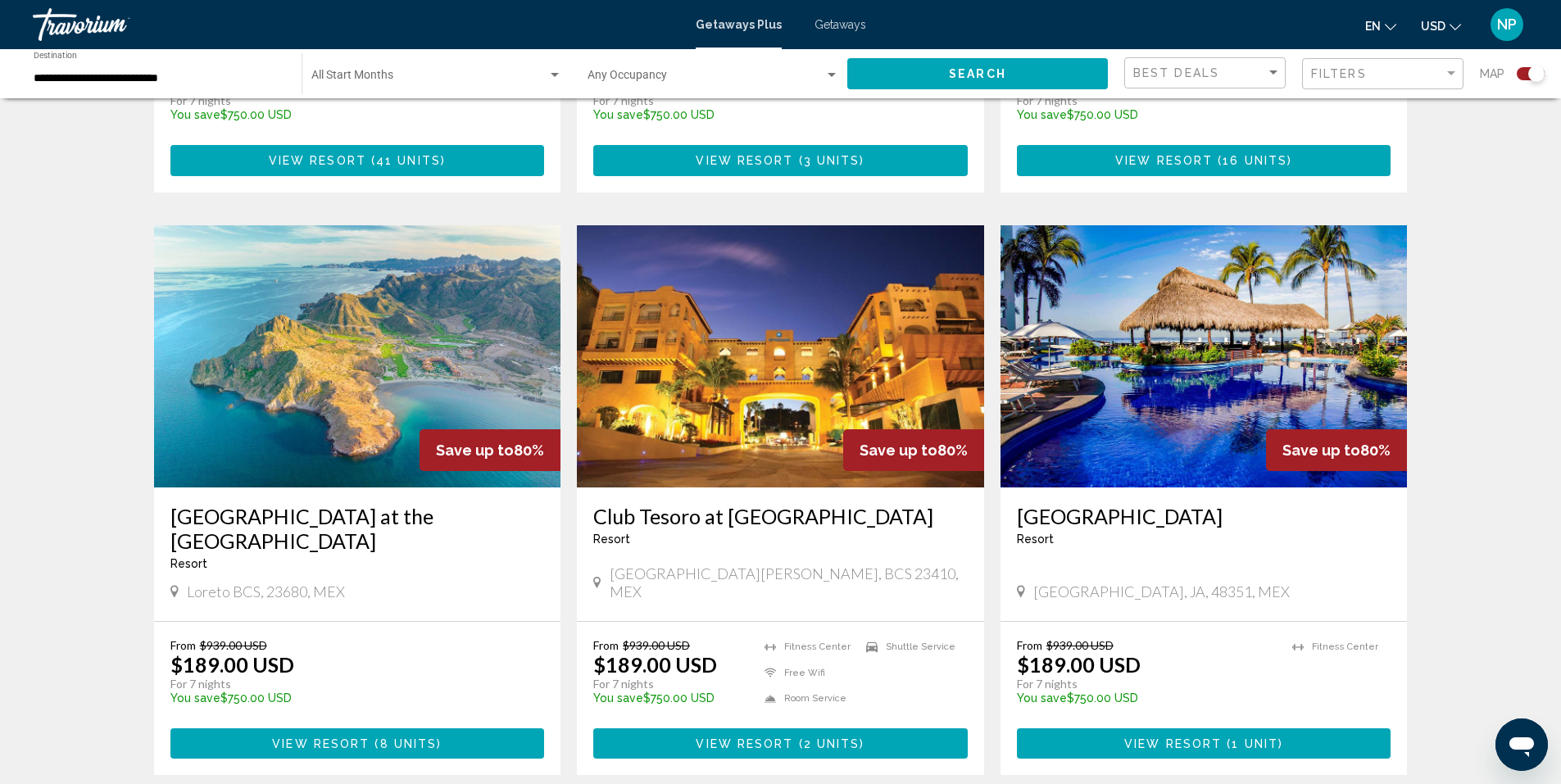
click at [759, 322] on img "Main content" at bounding box center [780, 357] width 407 height 262
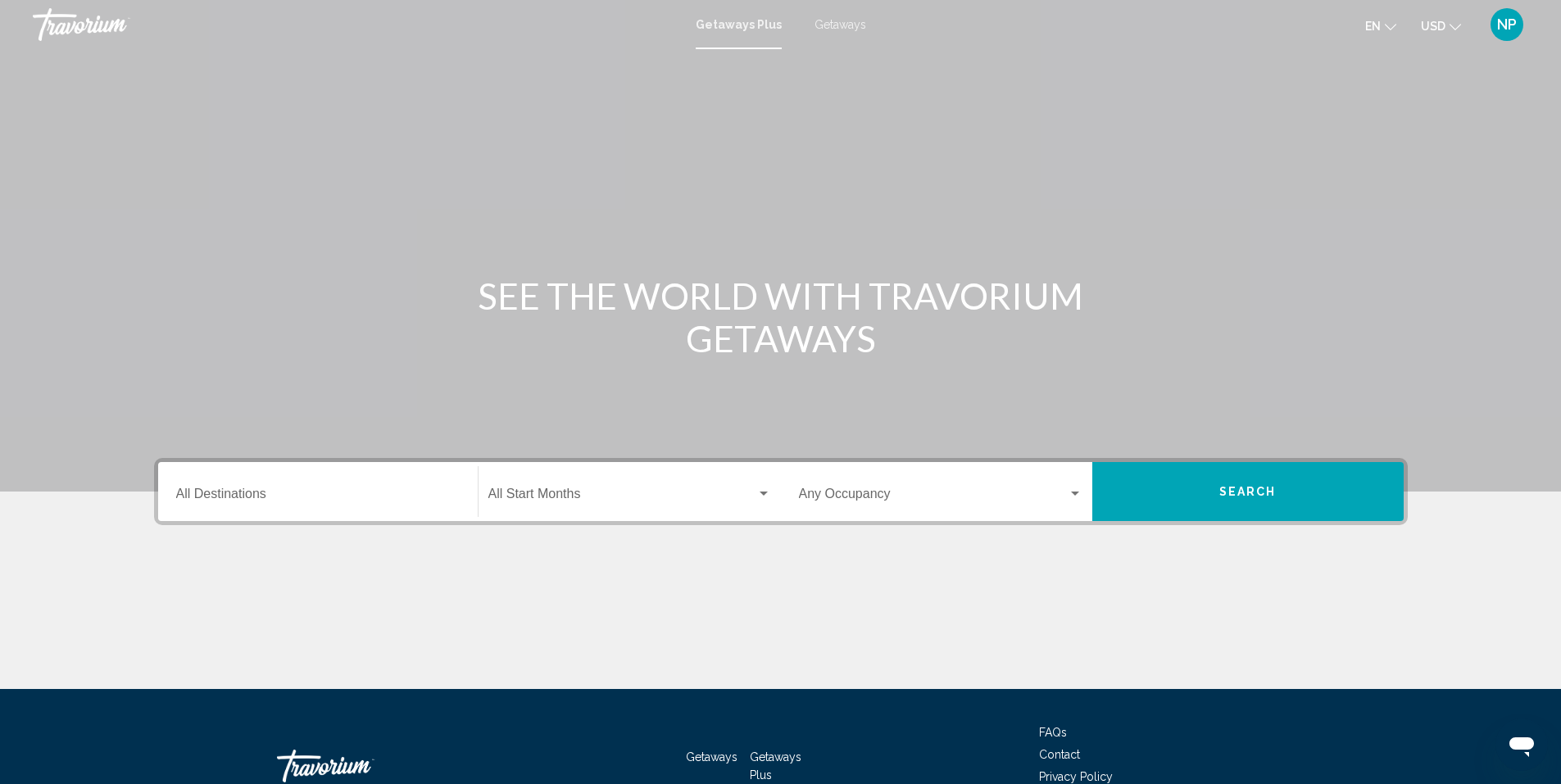
click at [353, 505] on div "Destination All Destinations" at bounding box center [318, 492] width 284 height 52
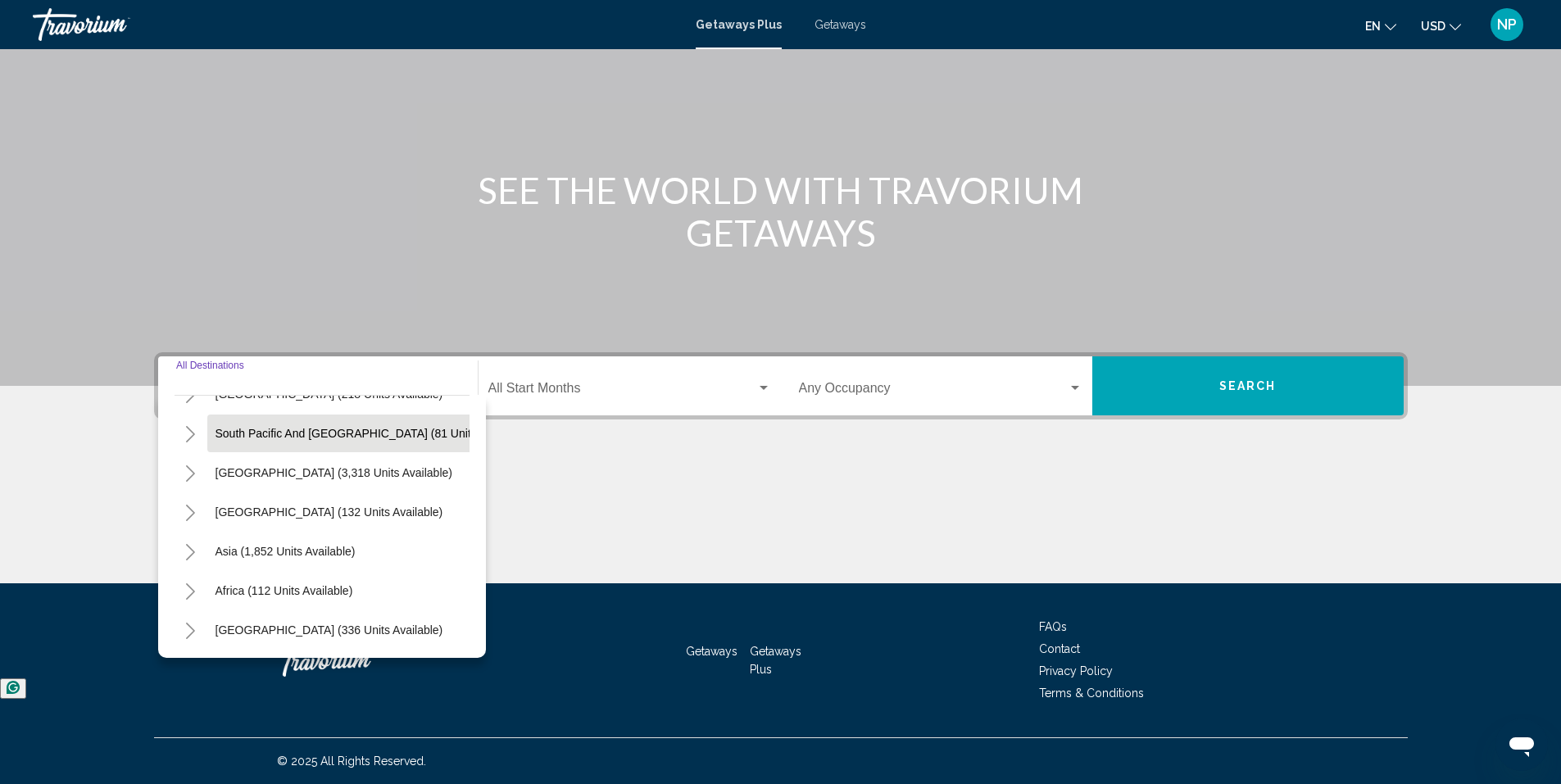
scroll to position [278, 0]
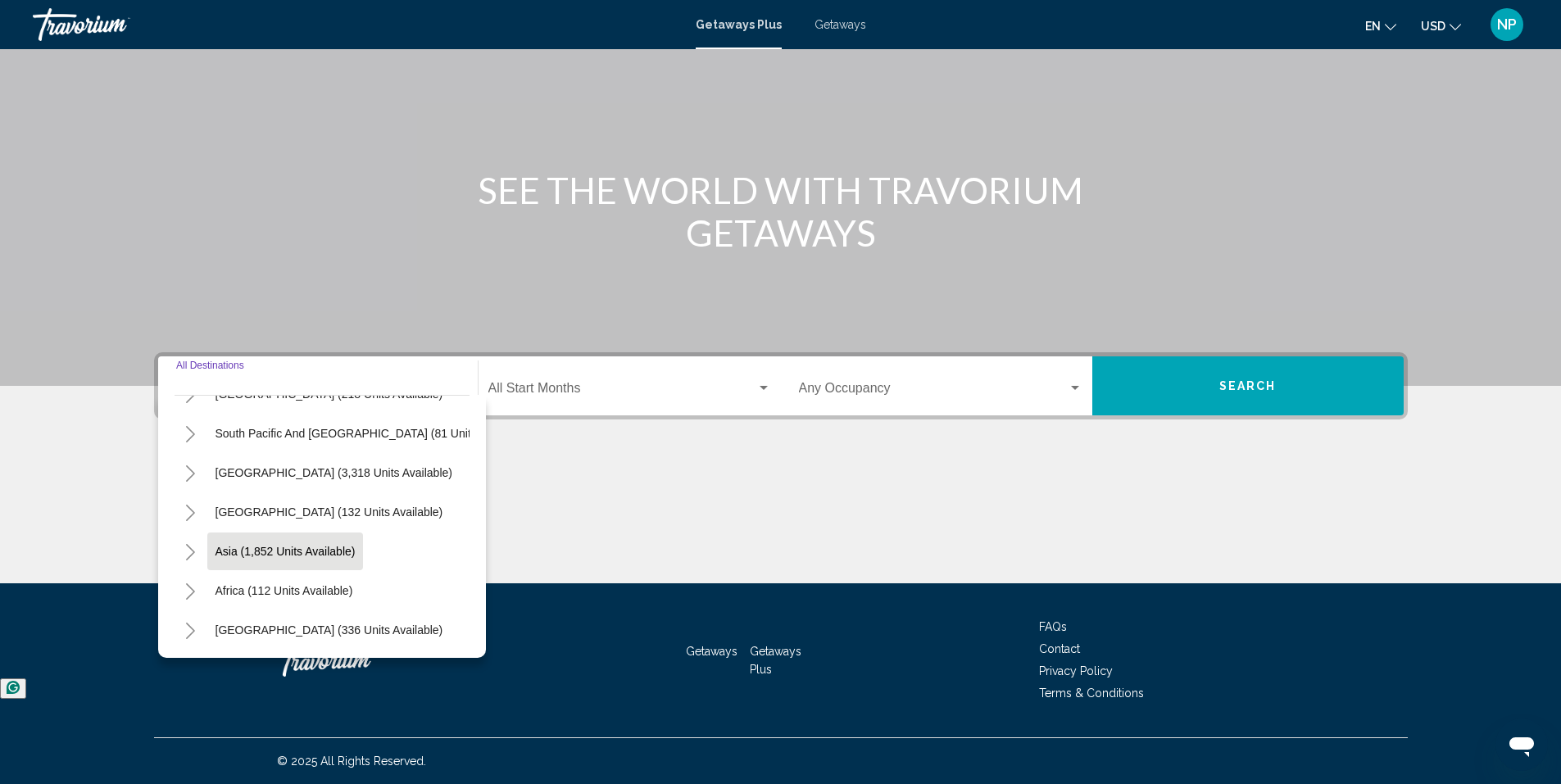
click at [283, 545] on span "Asia (1,852 units available)" at bounding box center [285, 552] width 140 height 14
type input "**********"
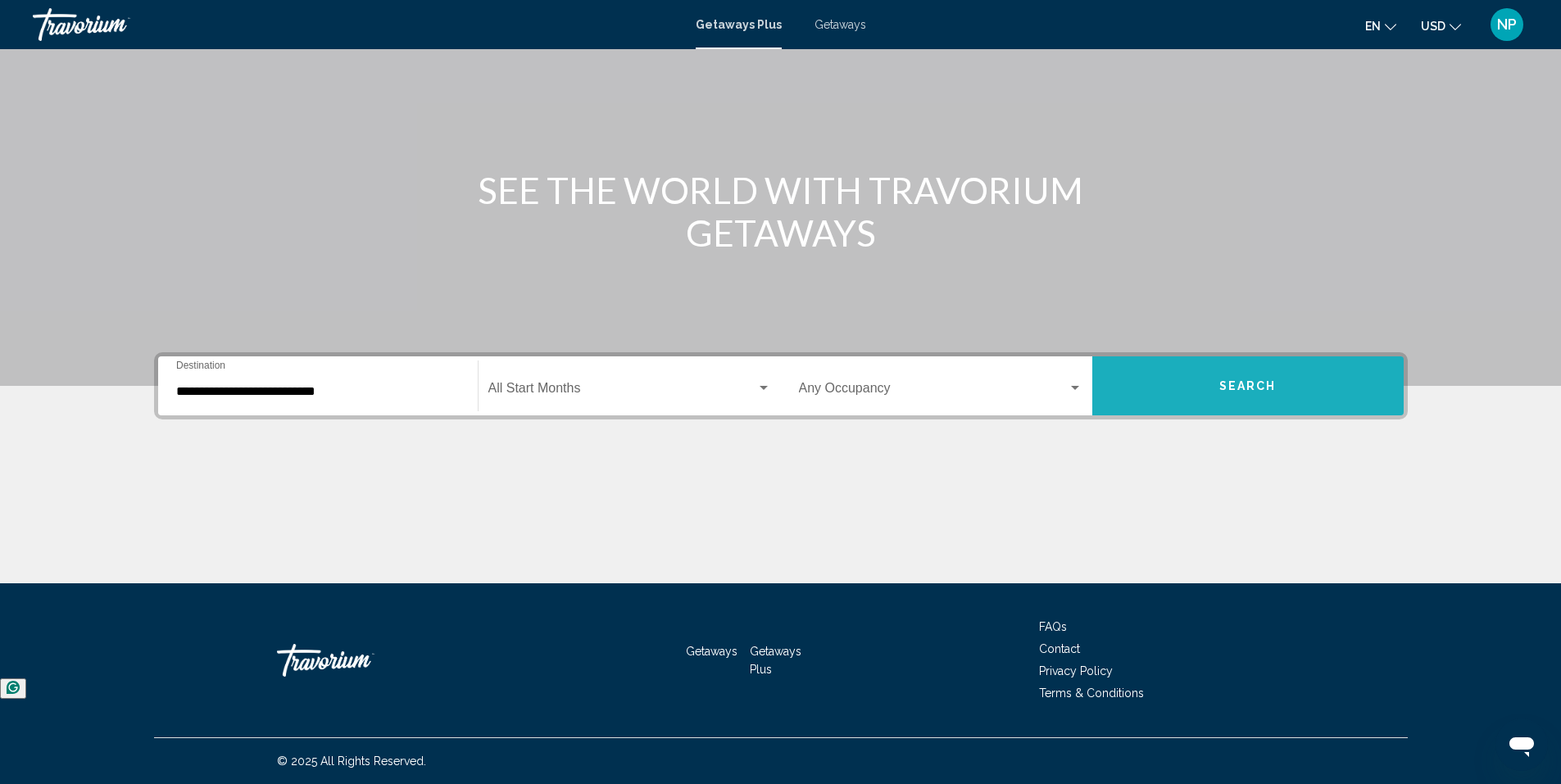
click at [1203, 402] on button "Search" at bounding box center [1247, 386] width 312 height 59
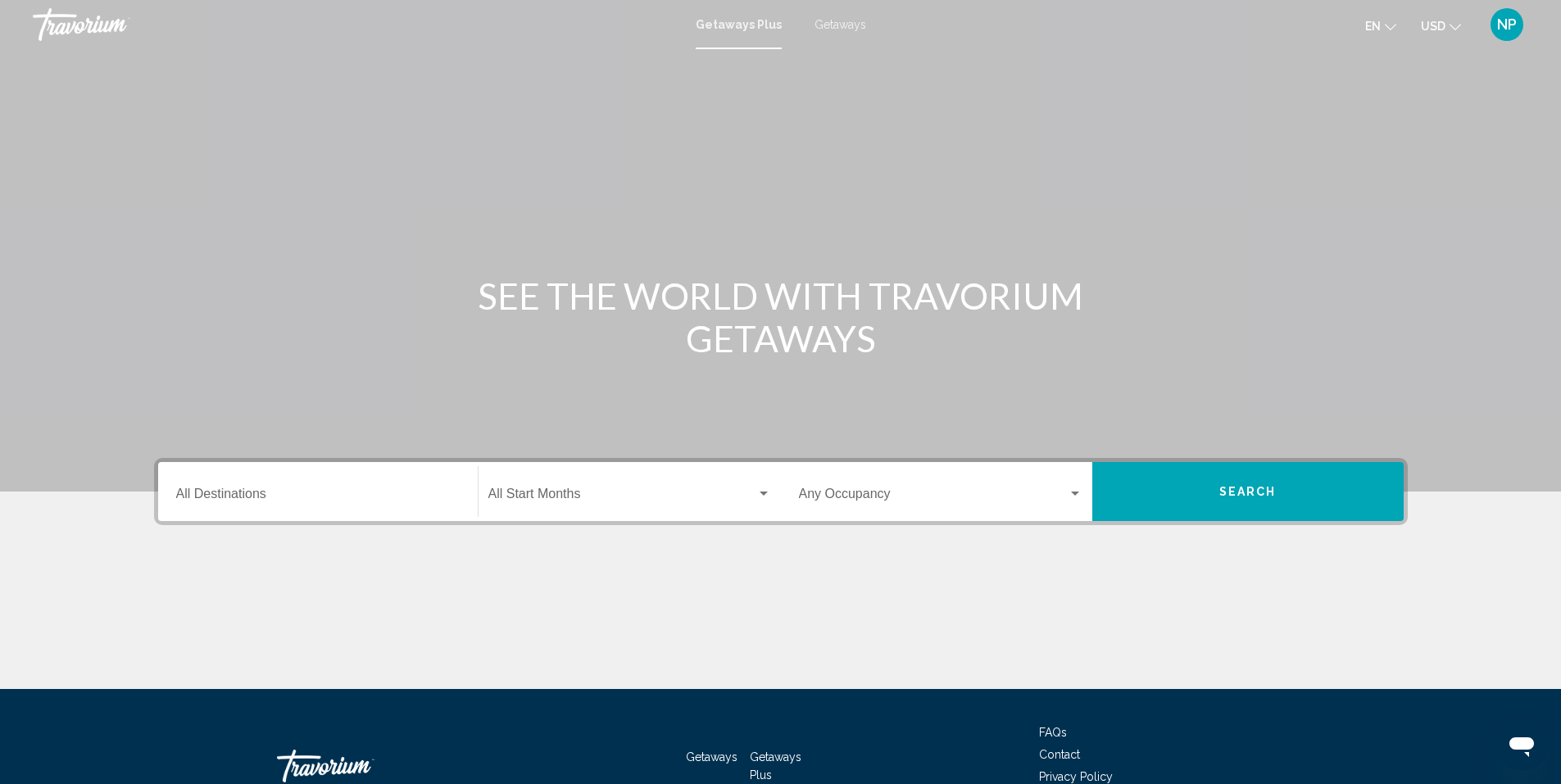
click at [370, 500] on input "Destination All Destinations" at bounding box center [318, 497] width 284 height 14
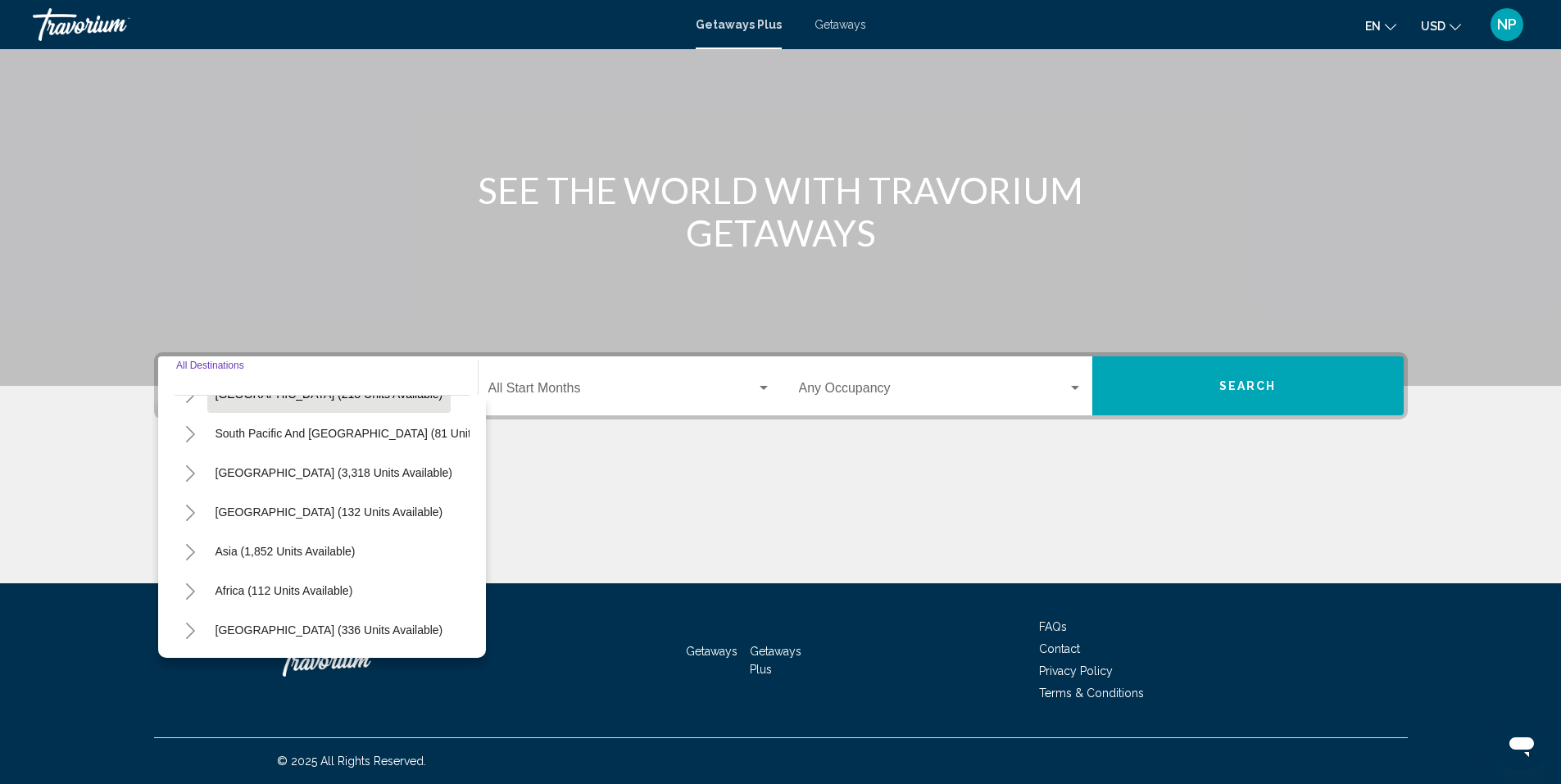
scroll to position [278, 0]
click at [233, 545] on span "Asia (1,852 units available)" at bounding box center [285, 552] width 140 height 14
type input "**********"
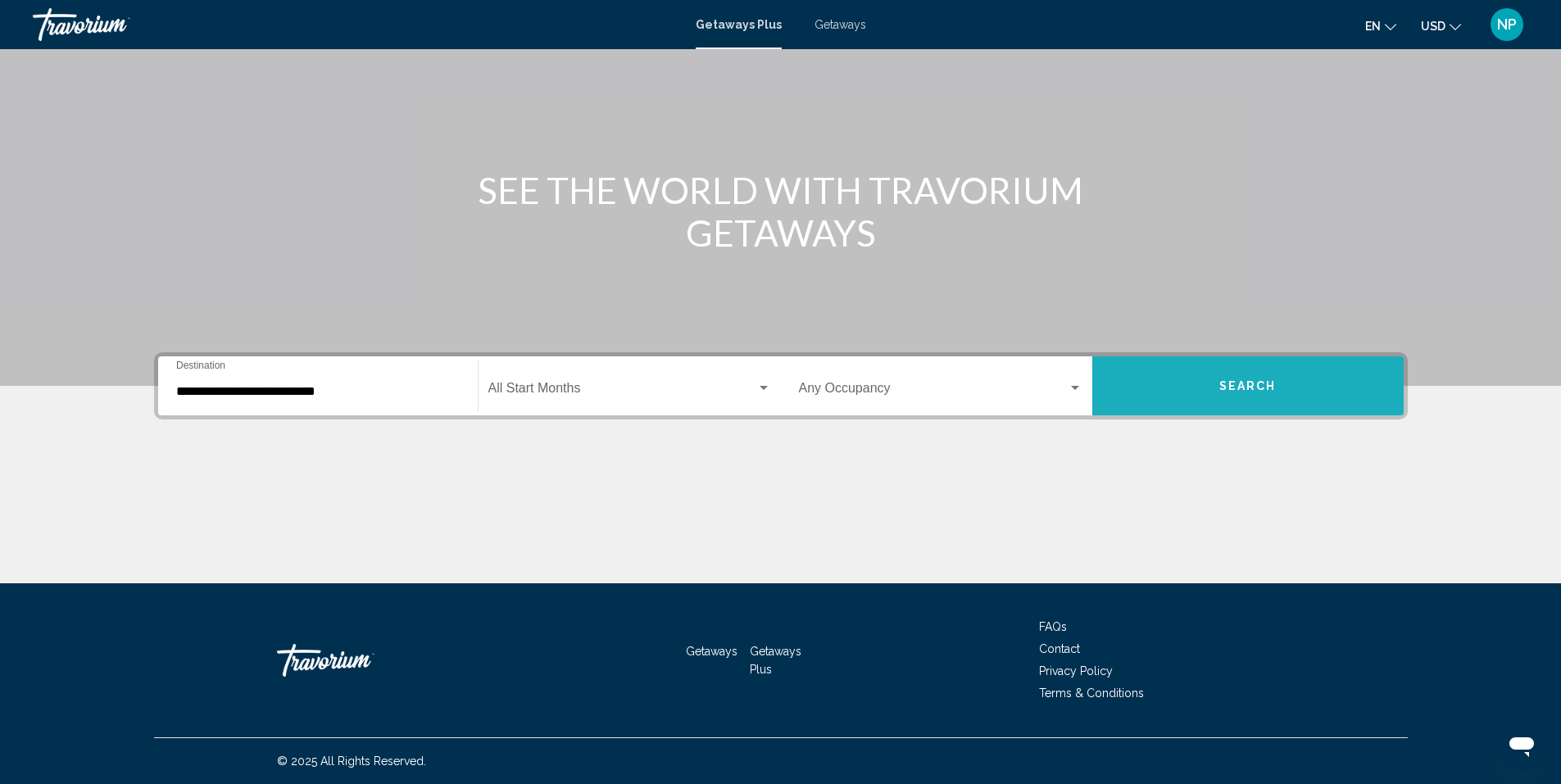
click at [1197, 392] on button "Search" at bounding box center [1247, 386] width 312 height 59
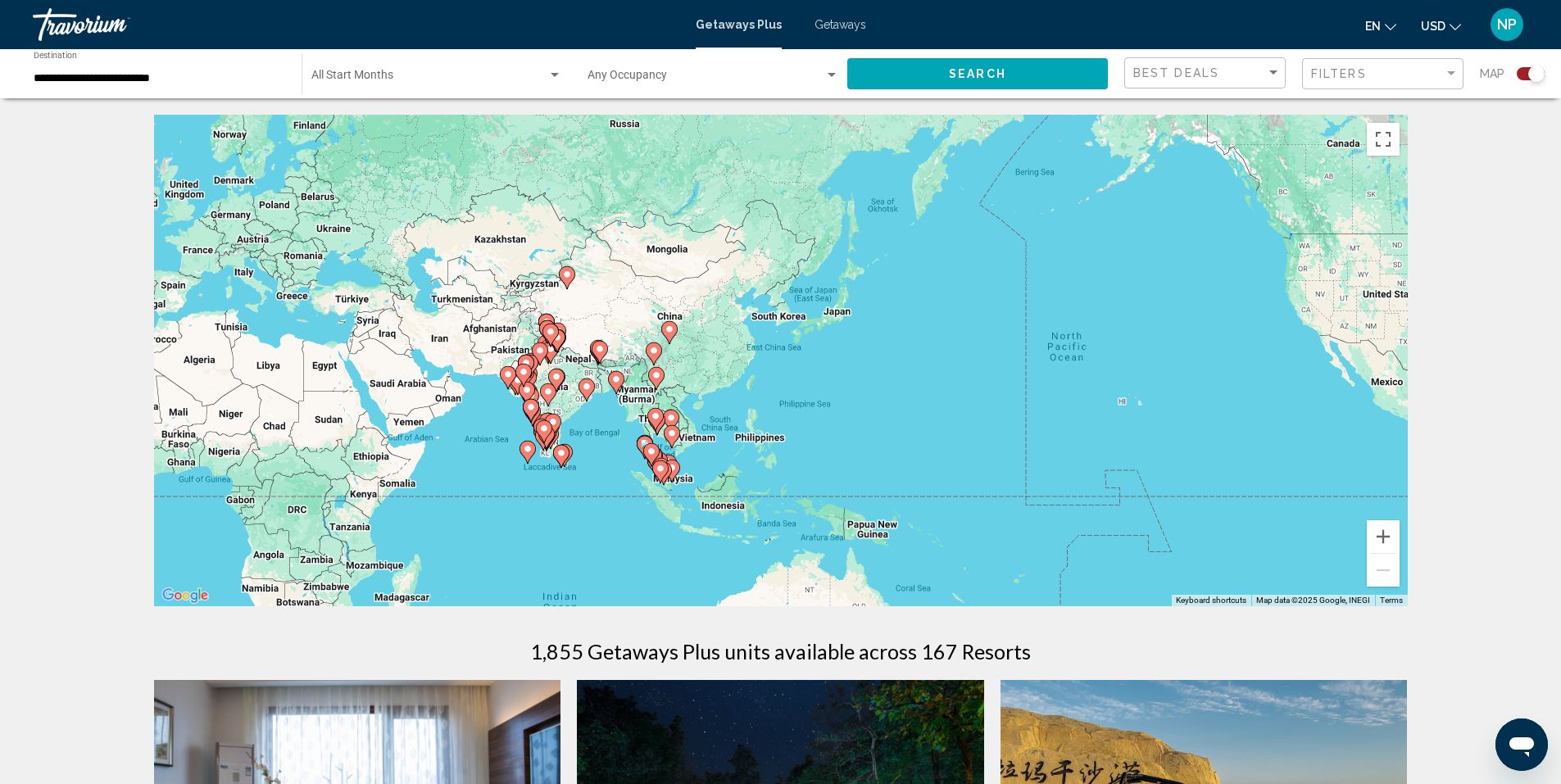
drag, startPoint x: 1244, startPoint y: 501, endPoint x: 514, endPoint y: 473, distance: 730.5
click at [505, 488] on div "To activate drag with keyboard, press Alt + Enter. Once in keyboard drag state,…" at bounding box center [781, 361] width 1254 height 492
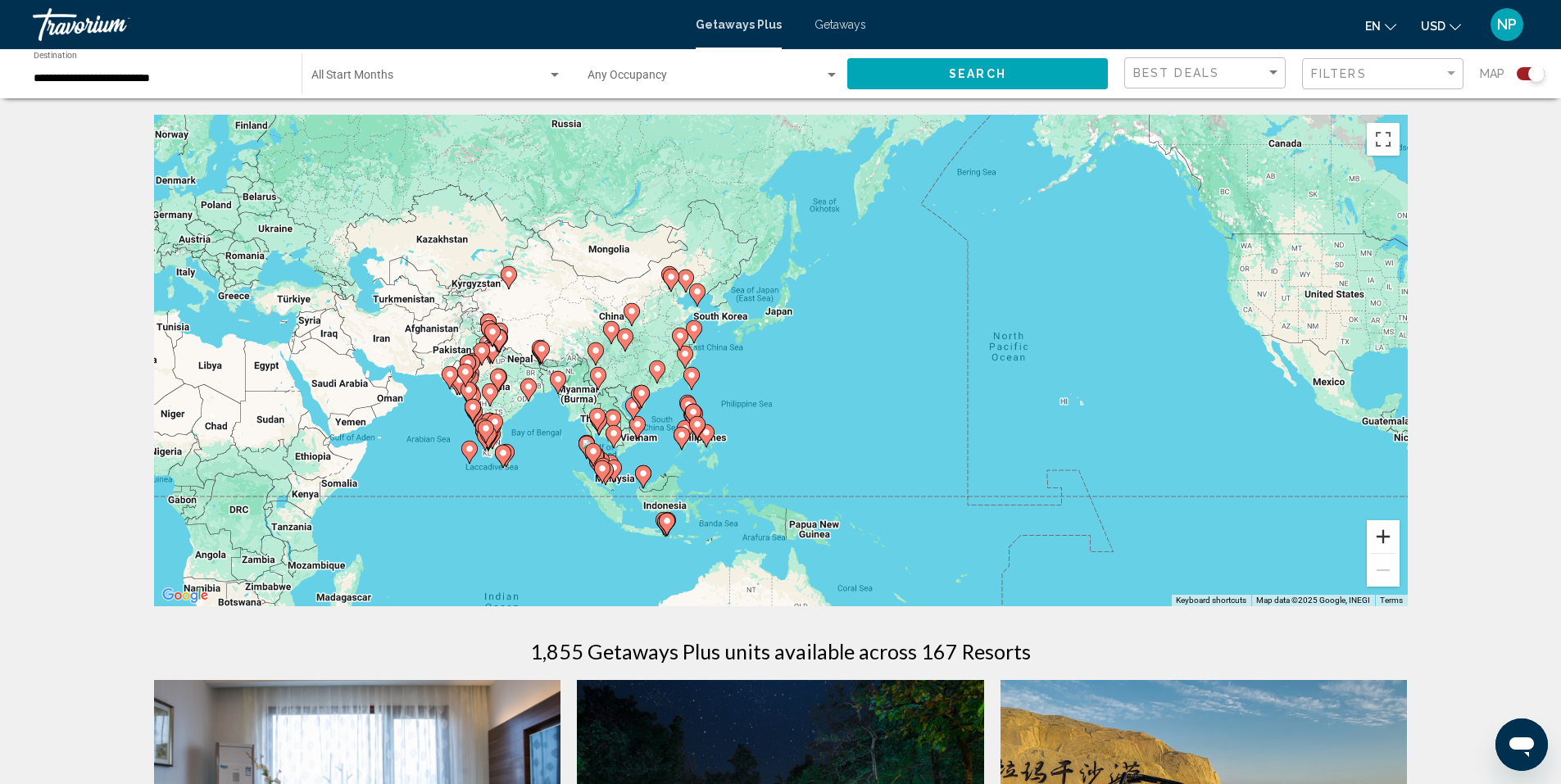
click at [1390, 531] on button "Zoom in" at bounding box center [1383, 536] width 33 height 33
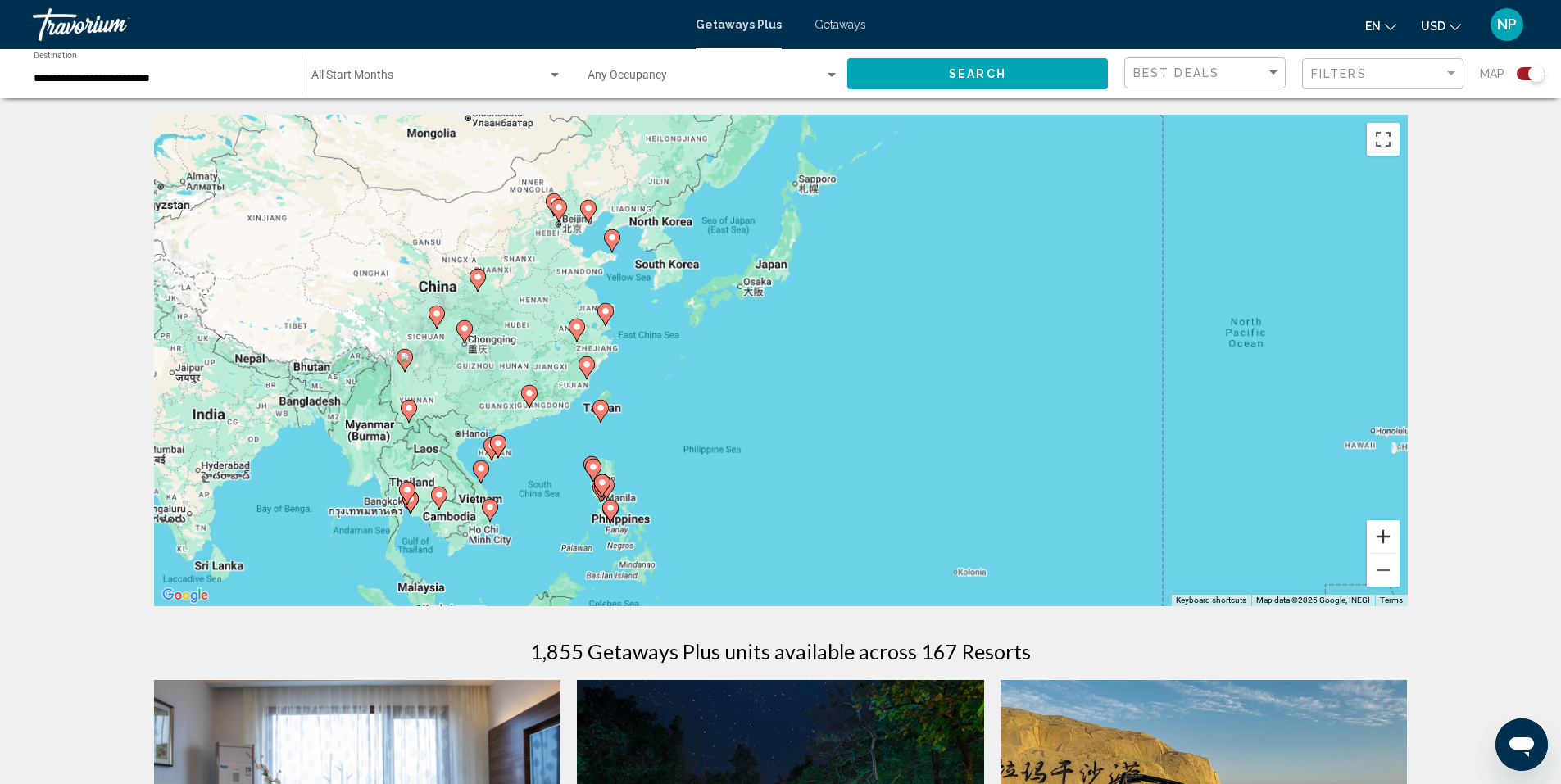
click at [1390, 531] on button "Zoom in" at bounding box center [1383, 536] width 33 height 33
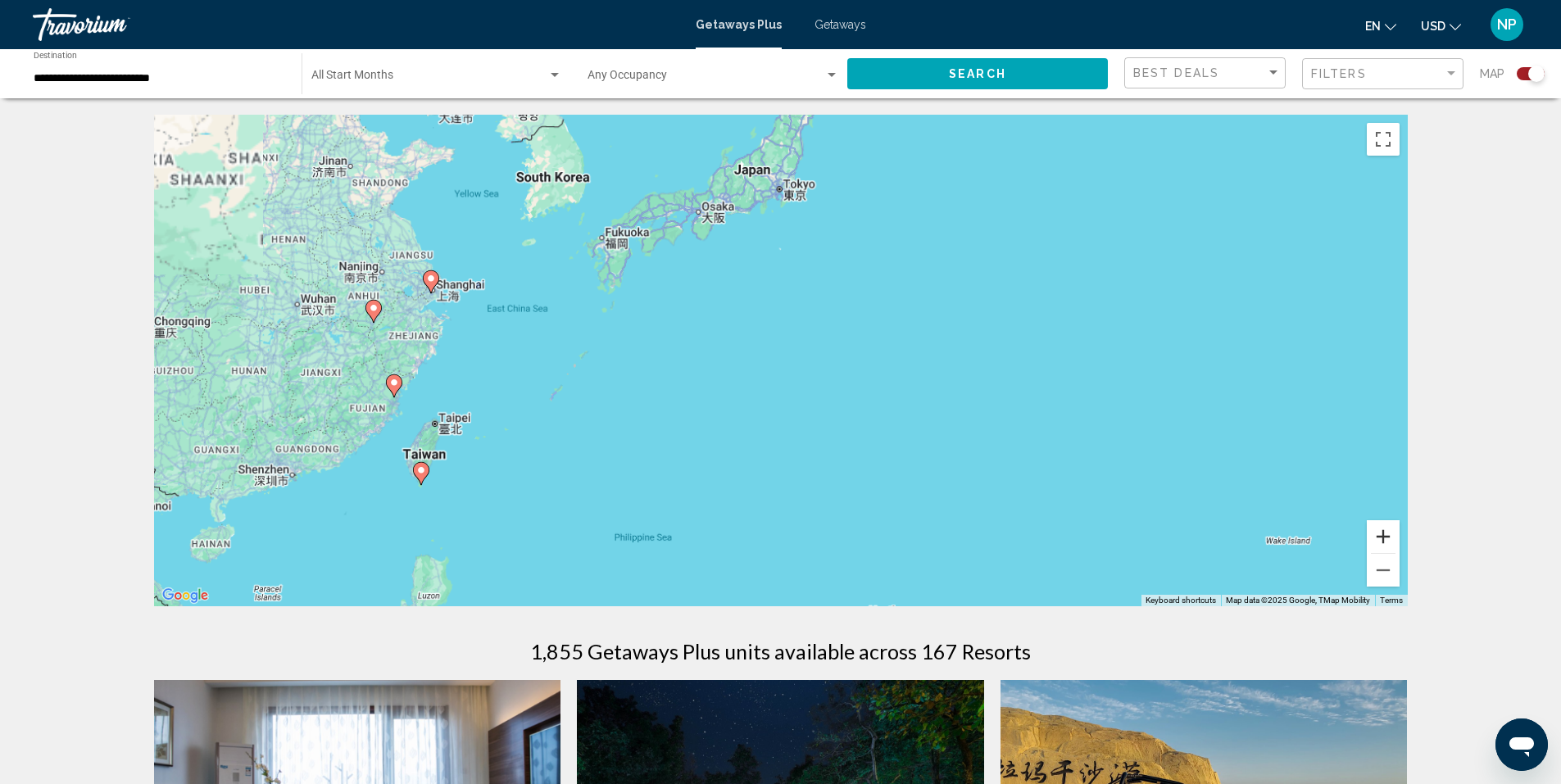
click at [1390, 531] on button "Zoom in" at bounding box center [1383, 536] width 33 height 33
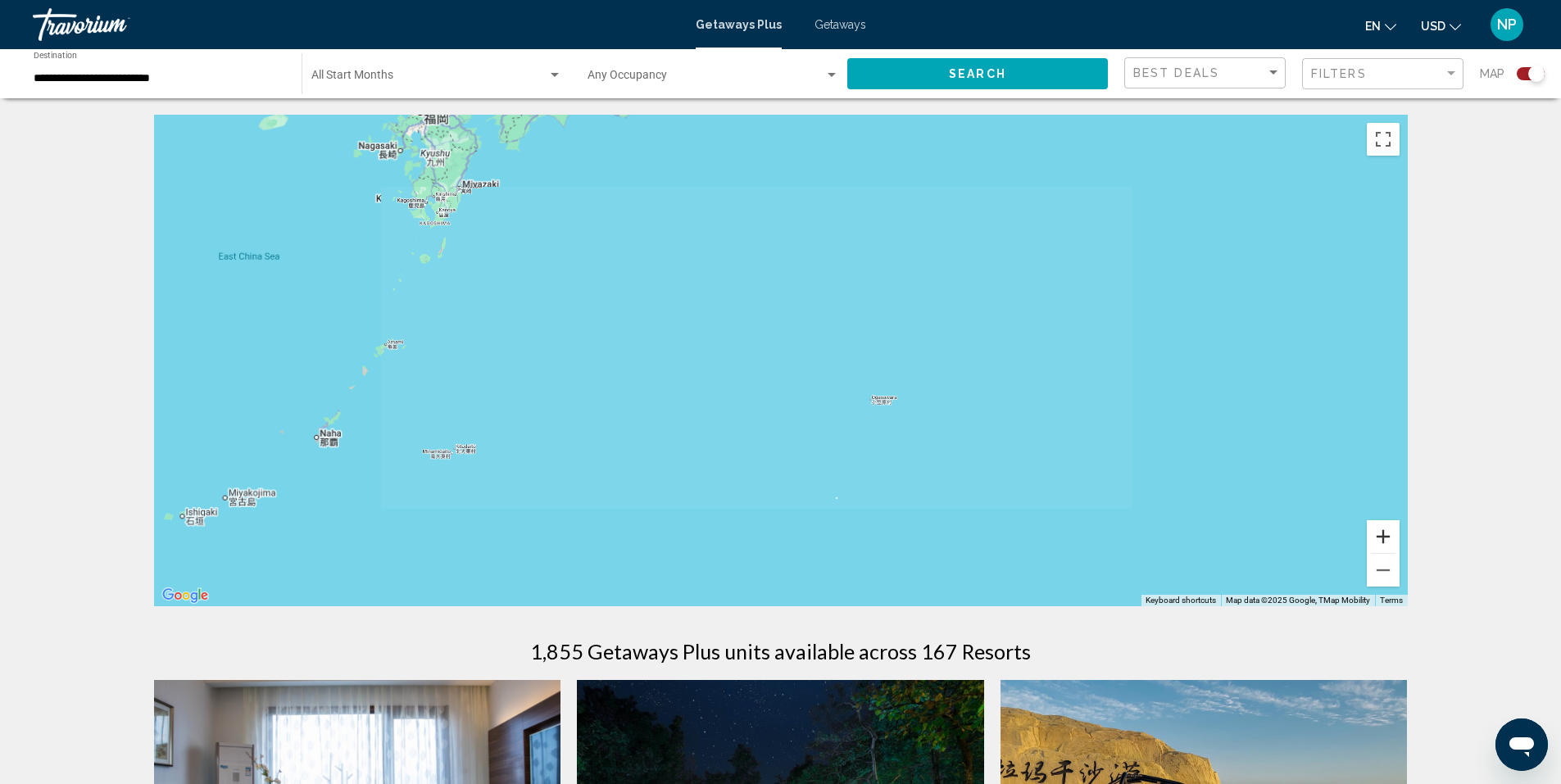
click at [1390, 530] on button "Zoom in" at bounding box center [1383, 536] width 33 height 33
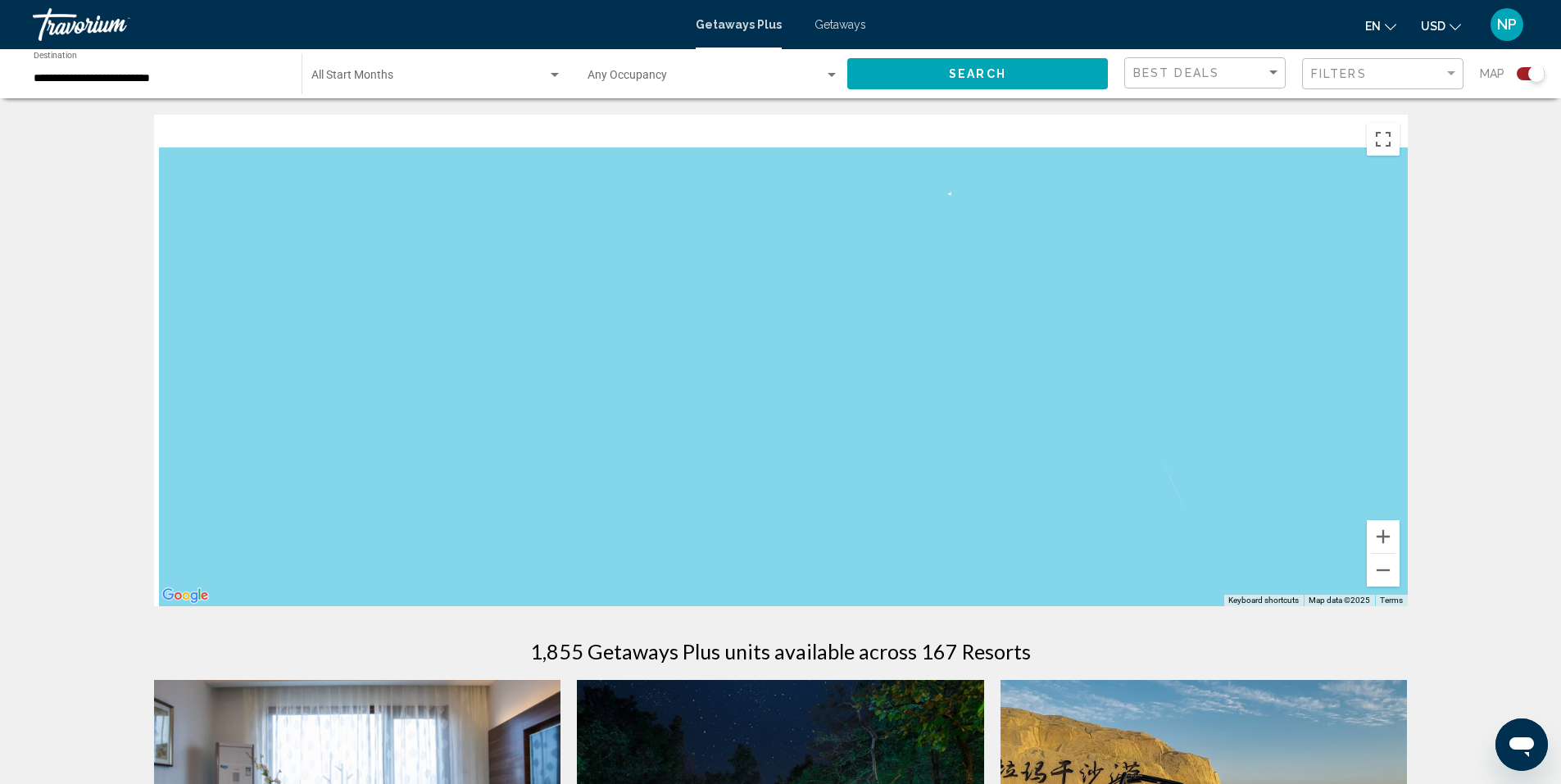
drag, startPoint x: 770, startPoint y: 291, endPoint x: 846, endPoint y: 543, distance: 263.2
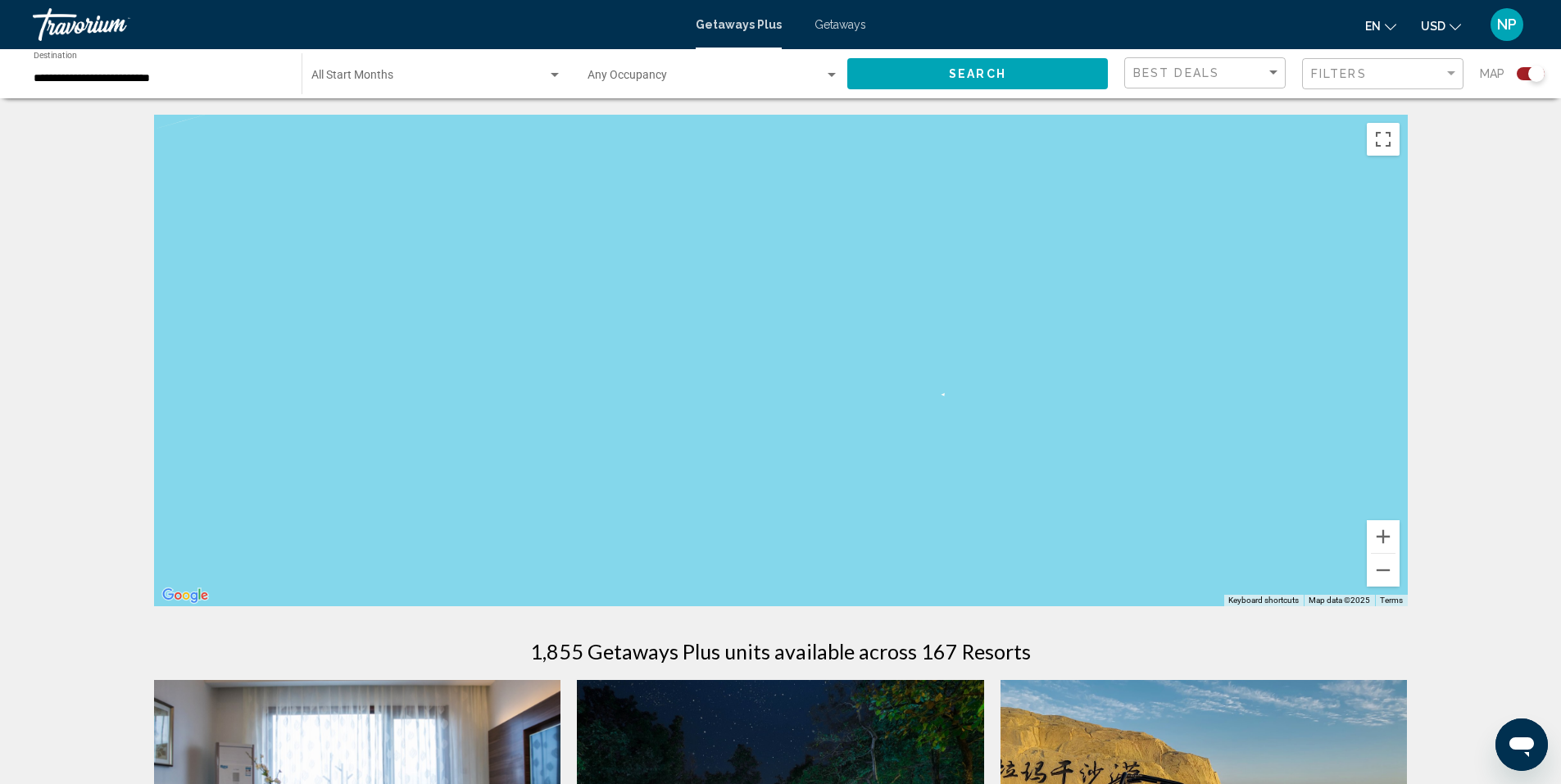
drag, startPoint x: 763, startPoint y: 383, endPoint x: 865, endPoint y: 557, distance: 201.7
click at [863, 555] on div "Main content" at bounding box center [781, 361] width 1254 height 492
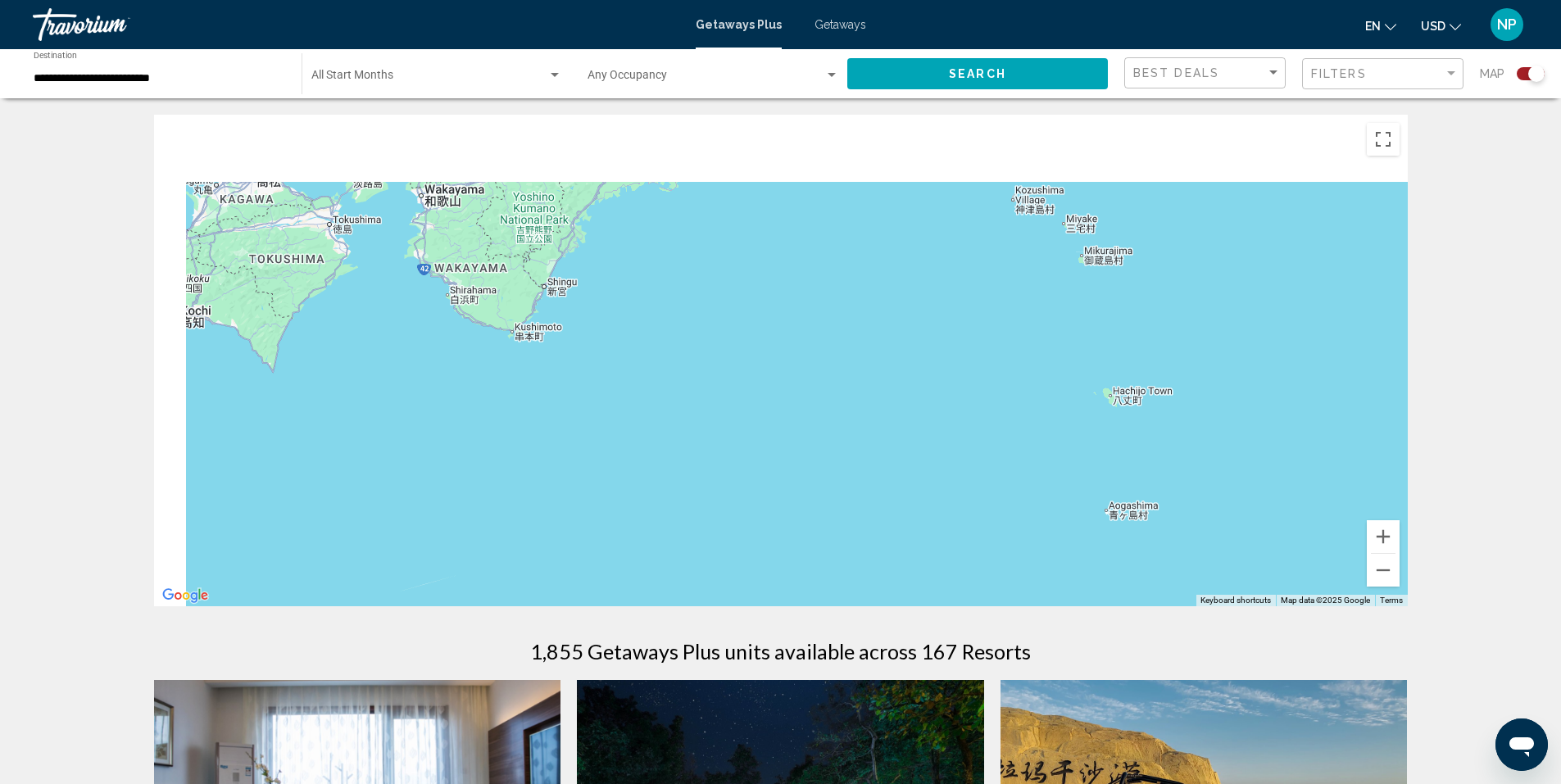
drag, startPoint x: 838, startPoint y: 449, endPoint x: 864, endPoint y: 539, distance: 93.7
click at [870, 536] on div "Main content" at bounding box center [781, 361] width 1254 height 492
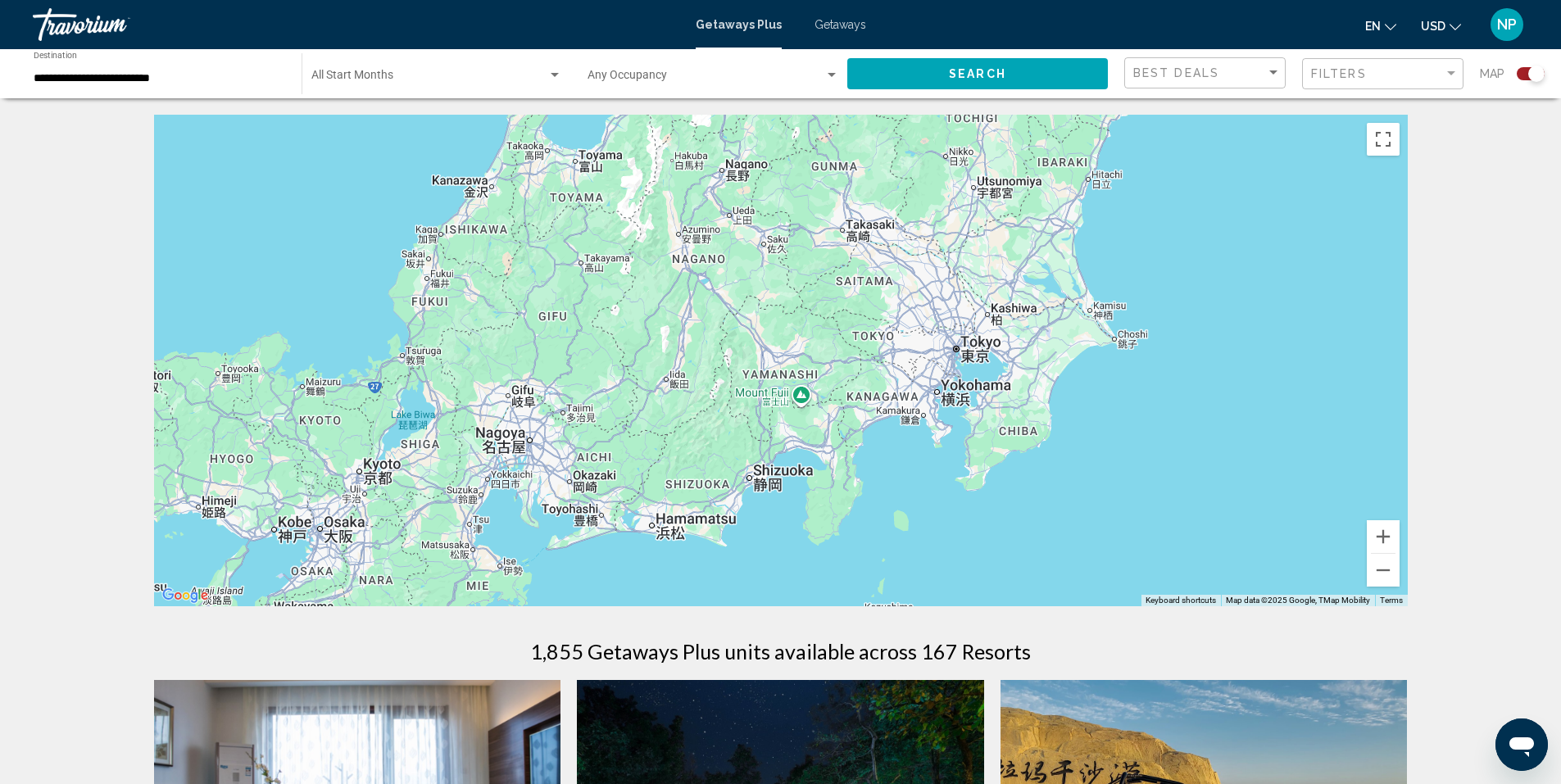
drag, startPoint x: 674, startPoint y: 364, endPoint x: 389, endPoint y: 478, distance: 307.0
click at [389, 478] on div "Main content" at bounding box center [781, 361] width 1254 height 492
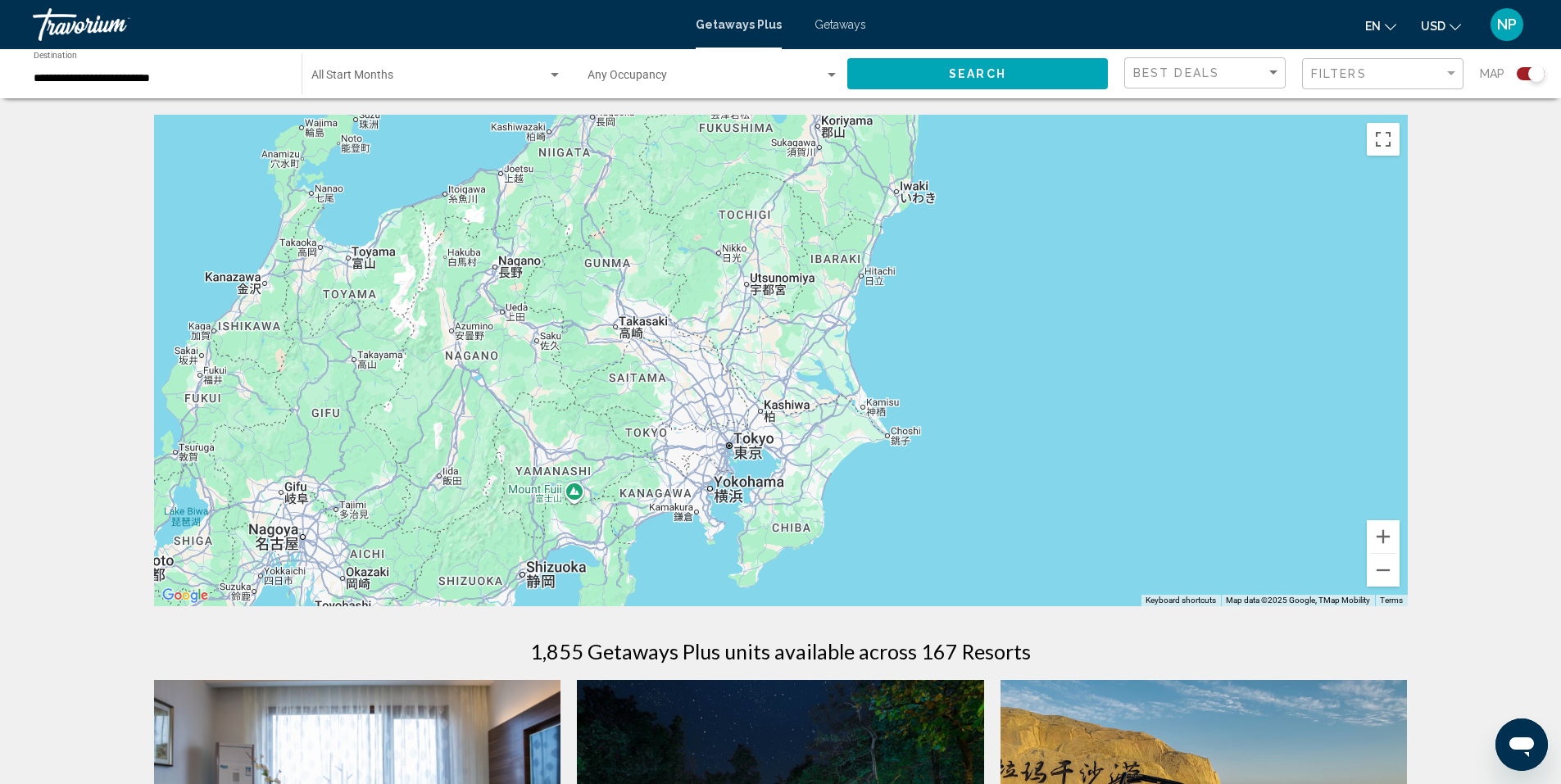
drag, startPoint x: 1050, startPoint y: 412, endPoint x: 855, endPoint y: 484, distance: 207.9
click at [855, 484] on div "Main content" at bounding box center [781, 361] width 1254 height 492
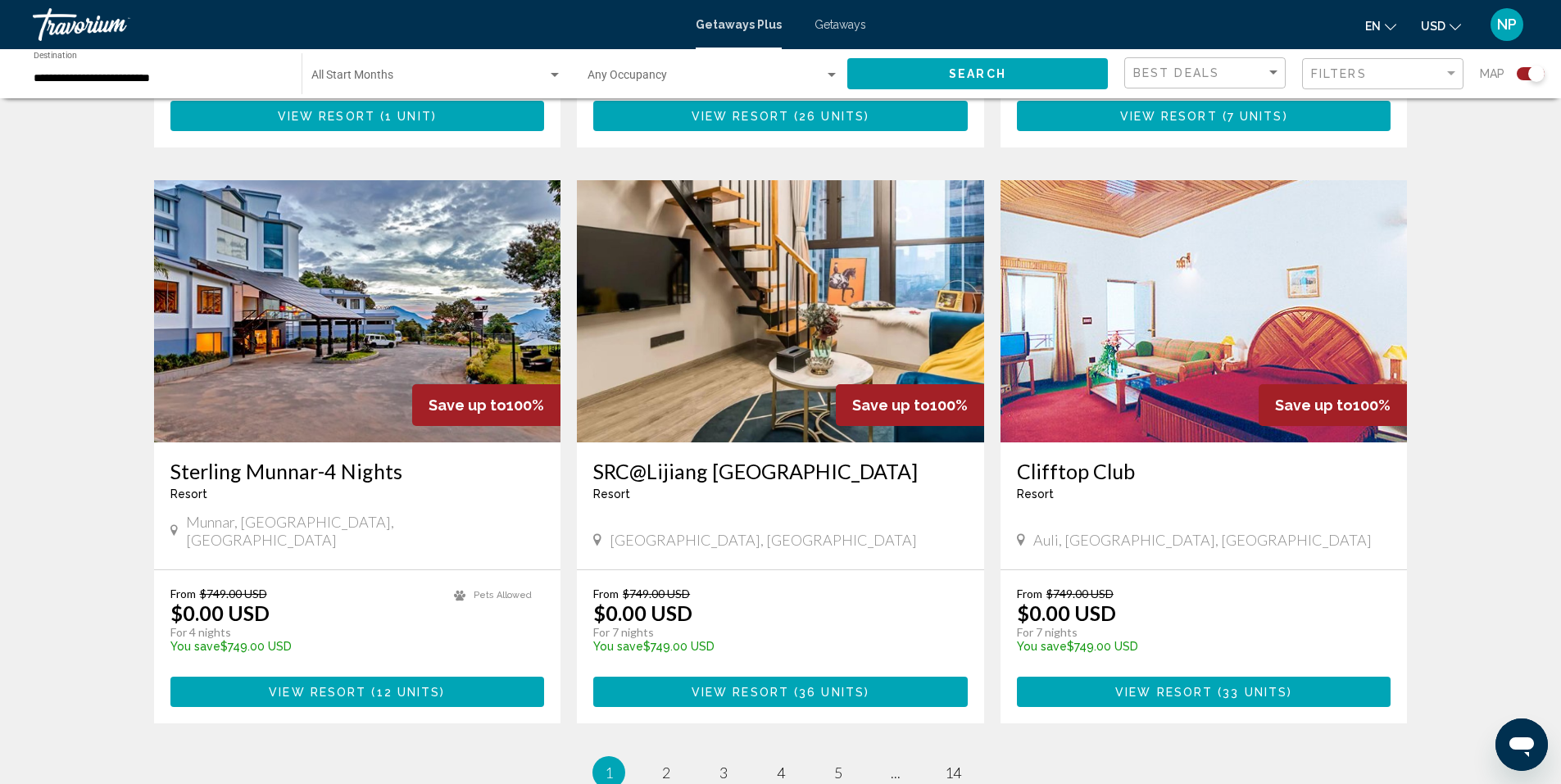
scroll to position [2230, 0]
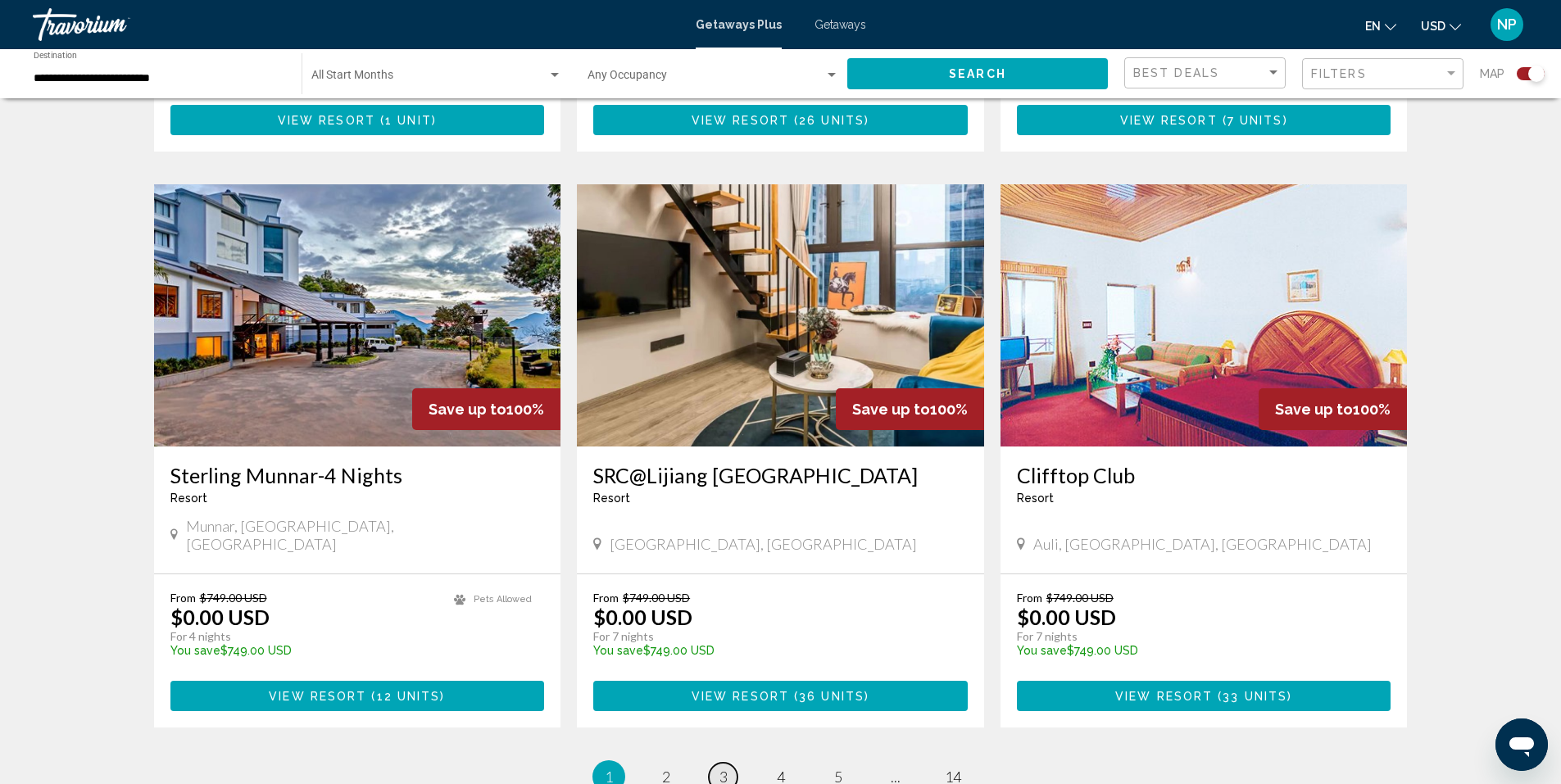
click at [727, 763] on link "page 3" at bounding box center [724, 777] width 29 height 29
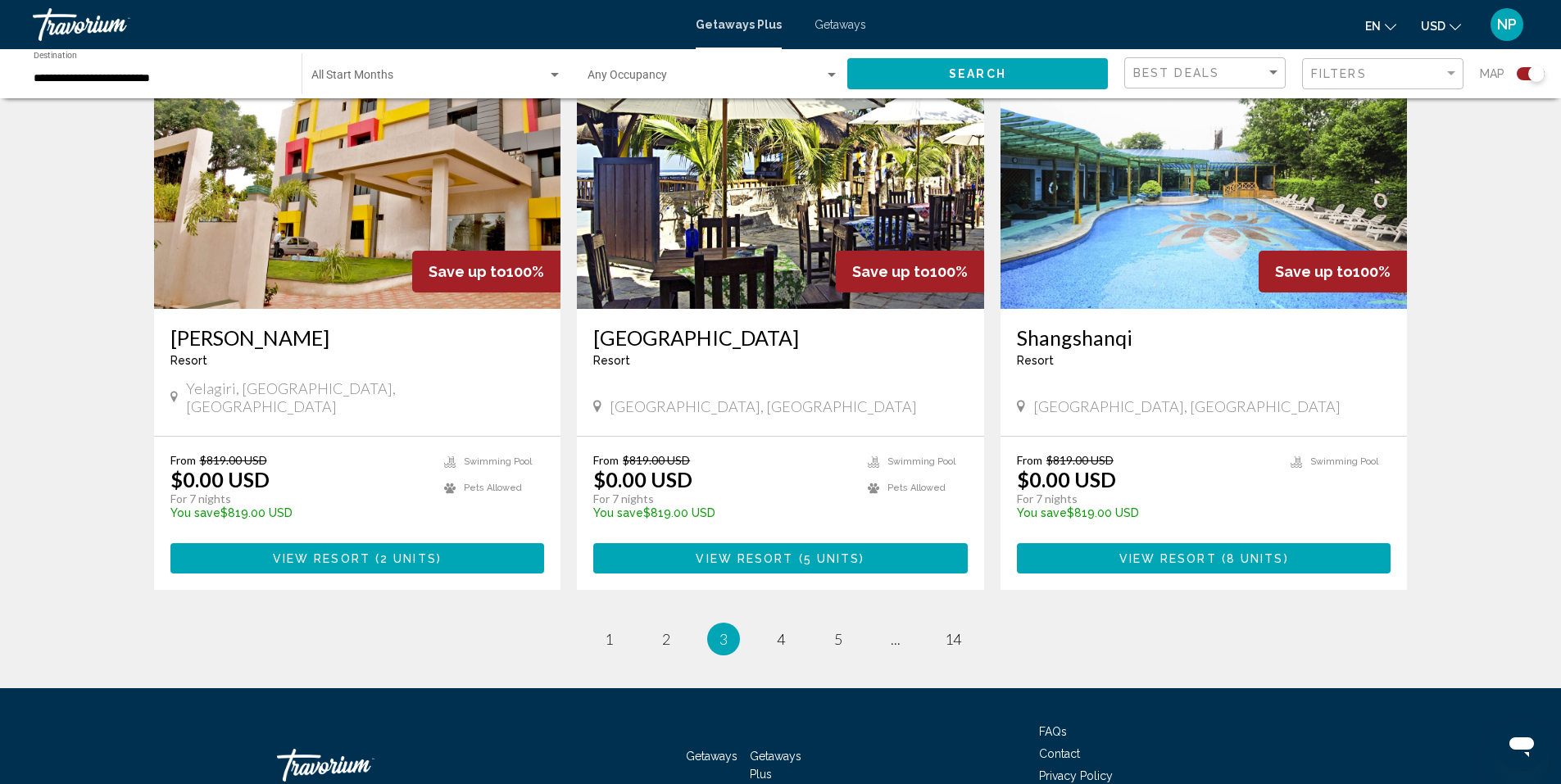
scroll to position [2375, 0]
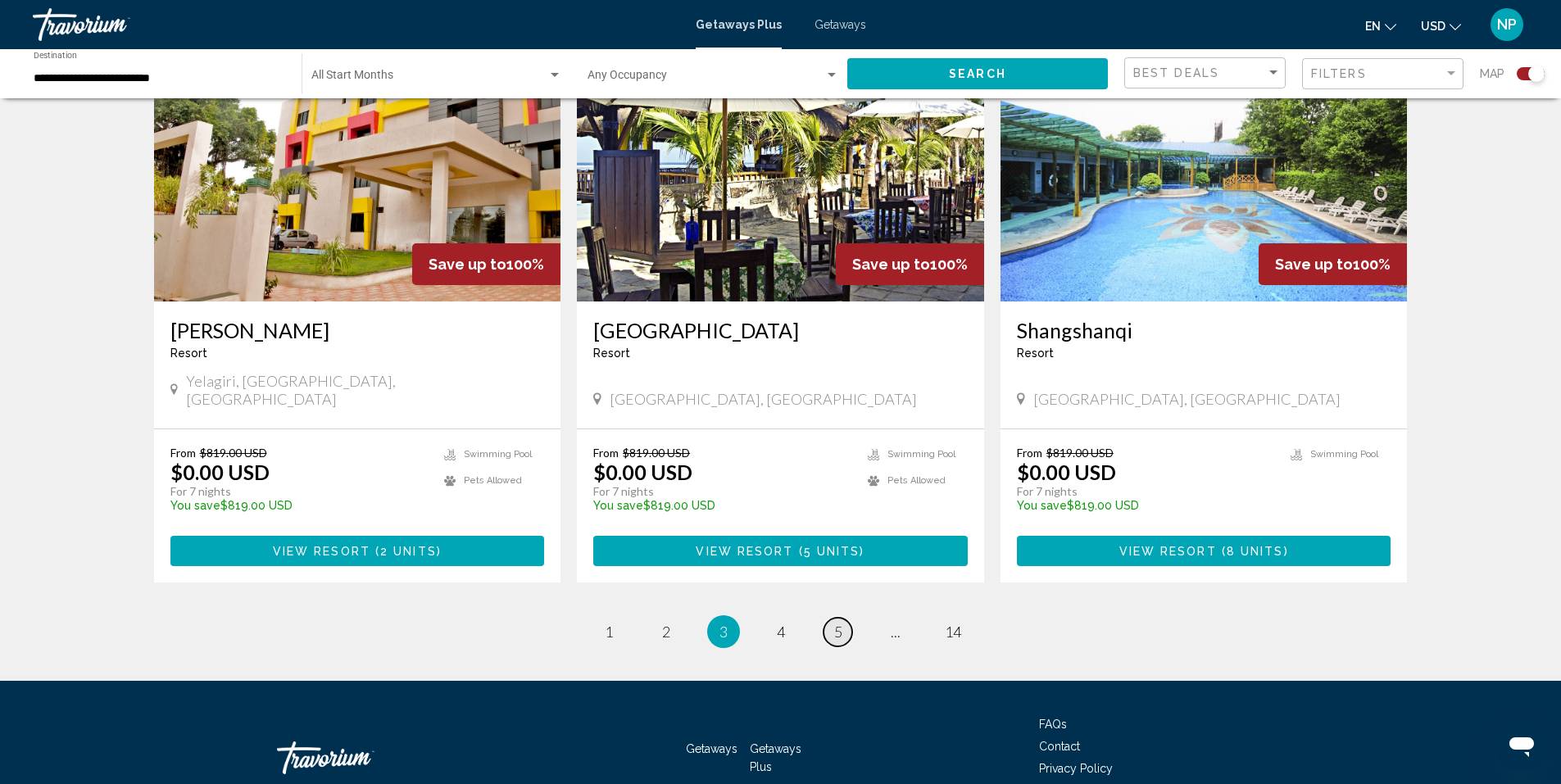
click at [835, 623] on span "5" at bounding box center [838, 632] width 8 height 18
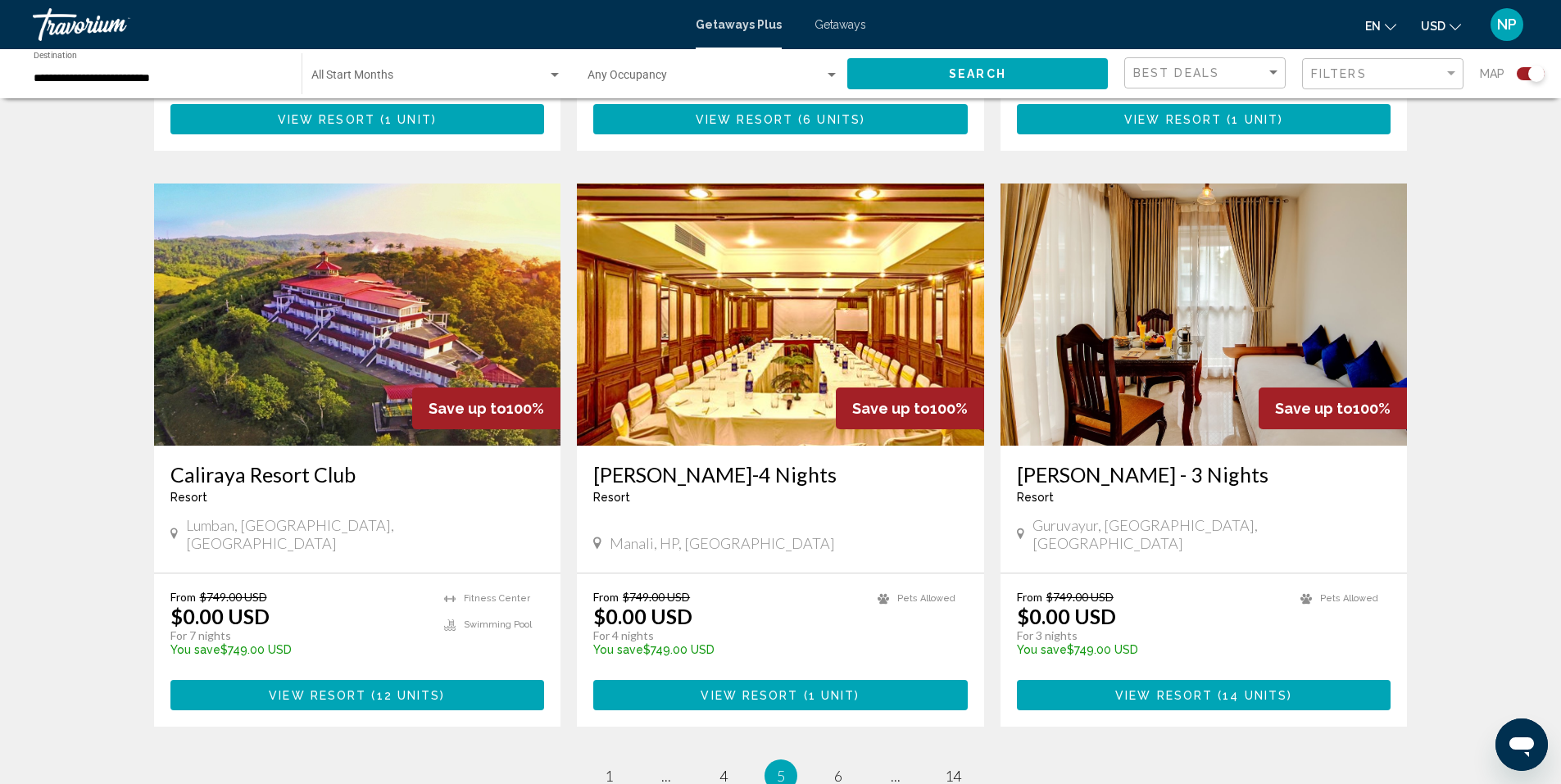
scroll to position [2211, 0]
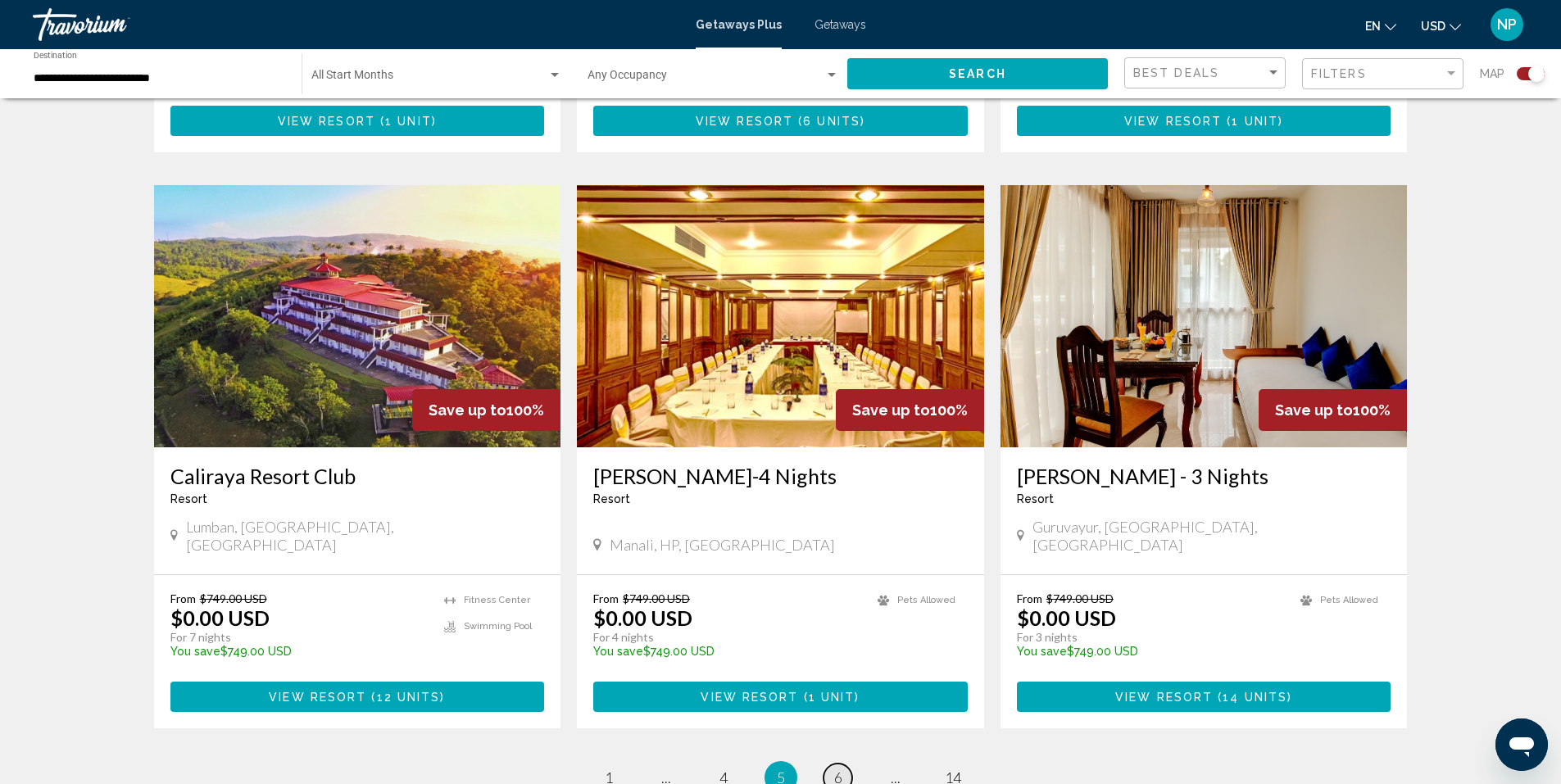
click at [835, 769] on span "6" at bounding box center [838, 777] width 8 height 18
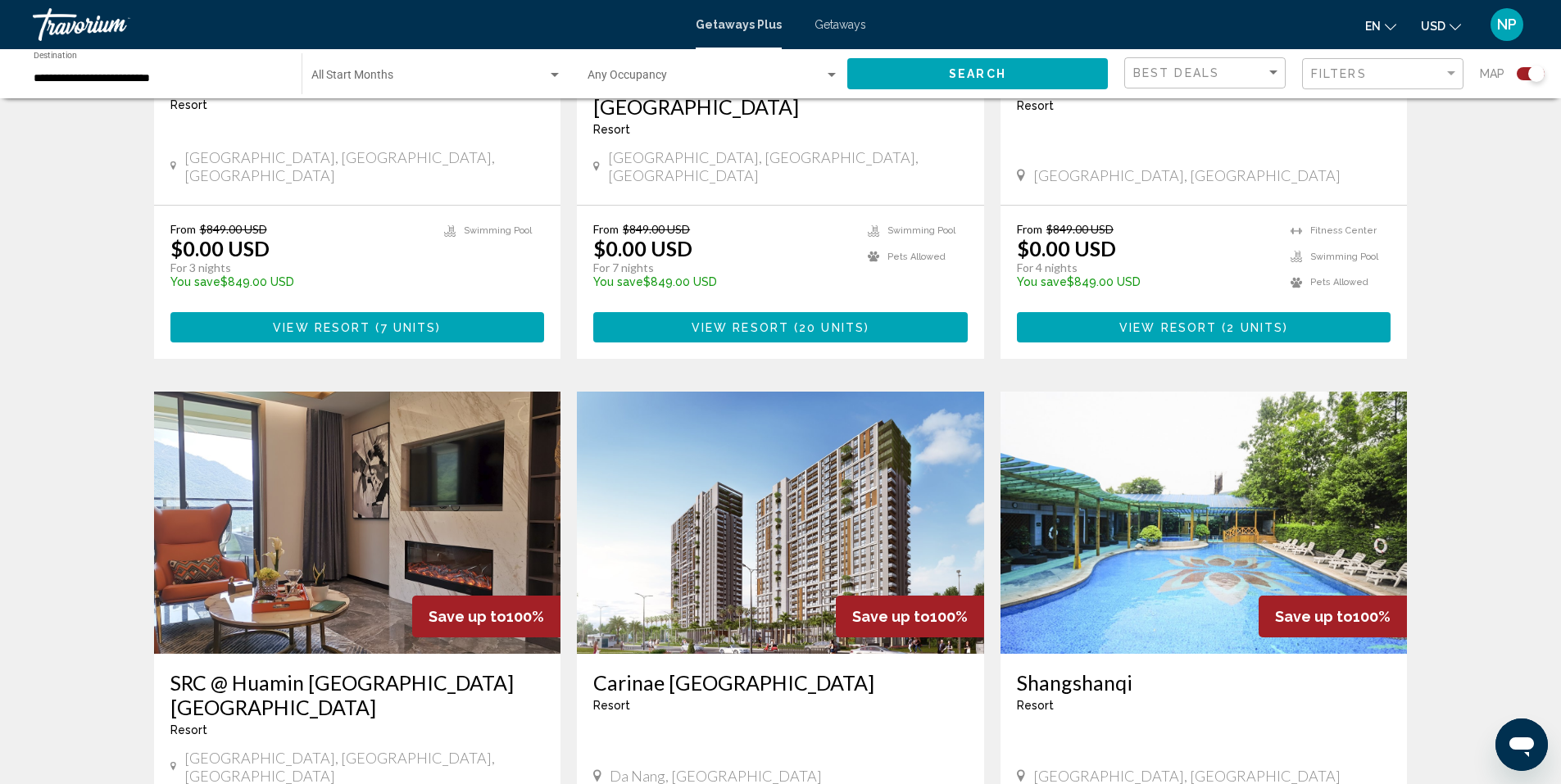
scroll to position [2420, 0]
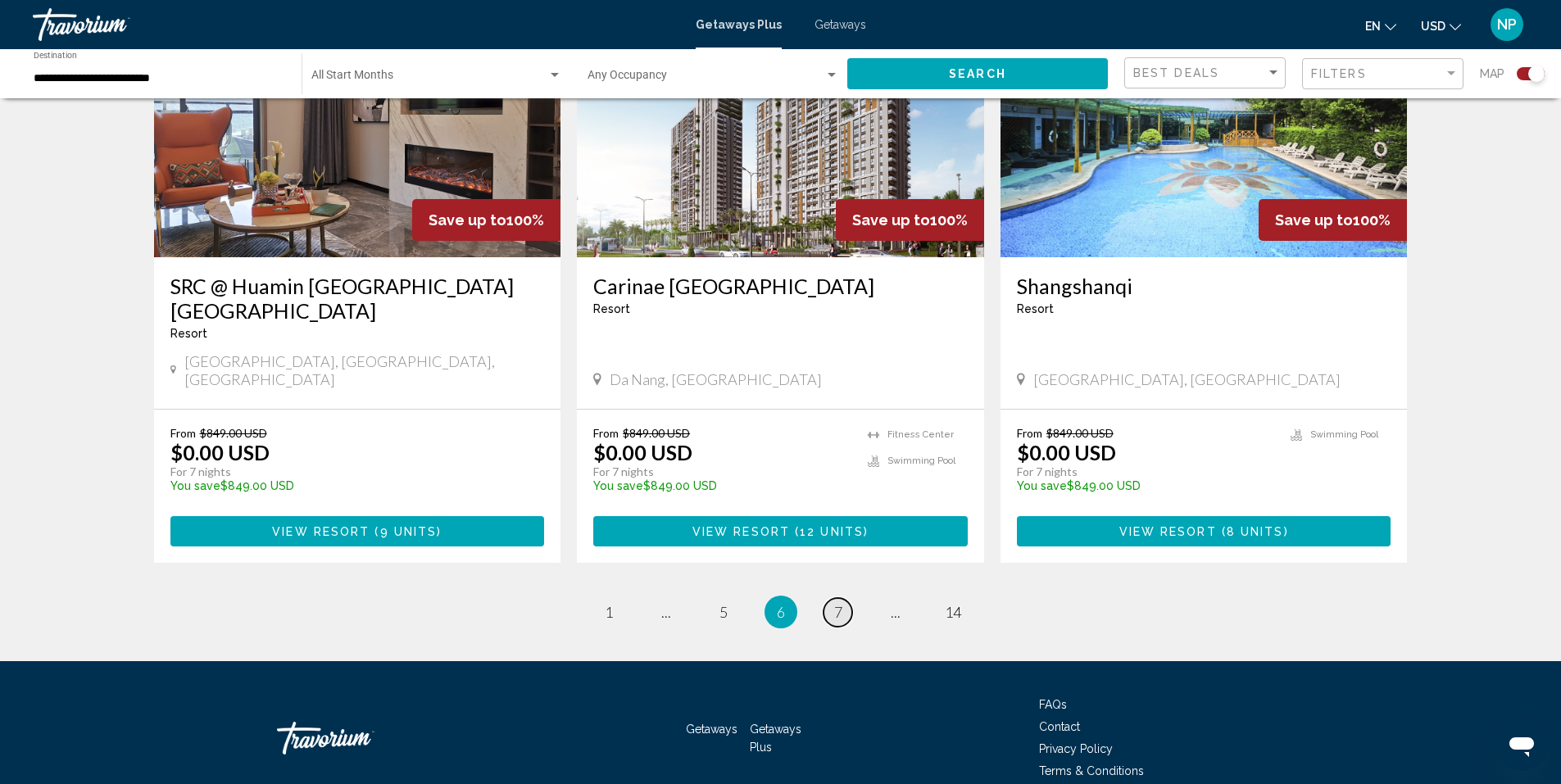
click at [849, 598] on link "page 7" at bounding box center [838, 612] width 29 height 29
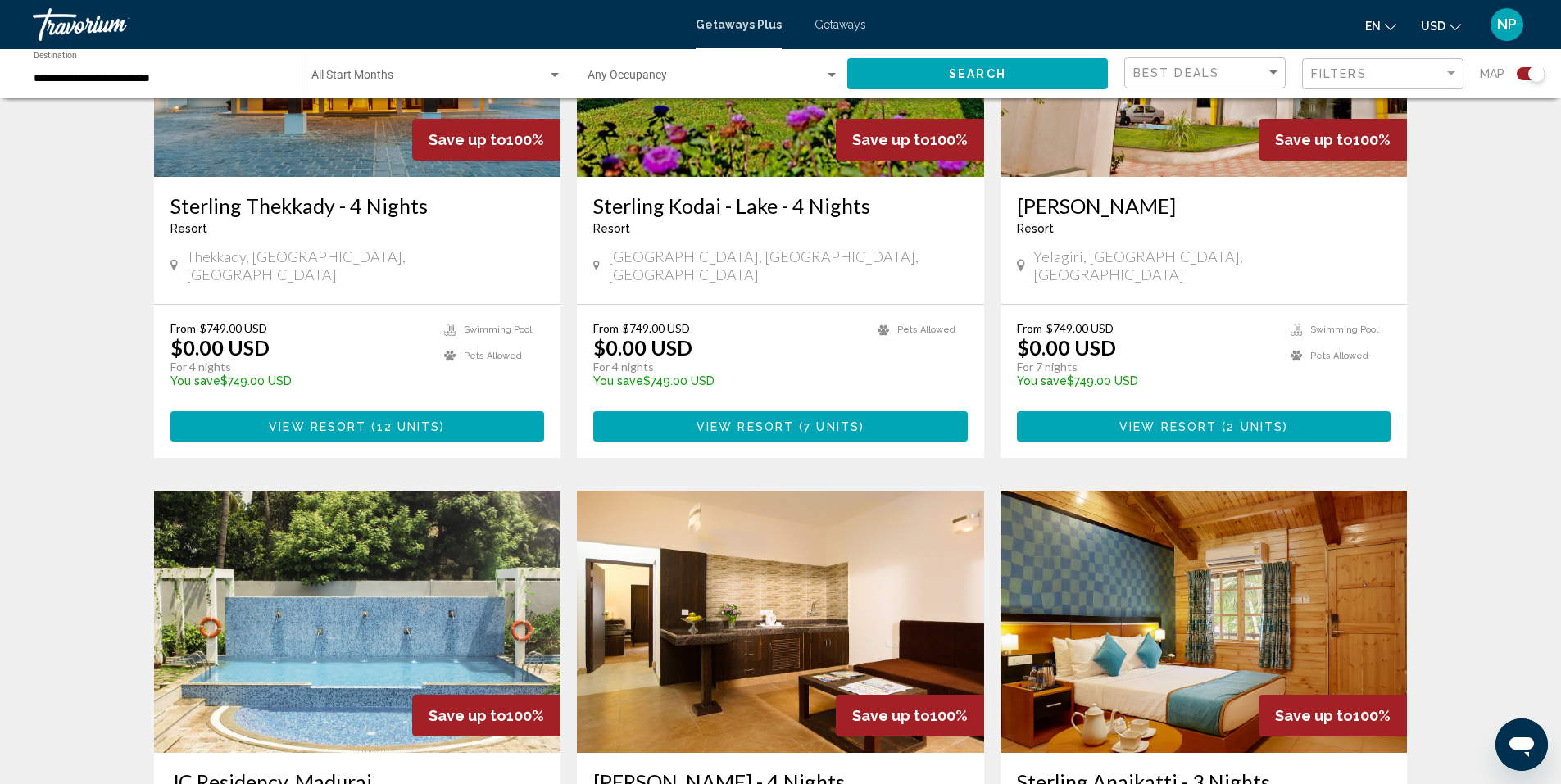
scroll to position [2394, 0]
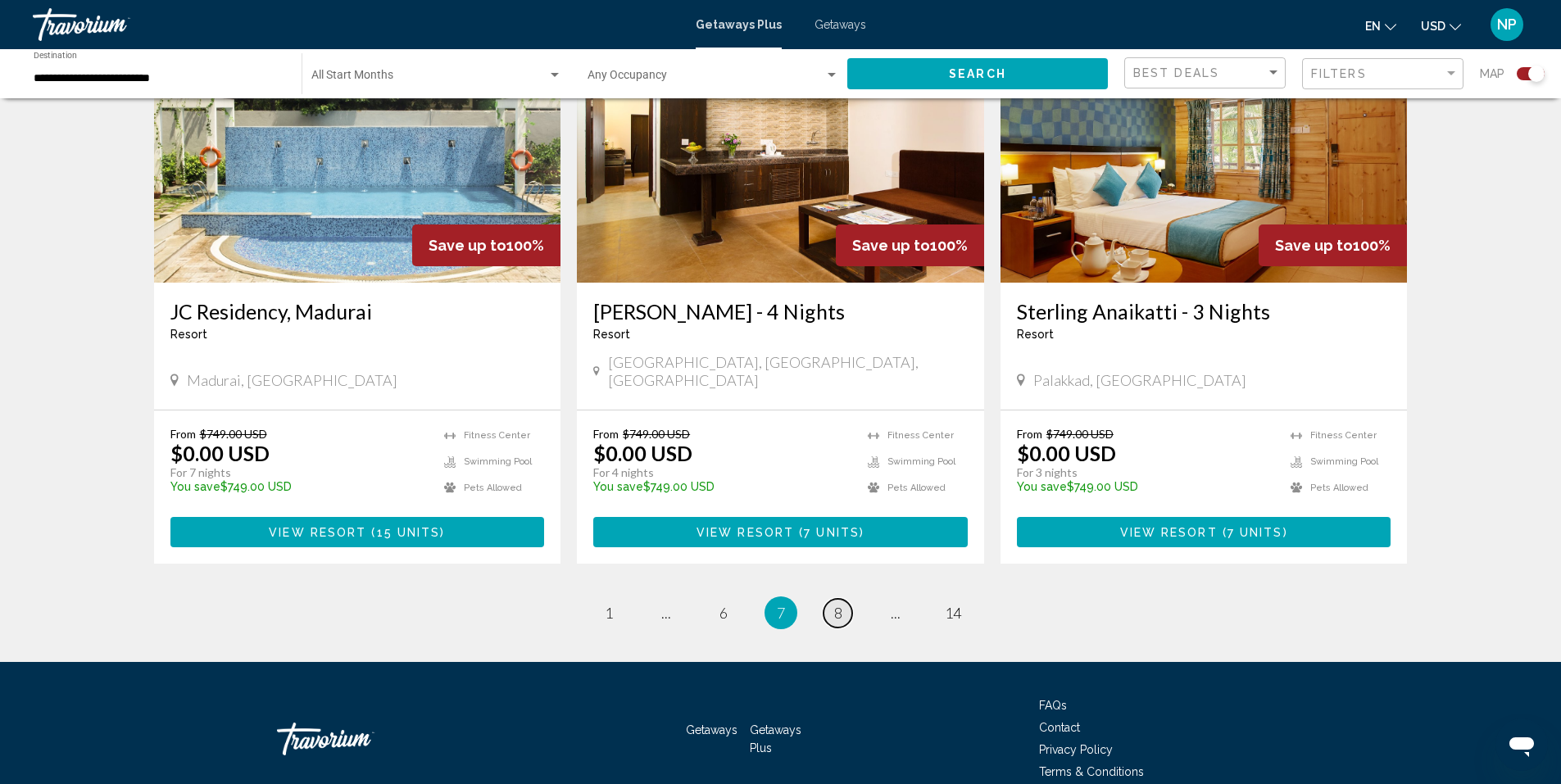
click at [830, 599] on link "page 8" at bounding box center [838, 613] width 29 height 29
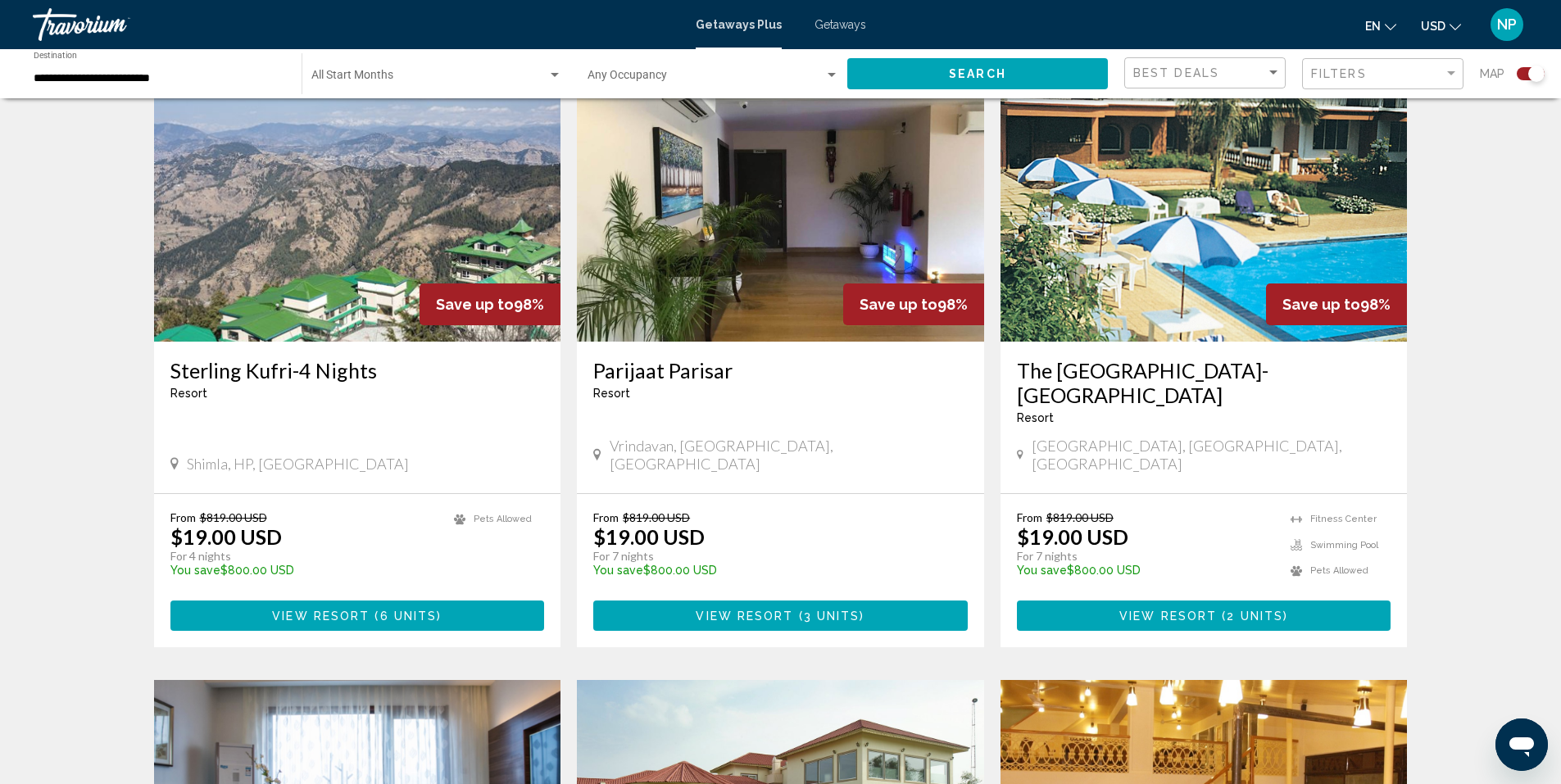
scroll to position [2293, 0]
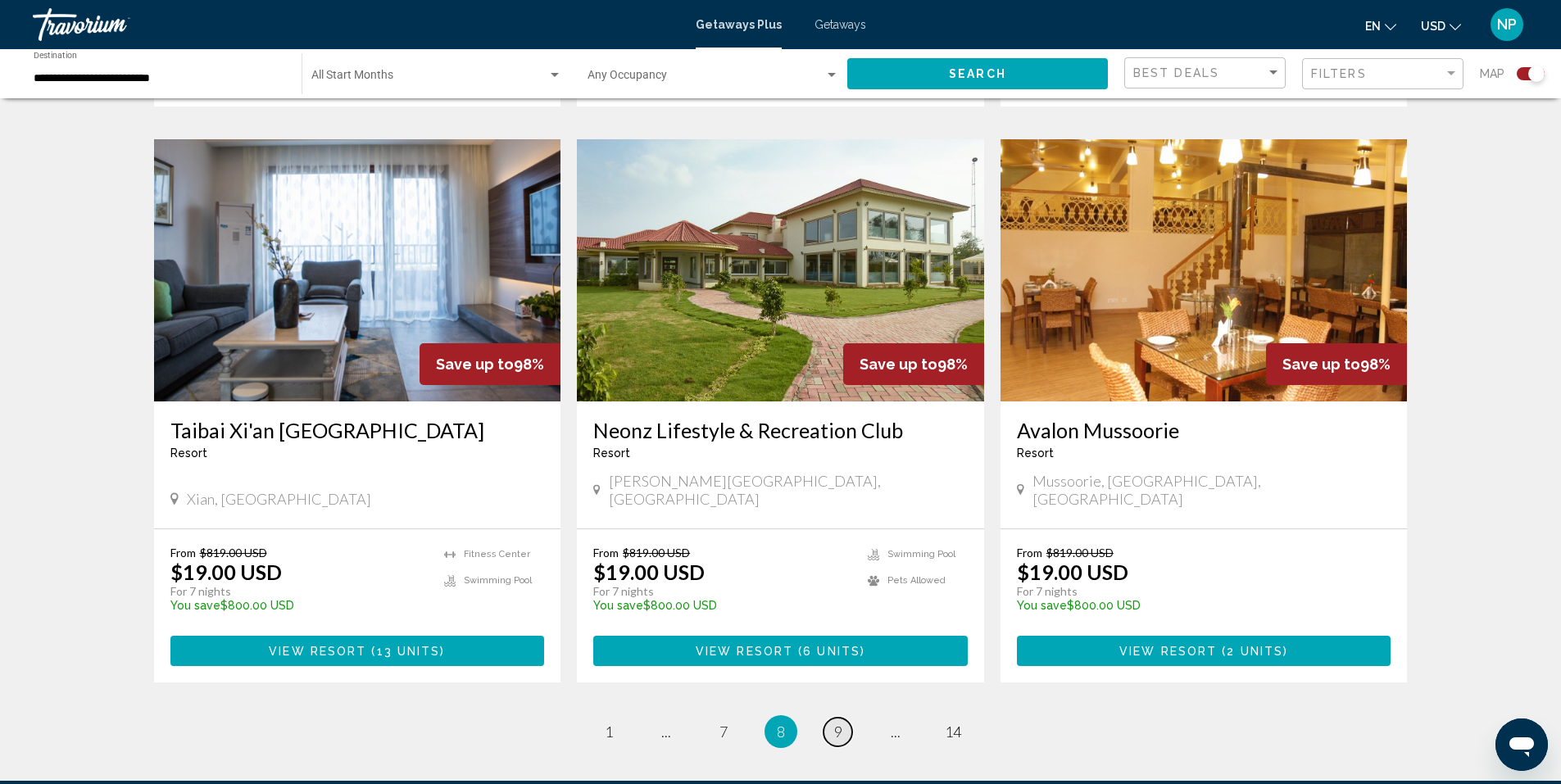
click at [841, 722] on span "9" at bounding box center [838, 731] width 8 height 18
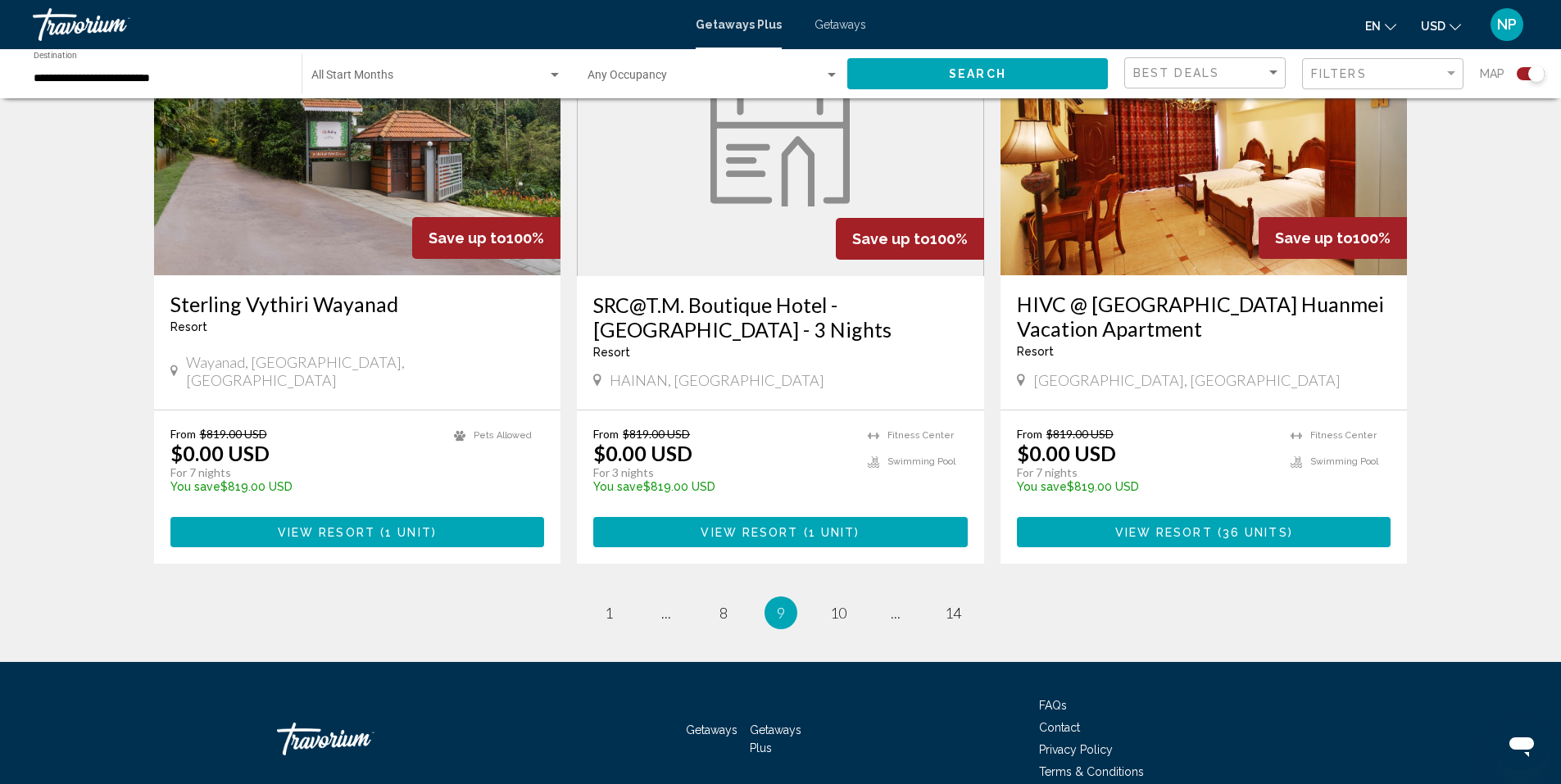
scroll to position [2420, 0]
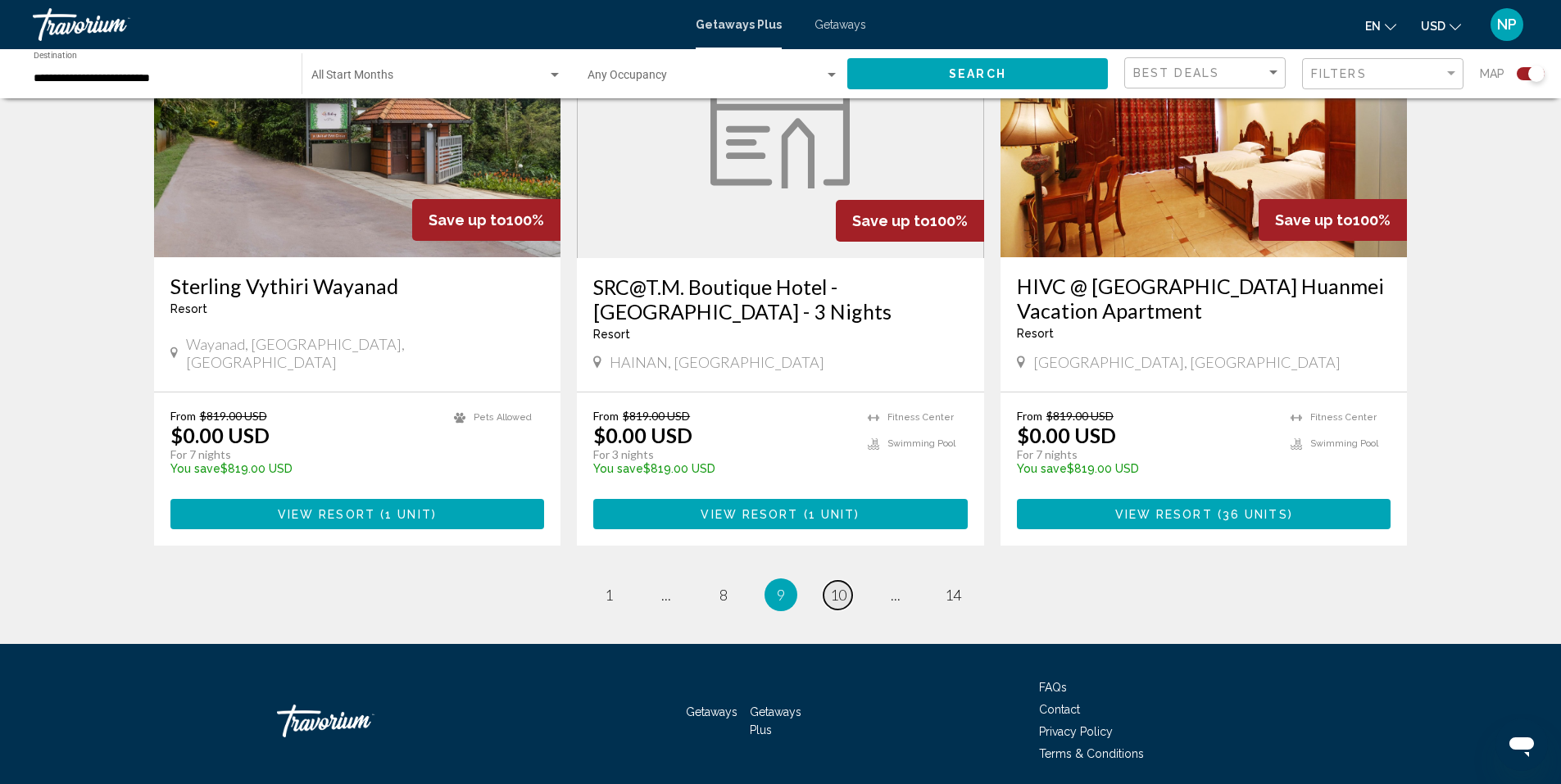
click at [841, 585] on span "10" at bounding box center [837, 594] width 16 height 18
